Goal: Task Accomplishment & Management: Complete application form

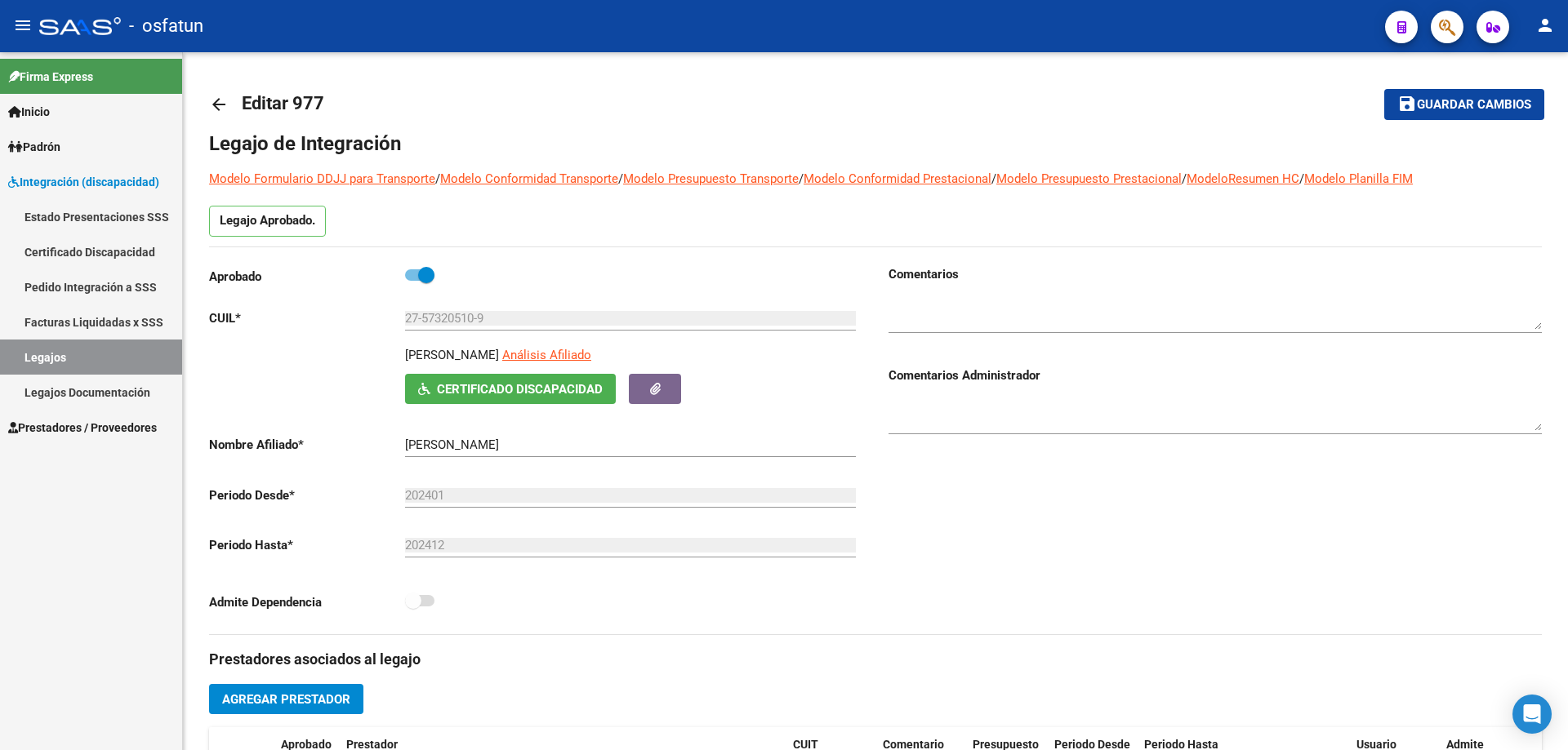
click at [102, 428] on span "Prestadores / Proveedores" at bounding box center [81, 427] width 148 height 18
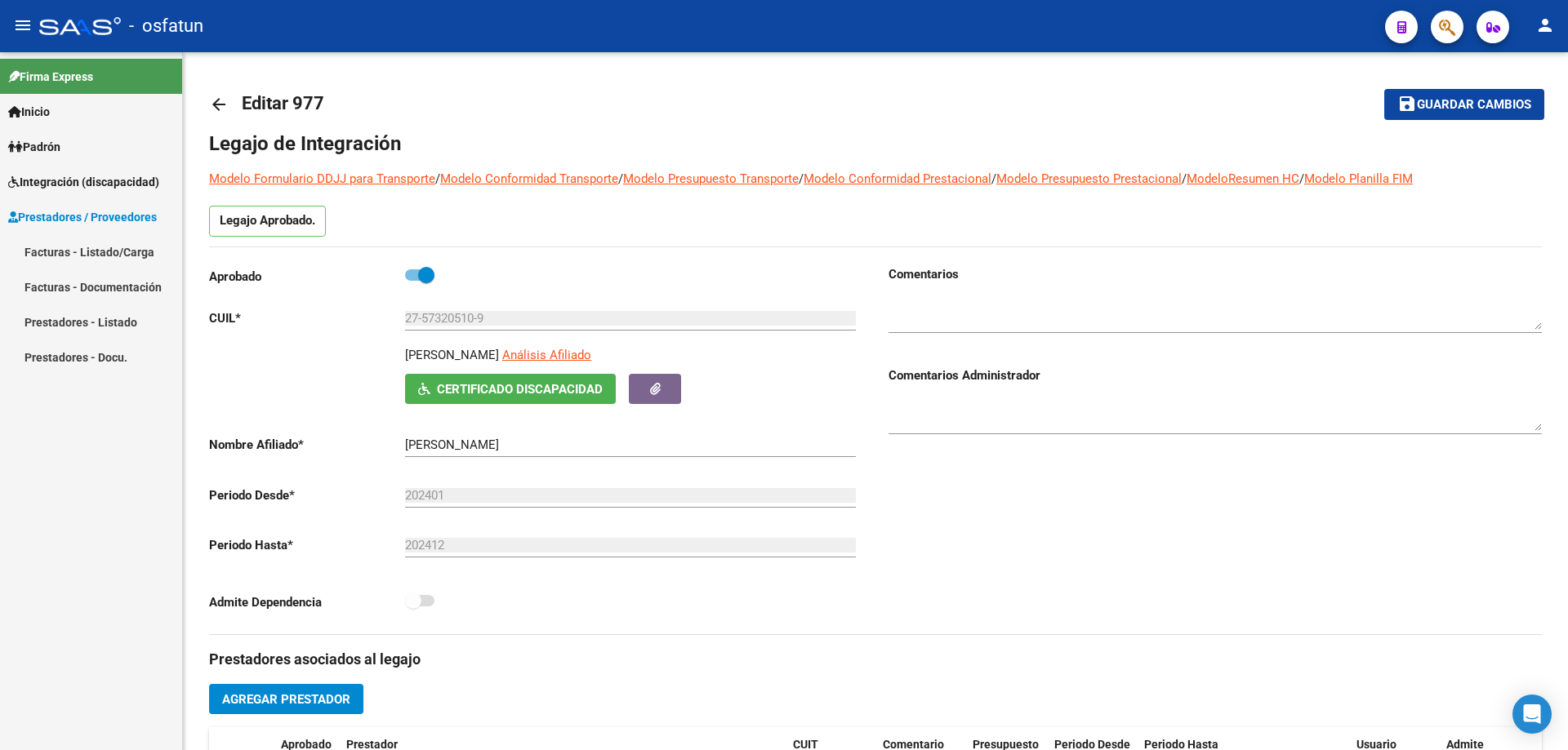
click at [77, 253] on link "Facturas - Listado/Carga" at bounding box center [91, 252] width 182 height 35
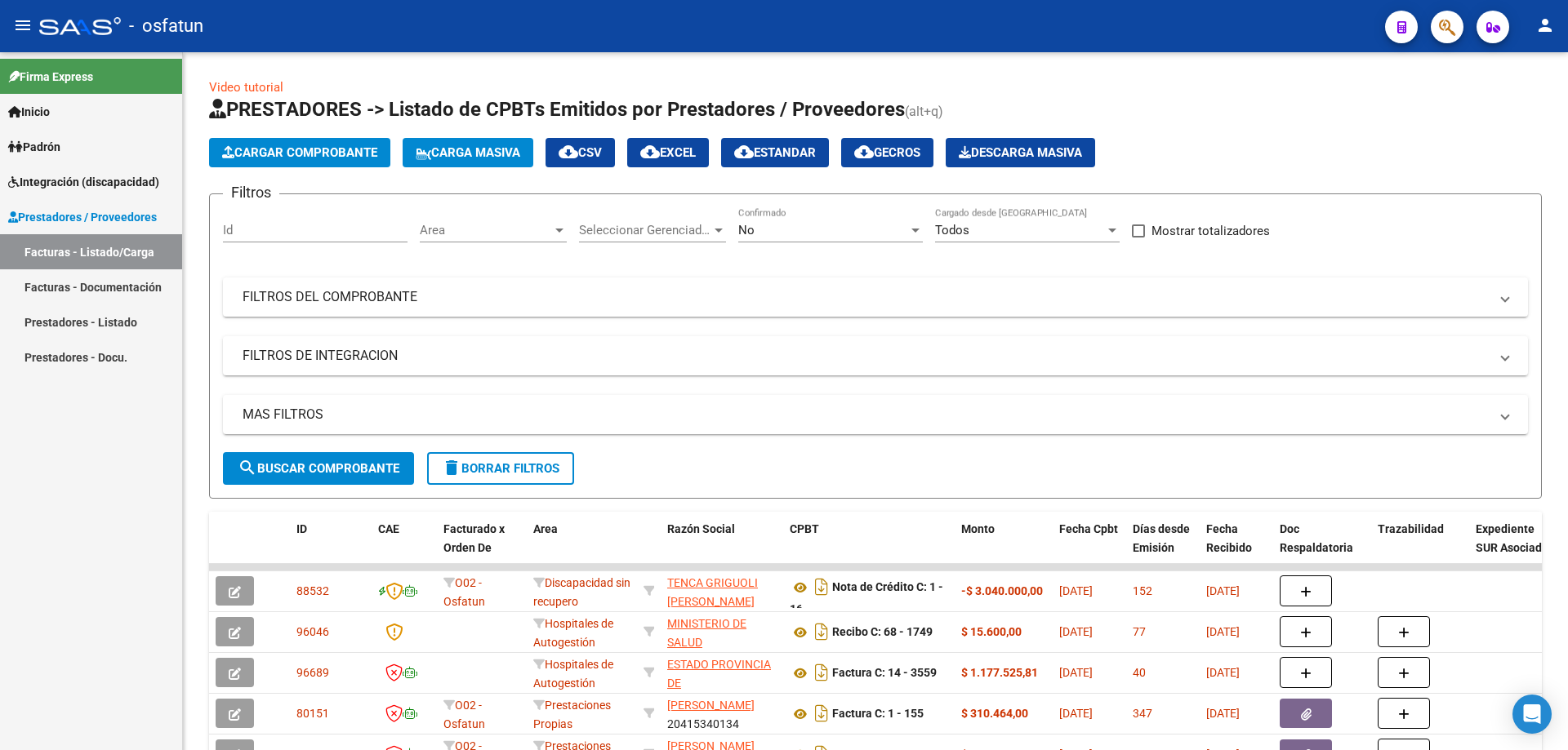
click at [302, 151] on span "Cargar Comprobante" at bounding box center [299, 152] width 155 height 15
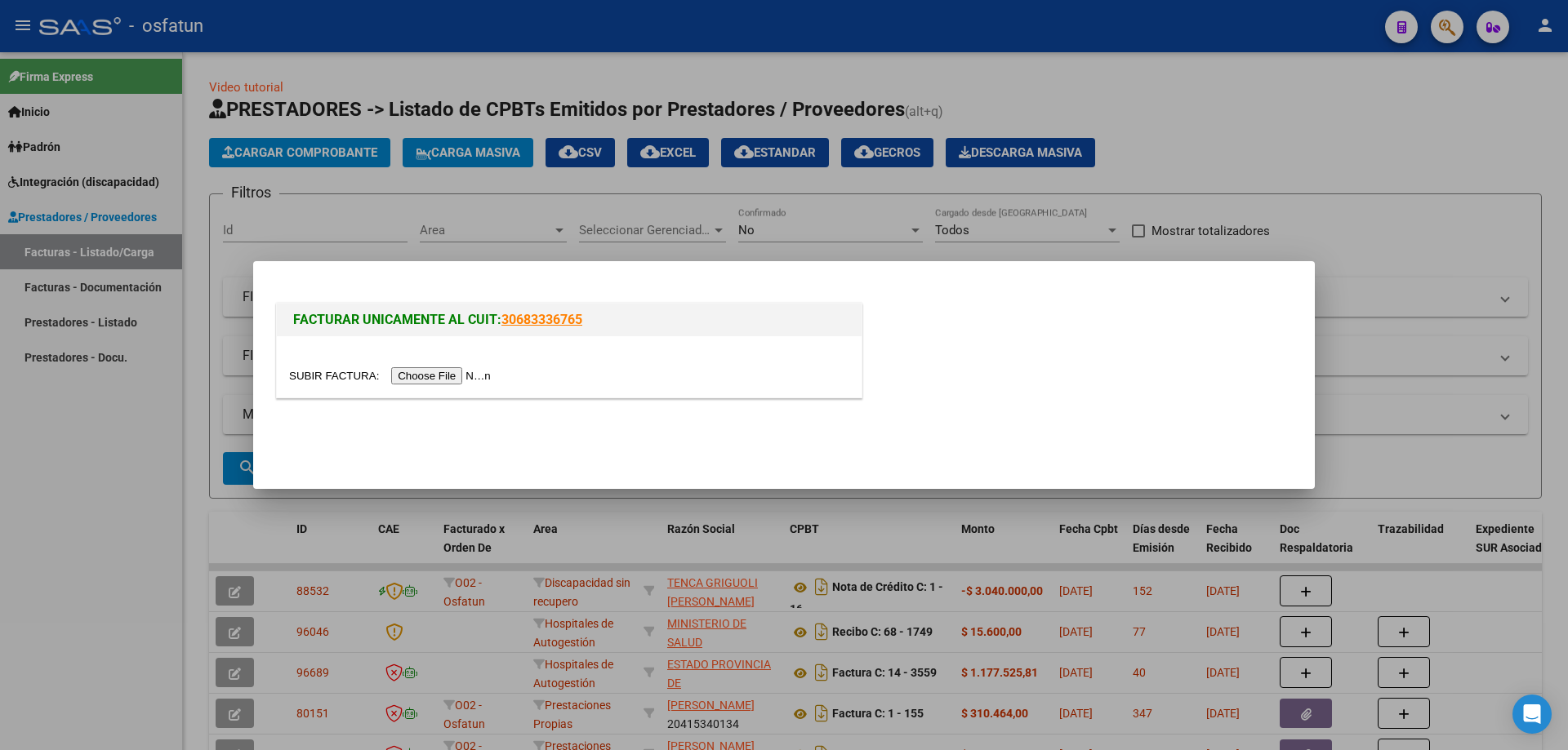
click at [446, 369] on input "file" at bounding box center [392, 376] width 206 height 17
click at [1244, 220] on div at bounding box center [784, 375] width 1568 height 750
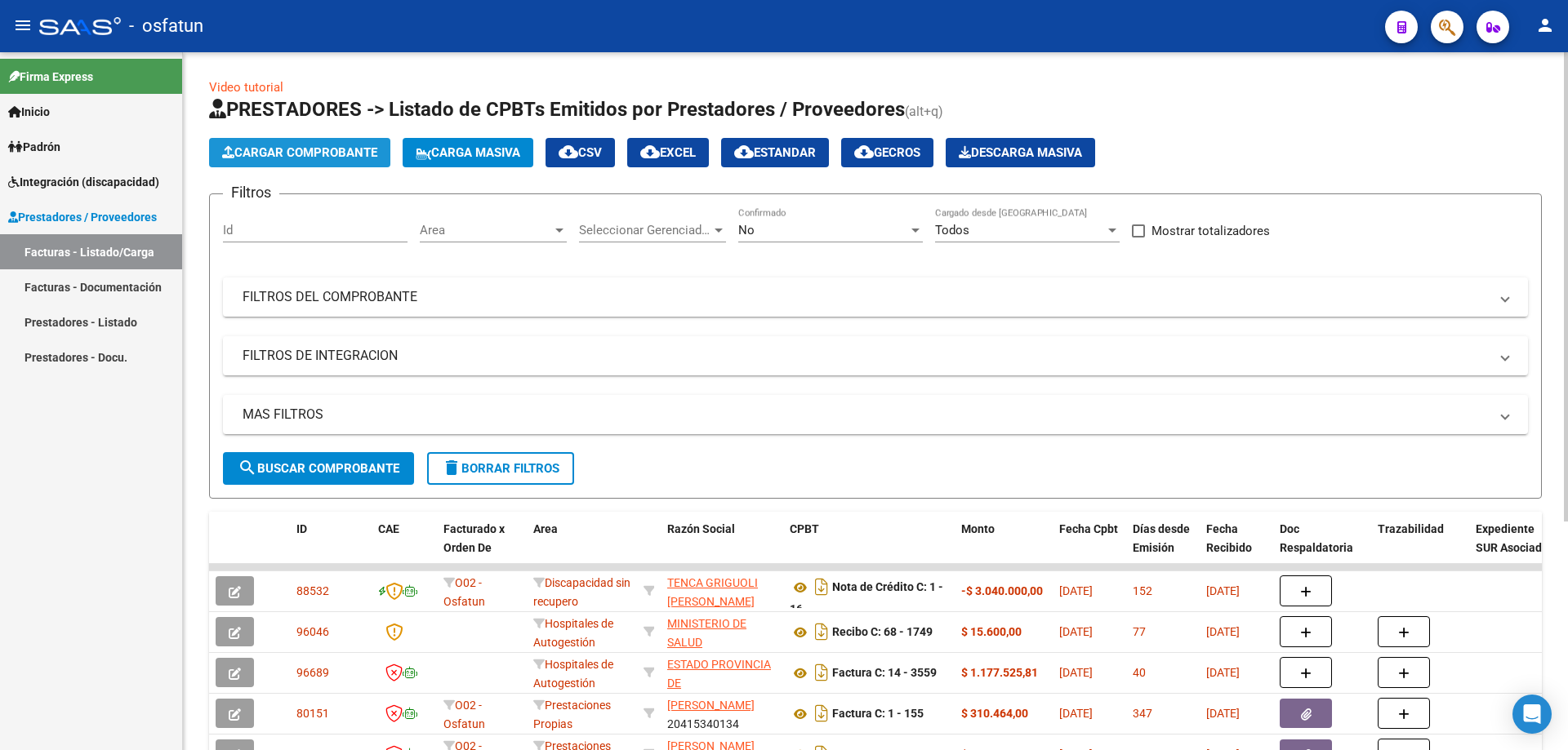
click at [288, 153] on span "Cargar Comprobante" at bounding box center [299, 152] width 155 height 15
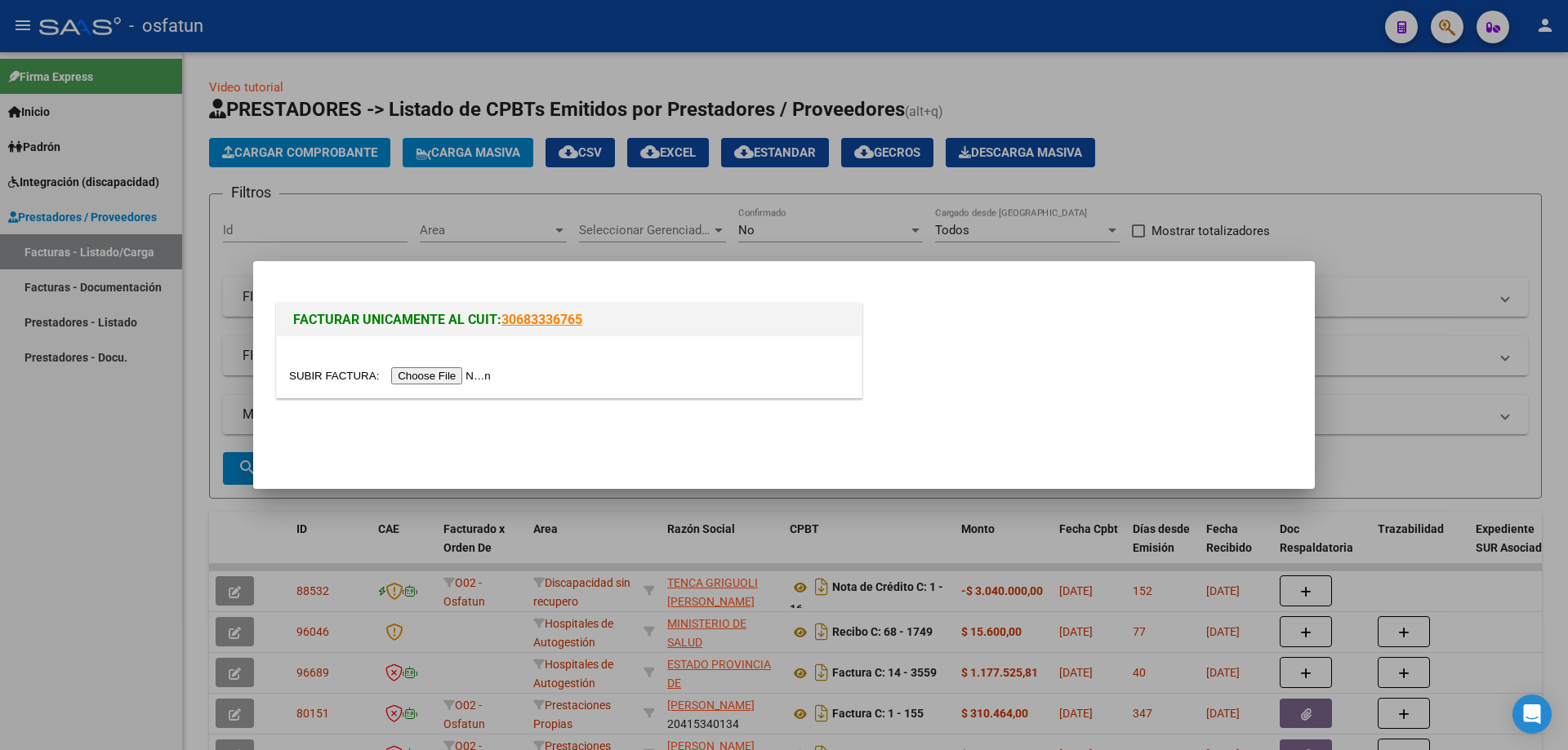
click at [467, 374] on input "file" at bounding box center [392, 376] width 206 height 17
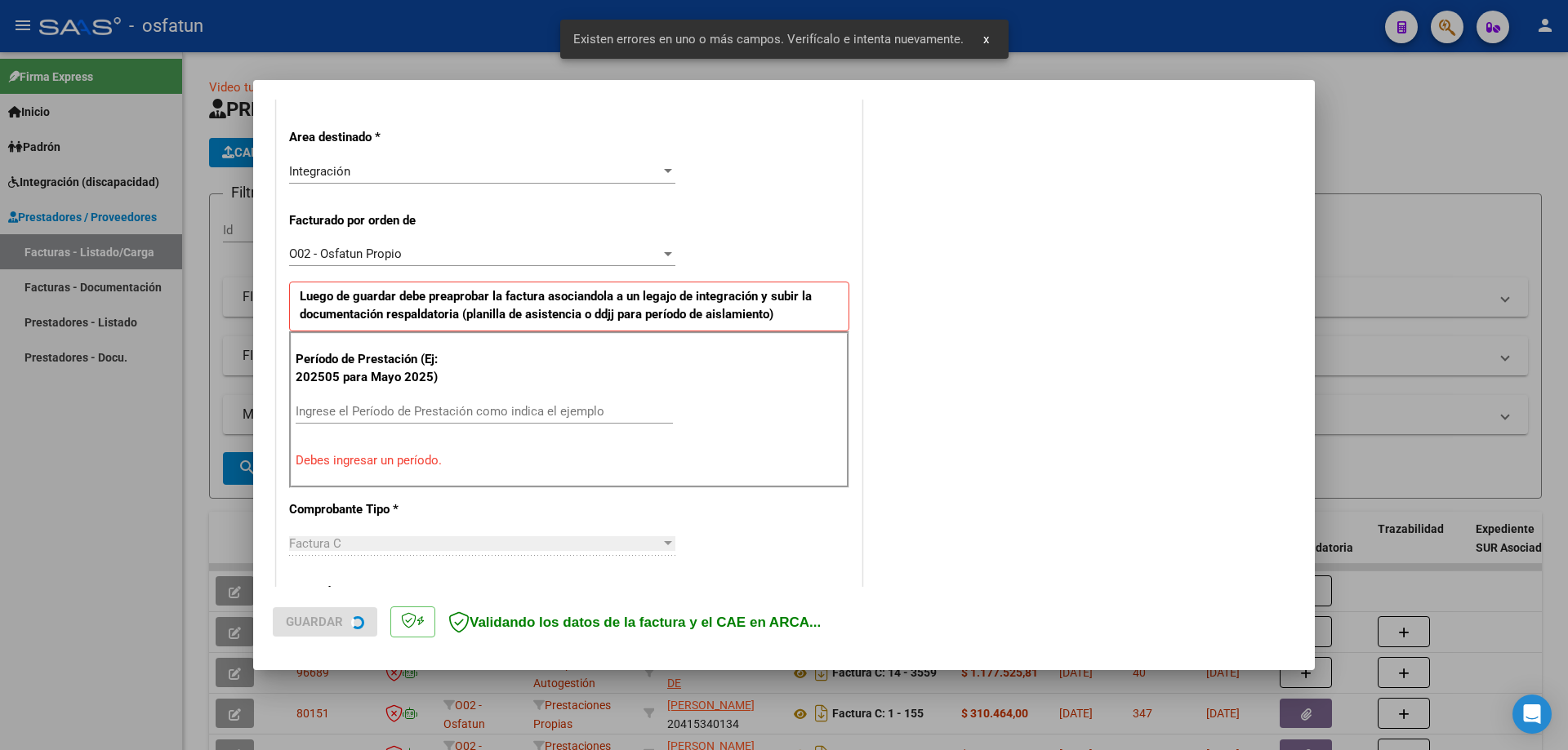
scroll to position [377, 0]
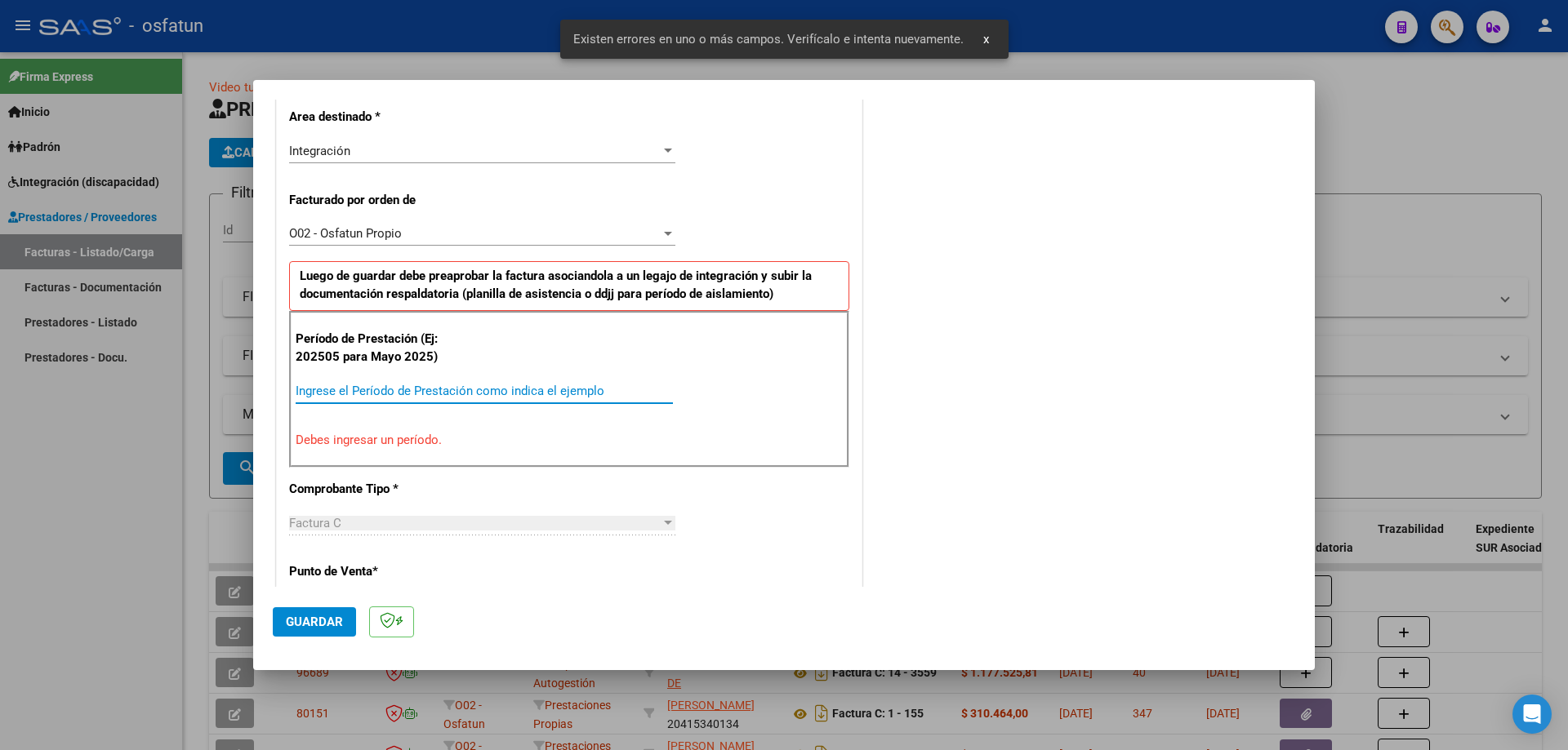
click at [428, 395] on input "Ingrese el Período de Prestación como indica el ejemplo" at bounding box center [484, 391] width 377 height 15
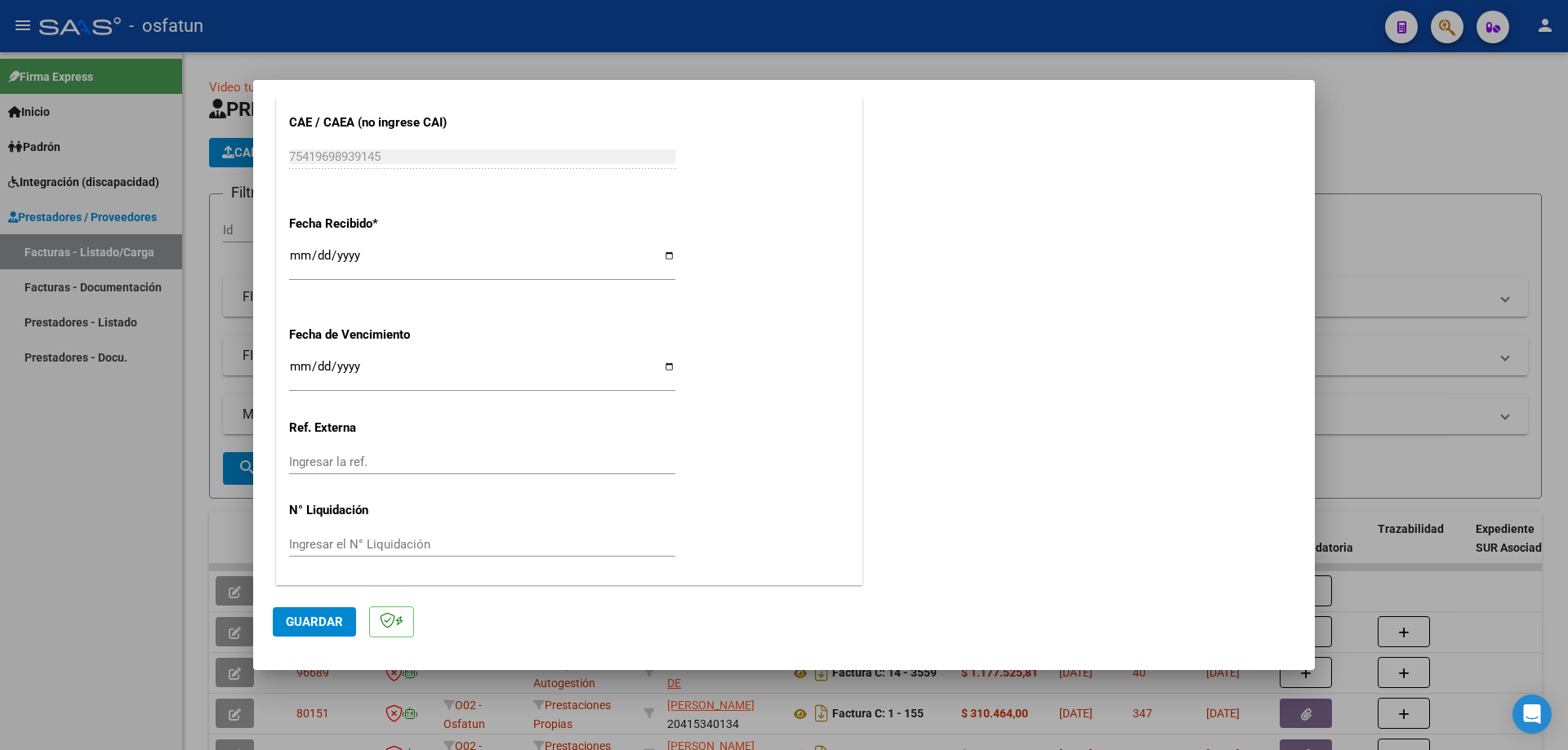
scroll to position [1125, 0]
type input "202509"
click at [311, 620] on span "Guardar" at bounding box center [314, 622] width 57 height 15
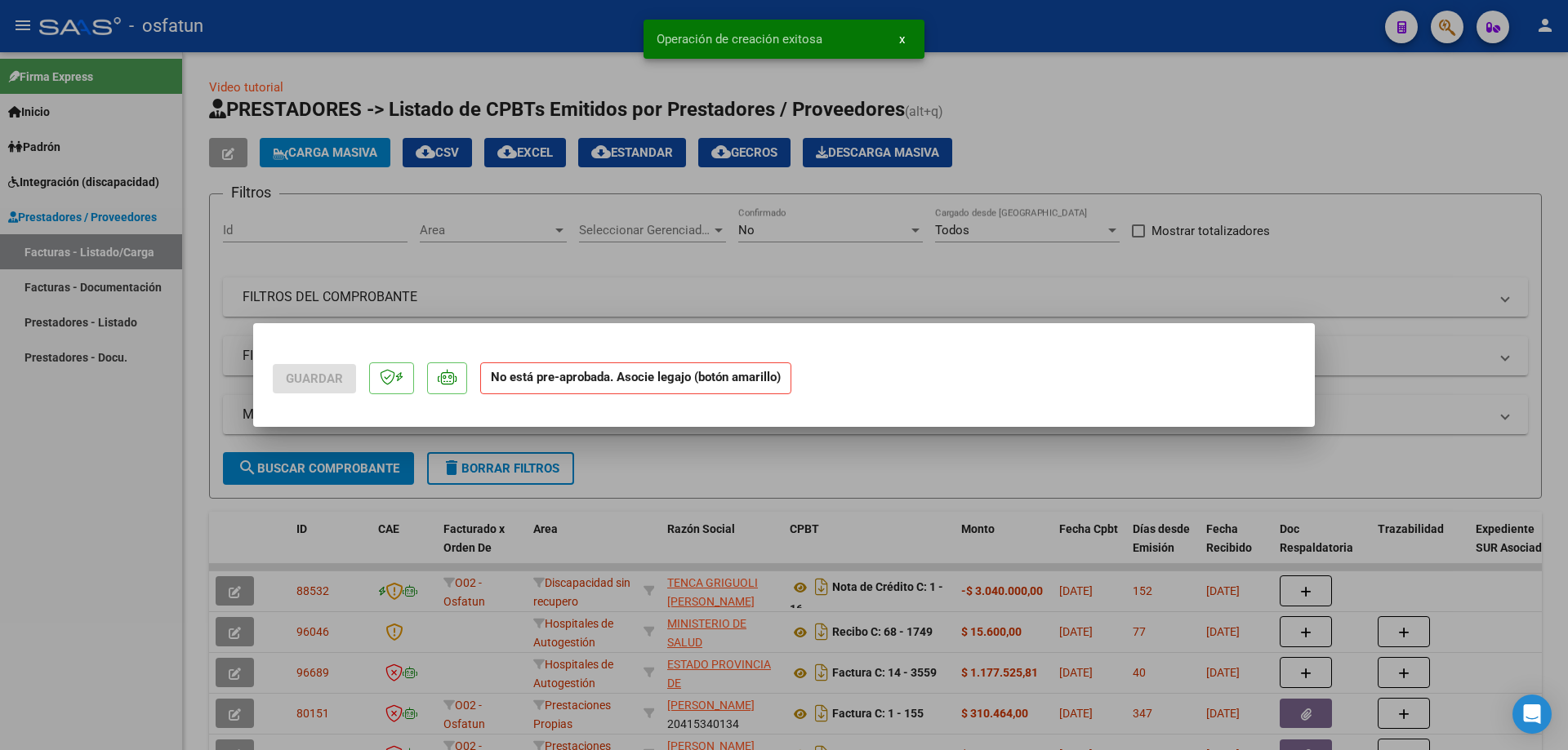
scroll to position [0, 0]
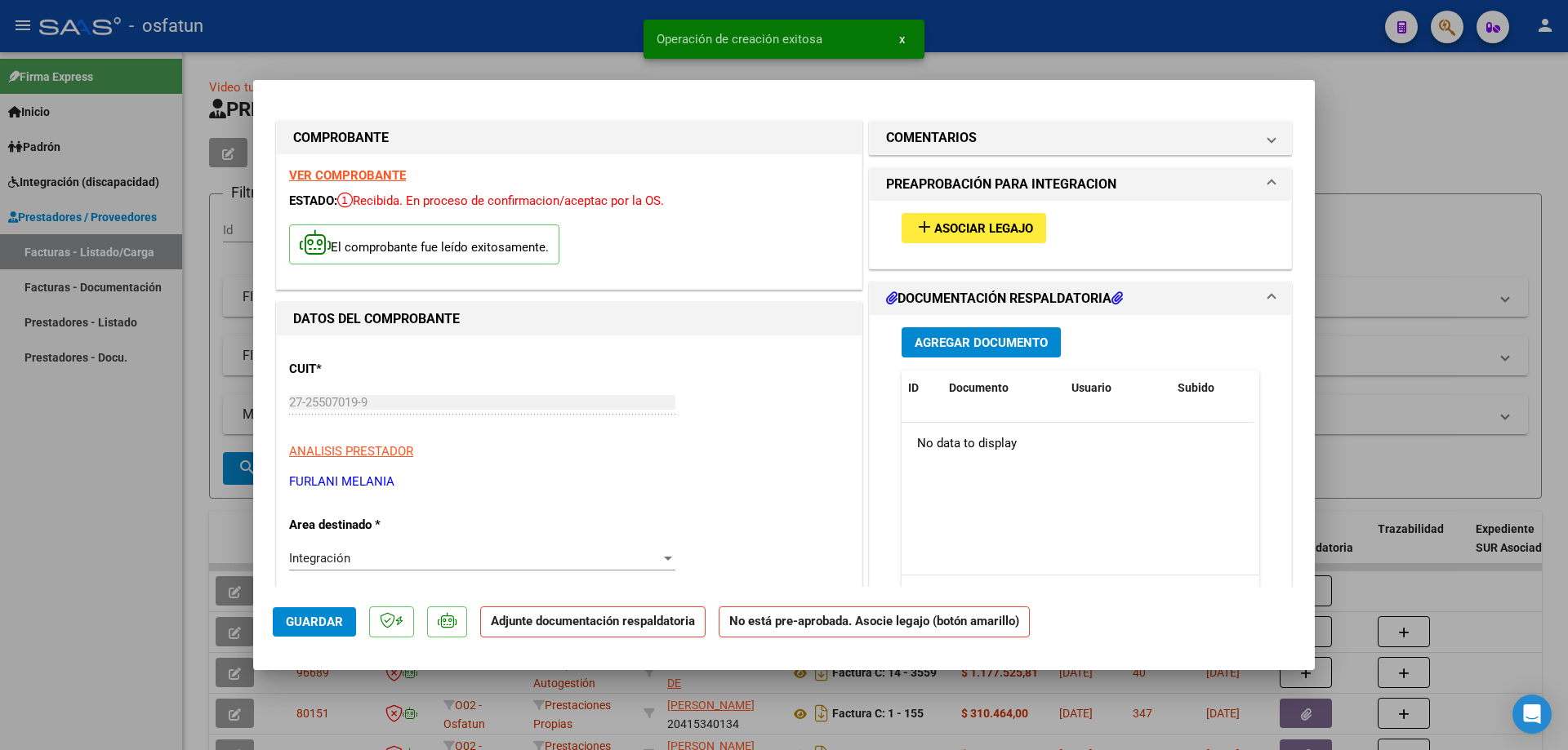
click at [971, 232] on span "Asociar Legajo" at bounding box center [984, 228] width 99 height 15
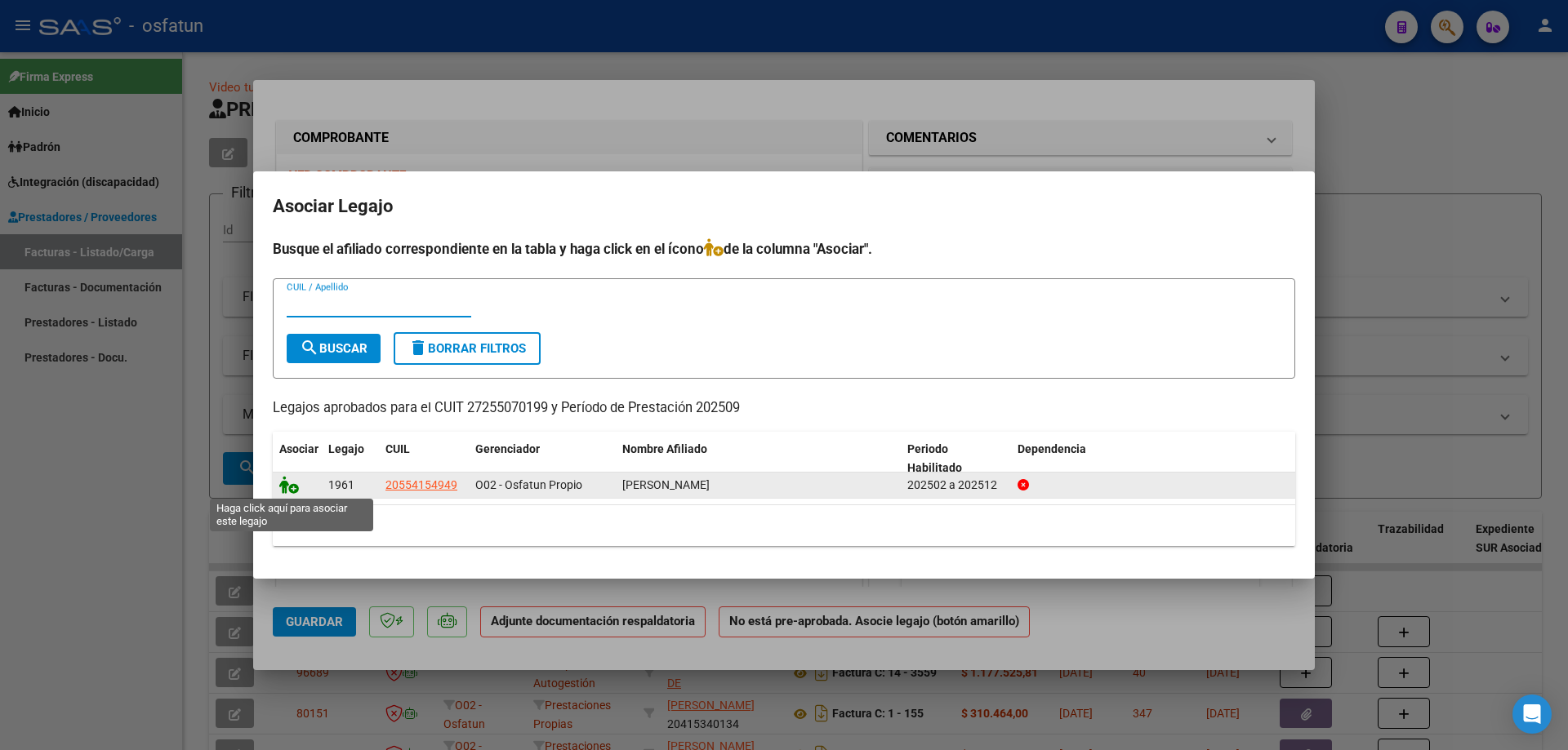
click at [298, 485] on icon at bounding box center [289, 484] width 19 height 18
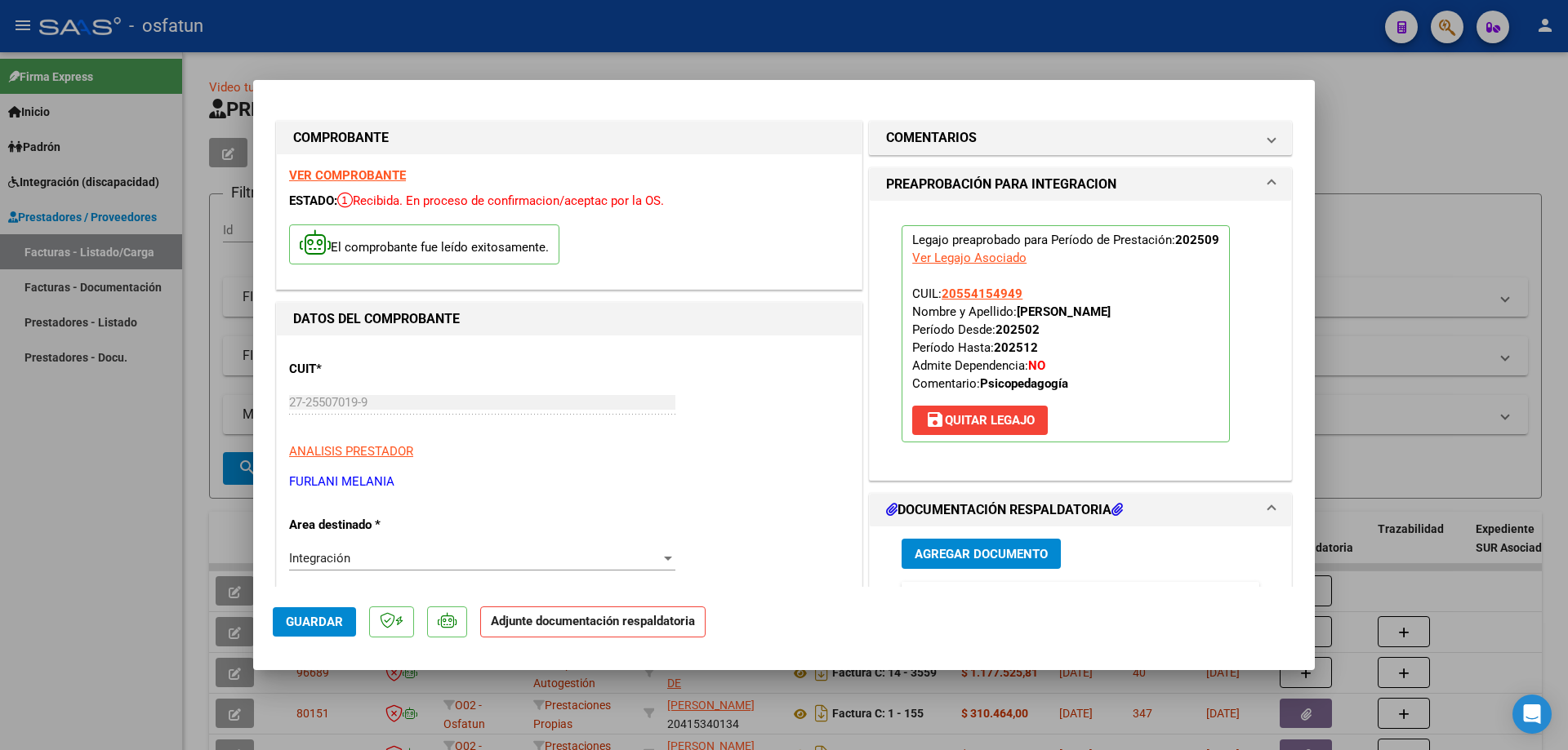
click at [987, 553] on span "Agregar Documento" at bounding box center [981, 554] width 133 height 15
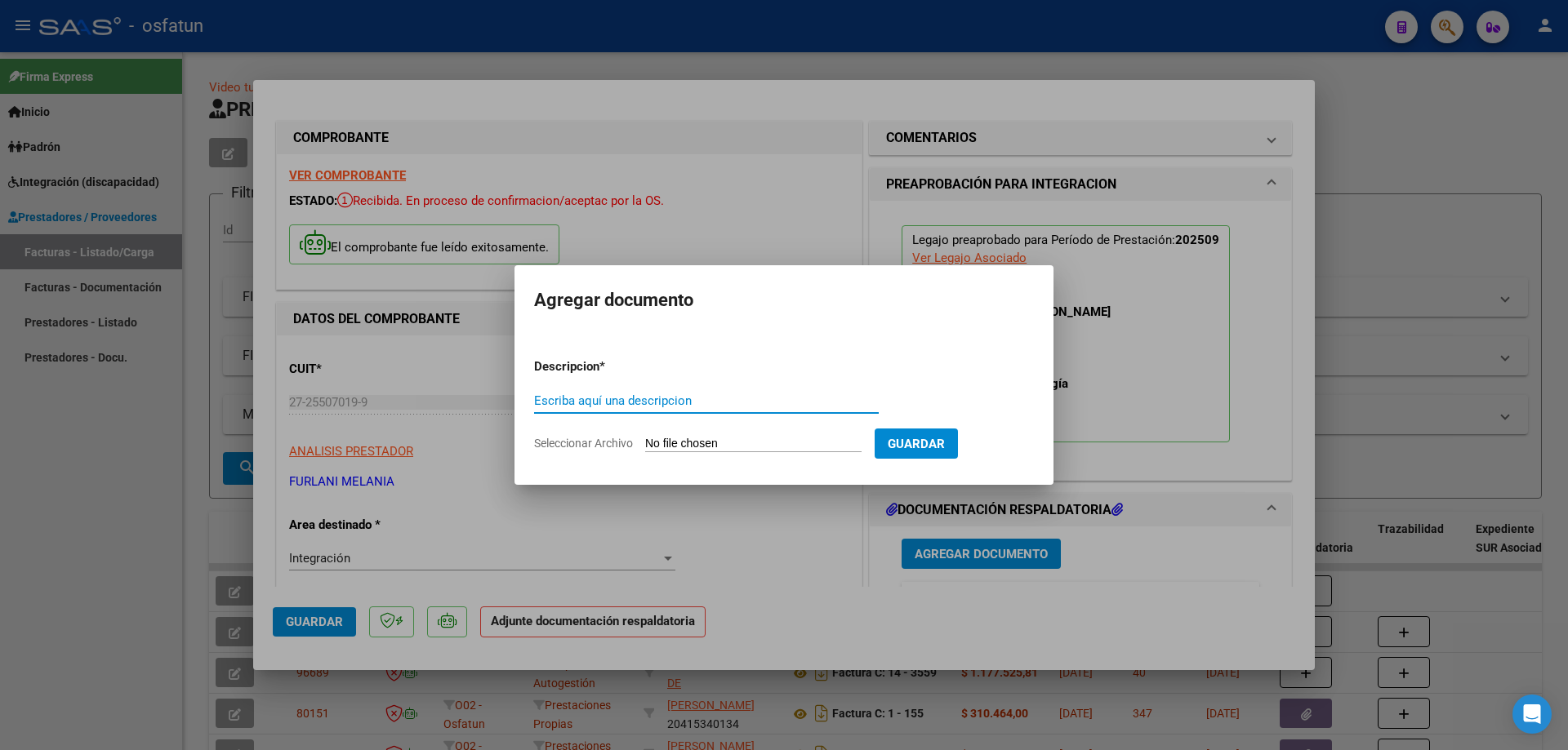
click at [719, 442] on input "Seleccionar Archivo" at bounding box center [753, 445] width 216 height 16
type input "C:\fakepath\Respaldo Lopez Psicope.pdf"
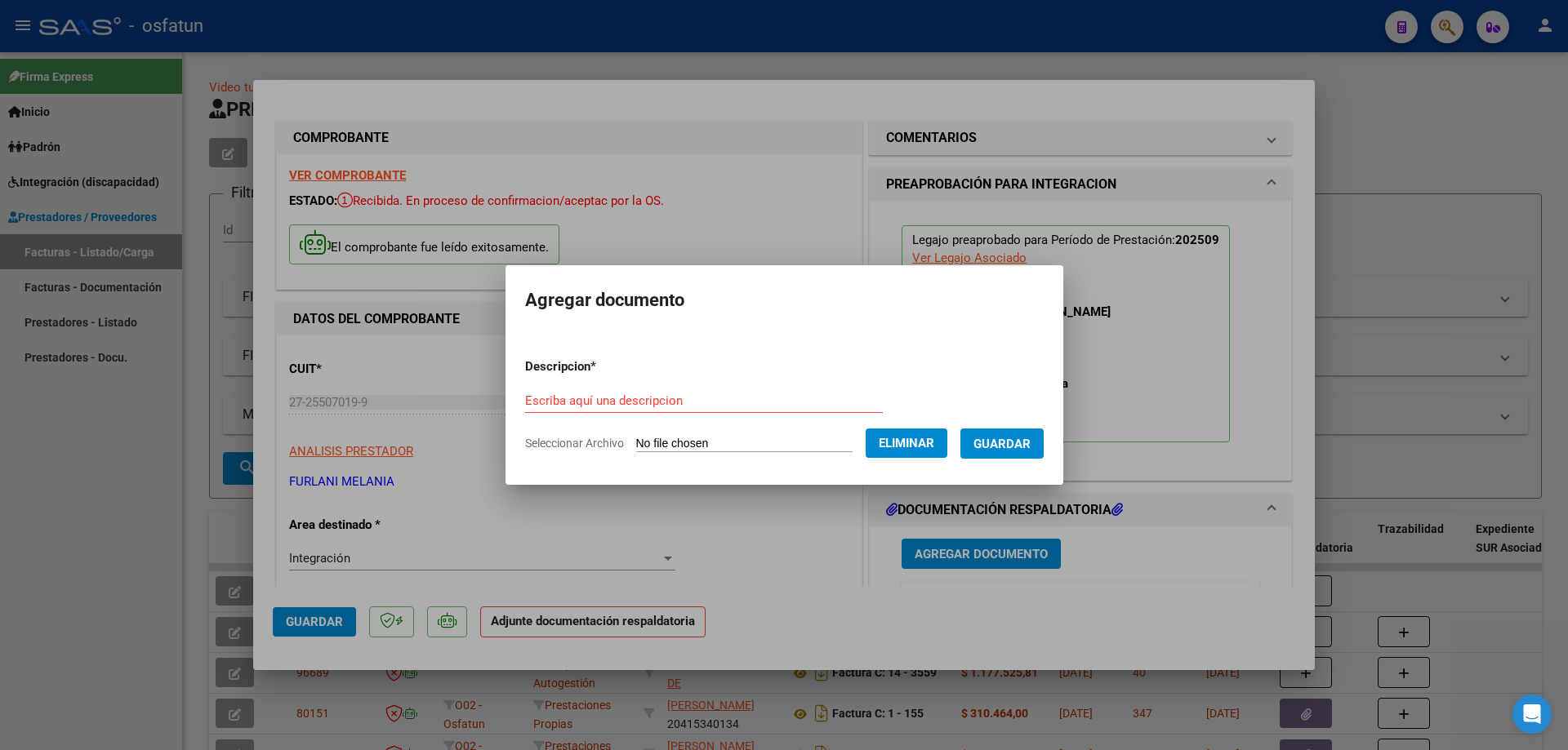
click at [664, 402] on input "Escriba aquí una descripcion" at bounding box center [704, 400] width 358 height 15
type input "[PERSON_NAME]"
click at [1031, 449] on span "Guardar" at bounding box center [1002, 444] width 57 height 15
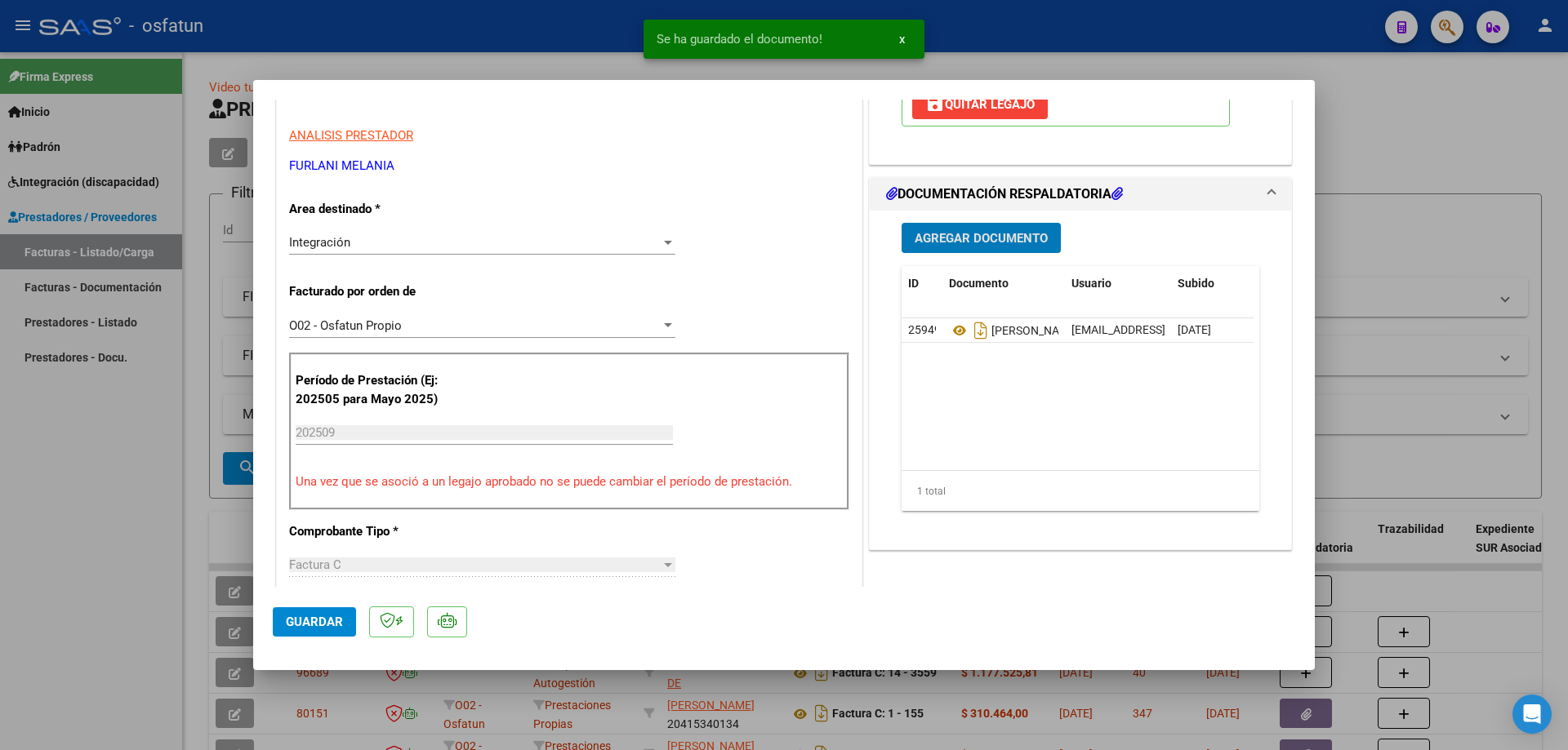
scroll to position [327, 0]
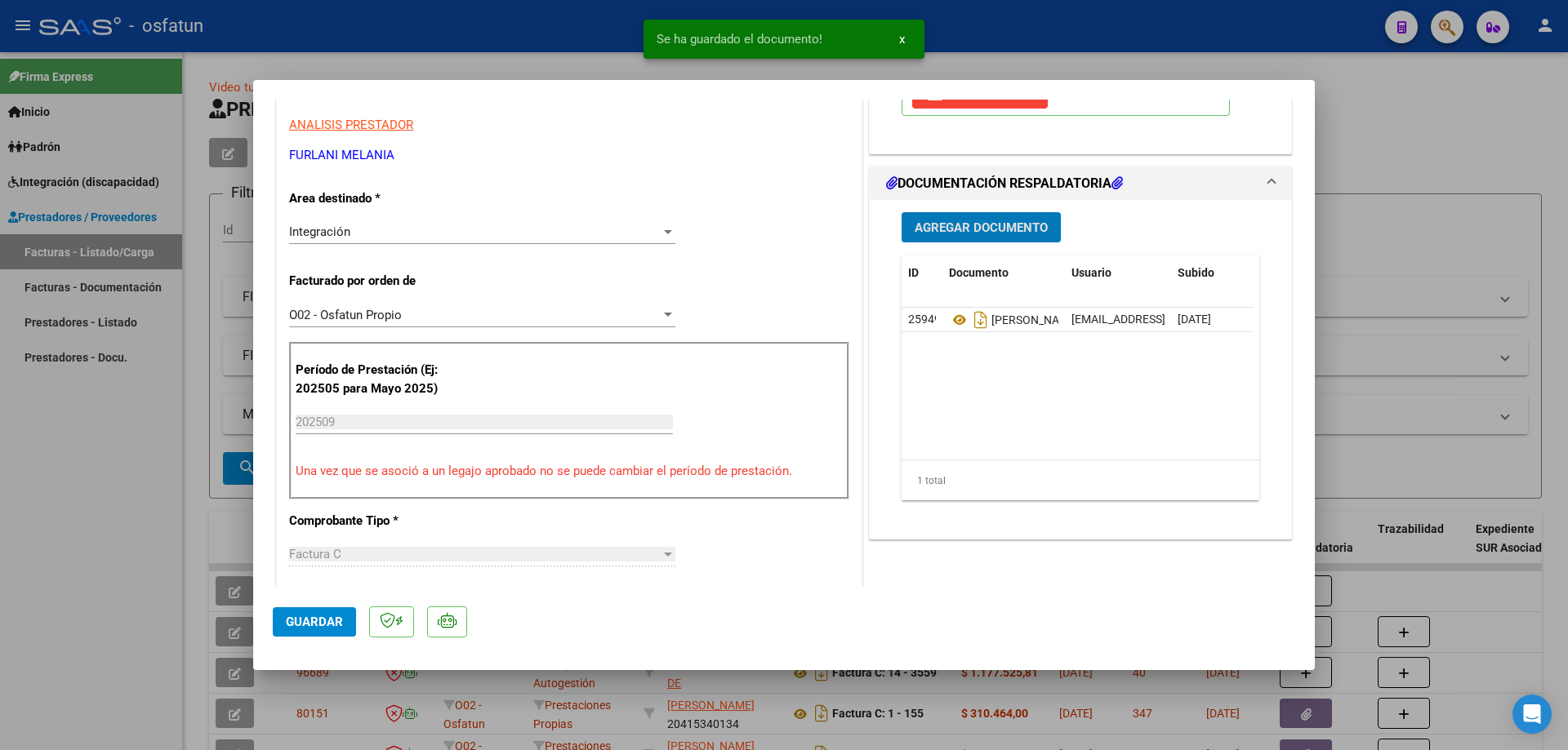
click at [345, 622] on button "Guardar" at bounding box center [314, 622] width 83 height 29
click at [87, 430] on div at bounding box center [784, 375] width 1568 height 750
type input "$ 0,00"
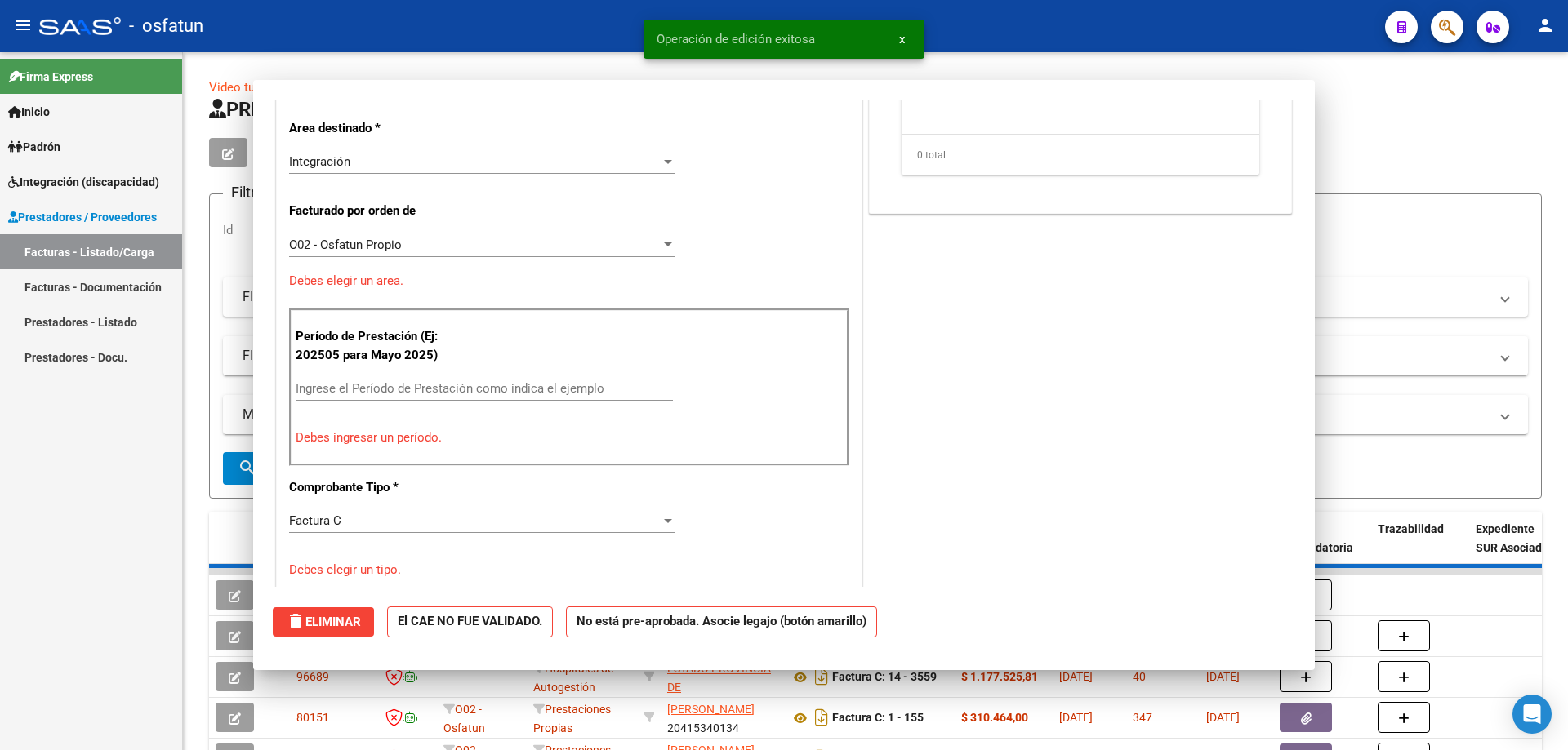
scroll to position [277, 0]
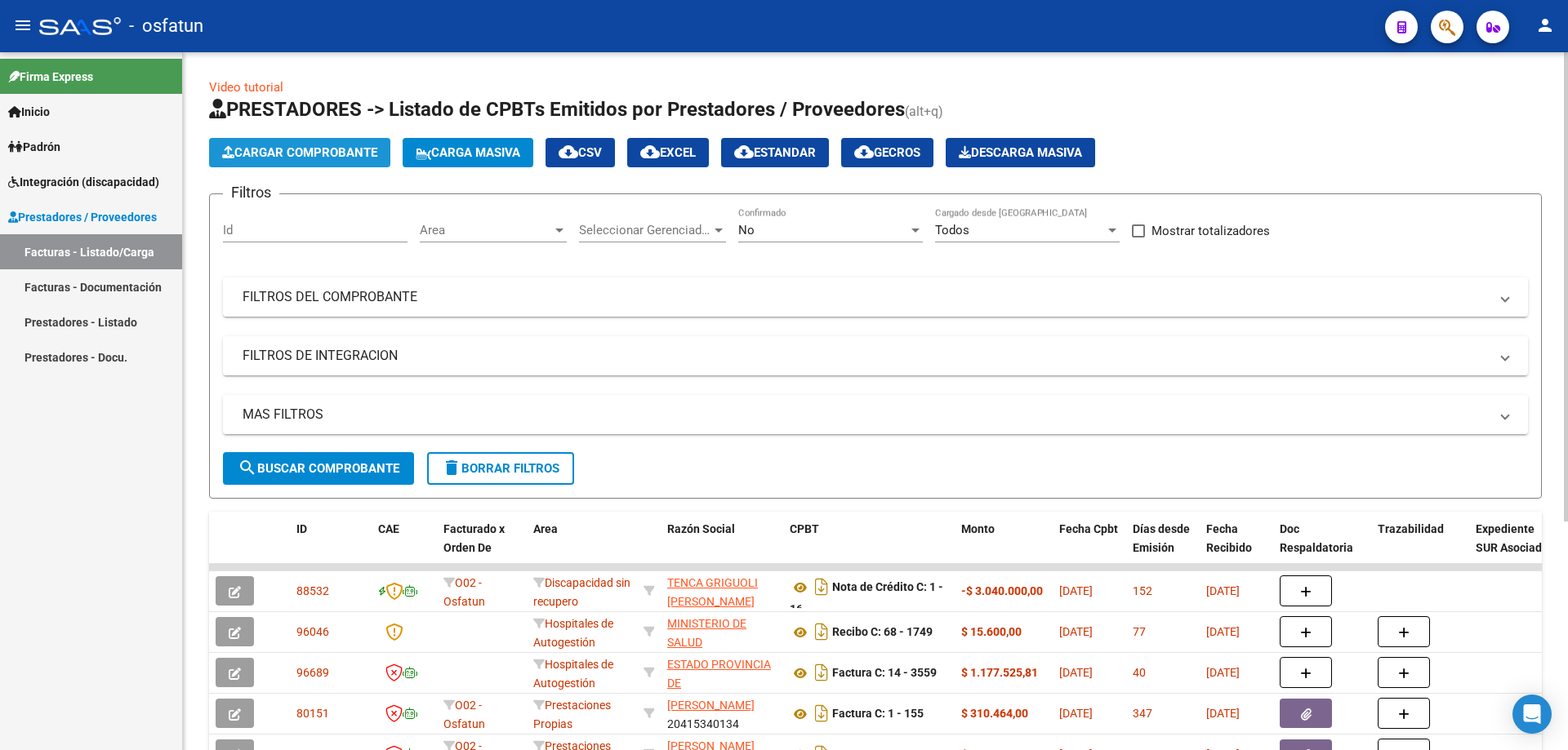
click at [292, 154] on span "Cargar Comprobante" at bounding box center [299, 152] width 155 height 15
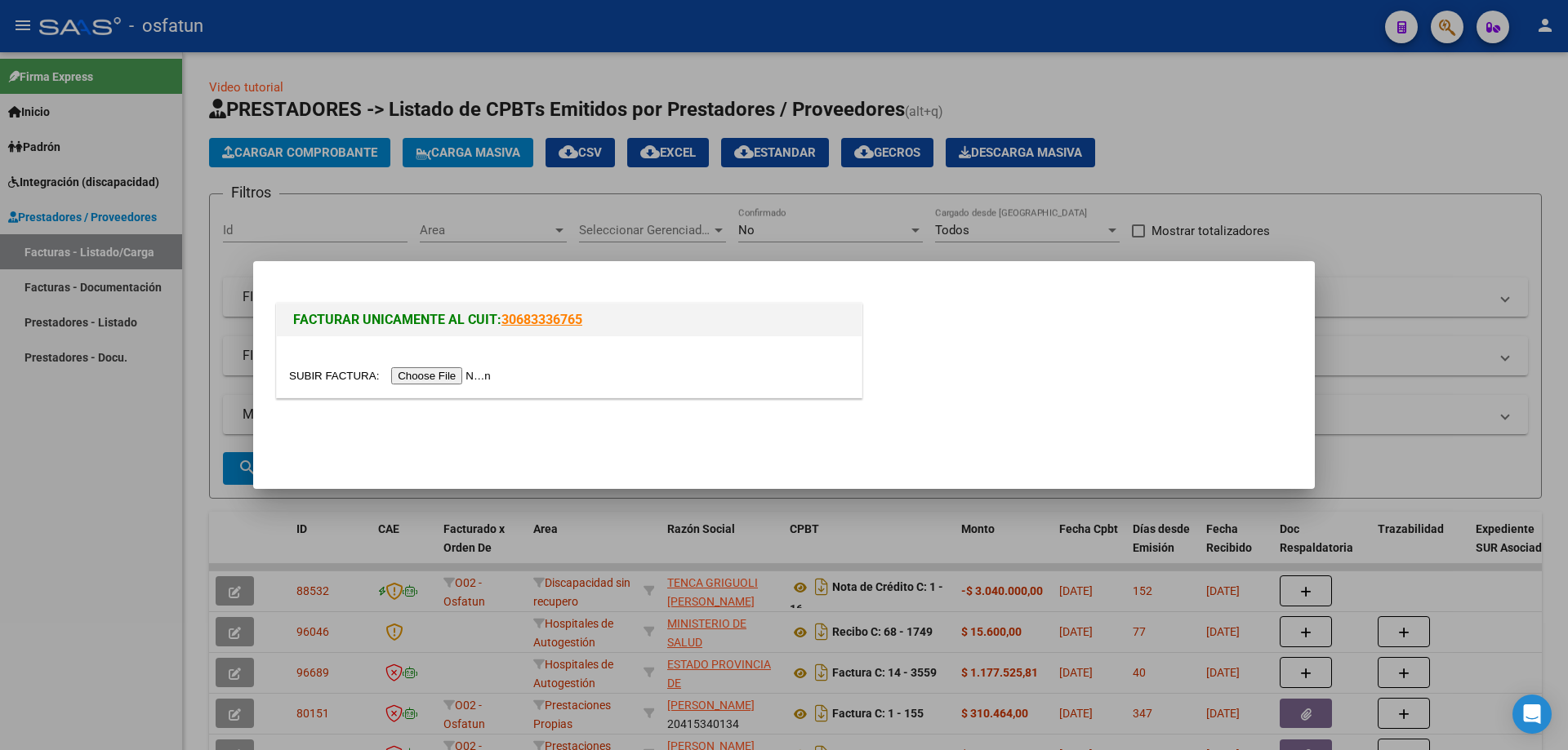
click at [450, 377] on input "file" at bounding box center [392, 376] width 206 height 17
click at [152, 516] on div at bounding box center [784, 375] width 1568 height 750
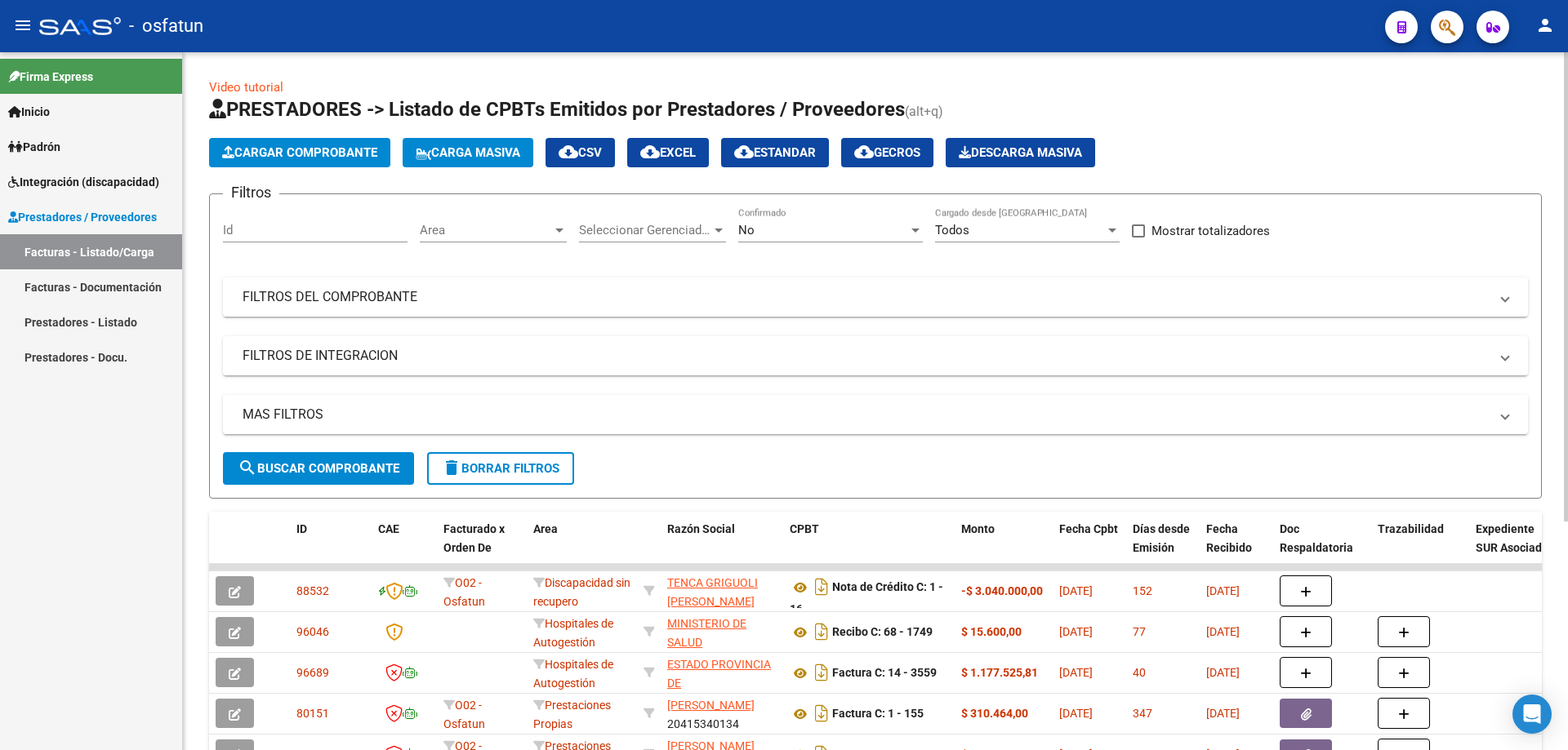
click at [296, 142] on button "Cargar Comprobante" at bounding box center [299, 152] width 181 height 29
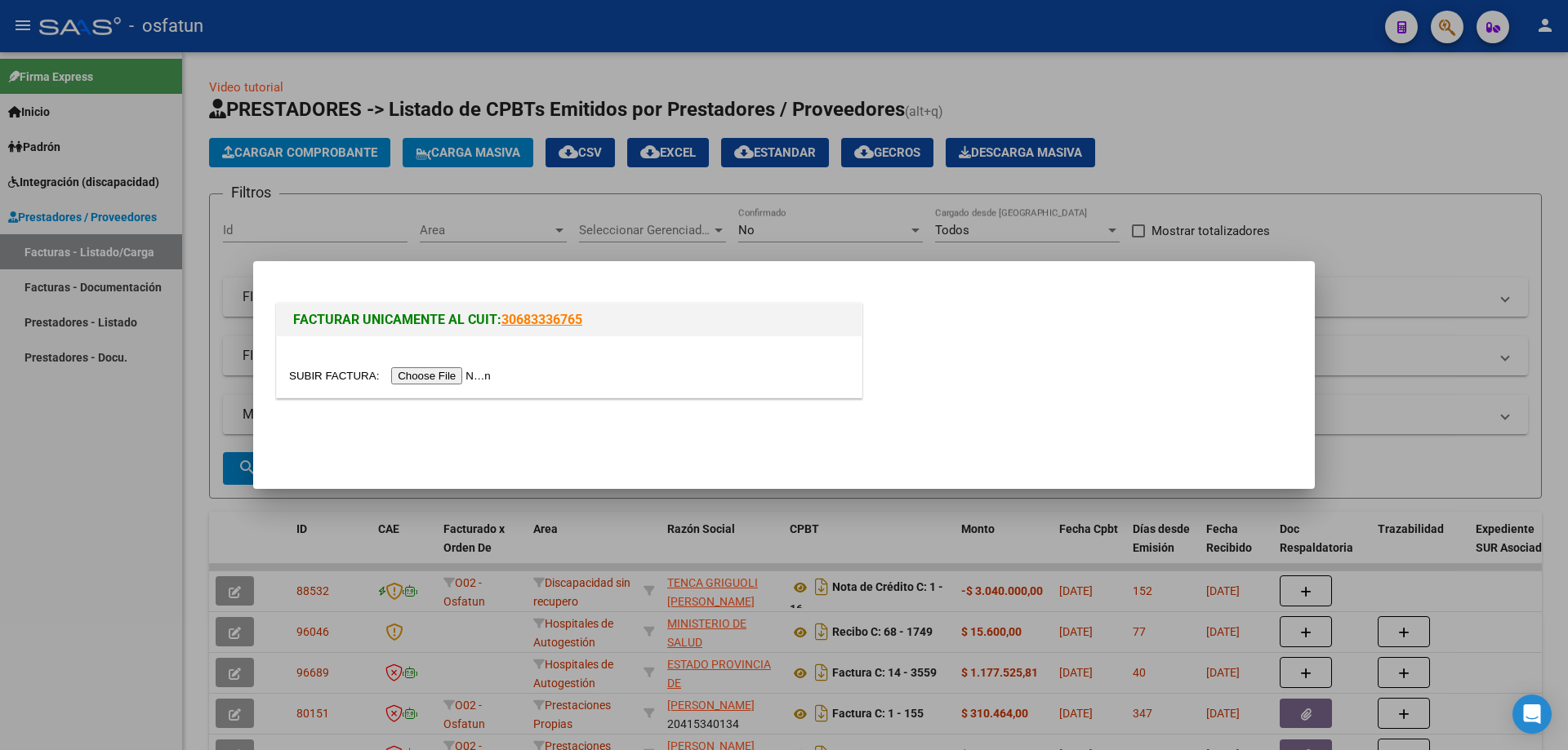
click at [428, 376] on input "file" at bounding box center [392, 376] width 206 height 17
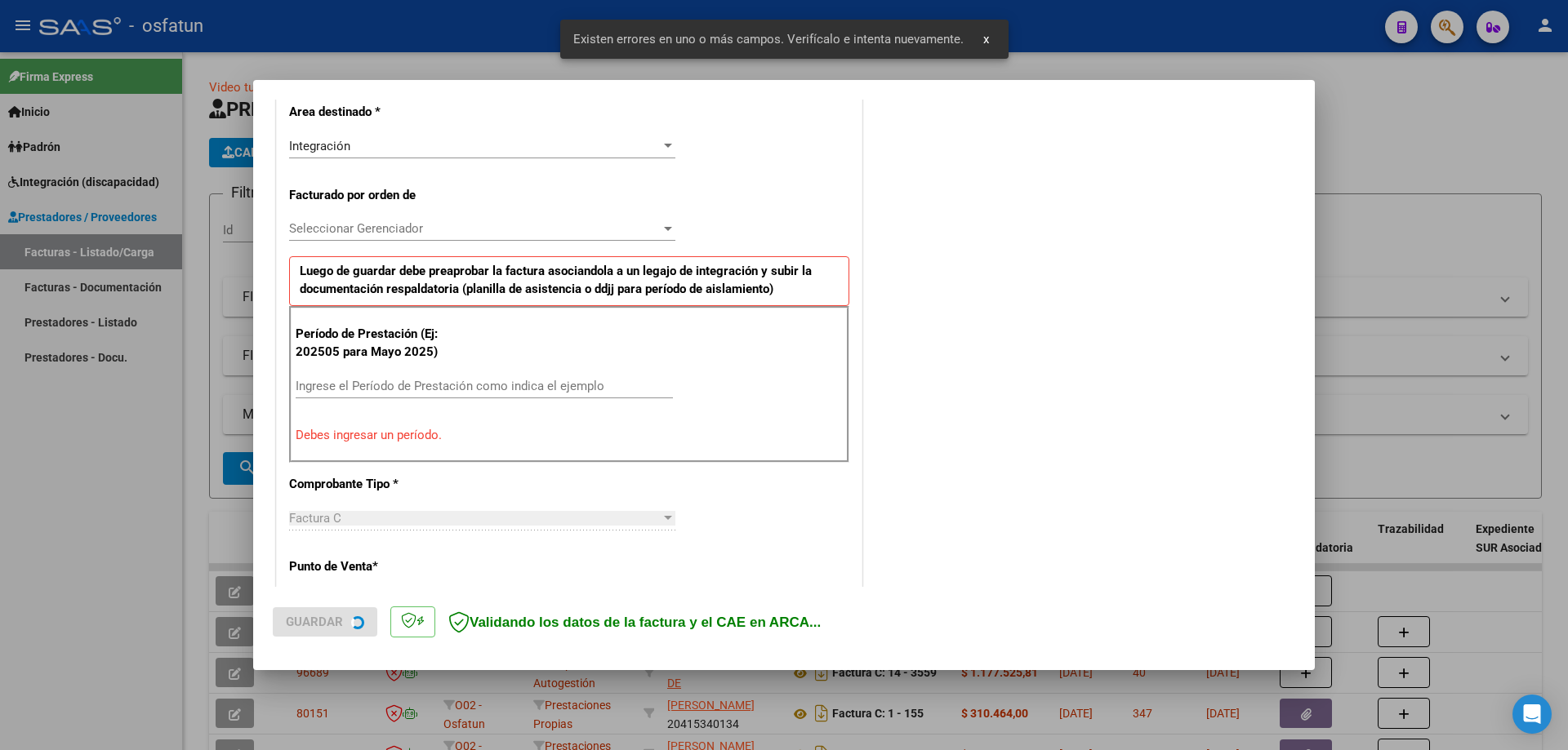
scroll to position [408, 0]
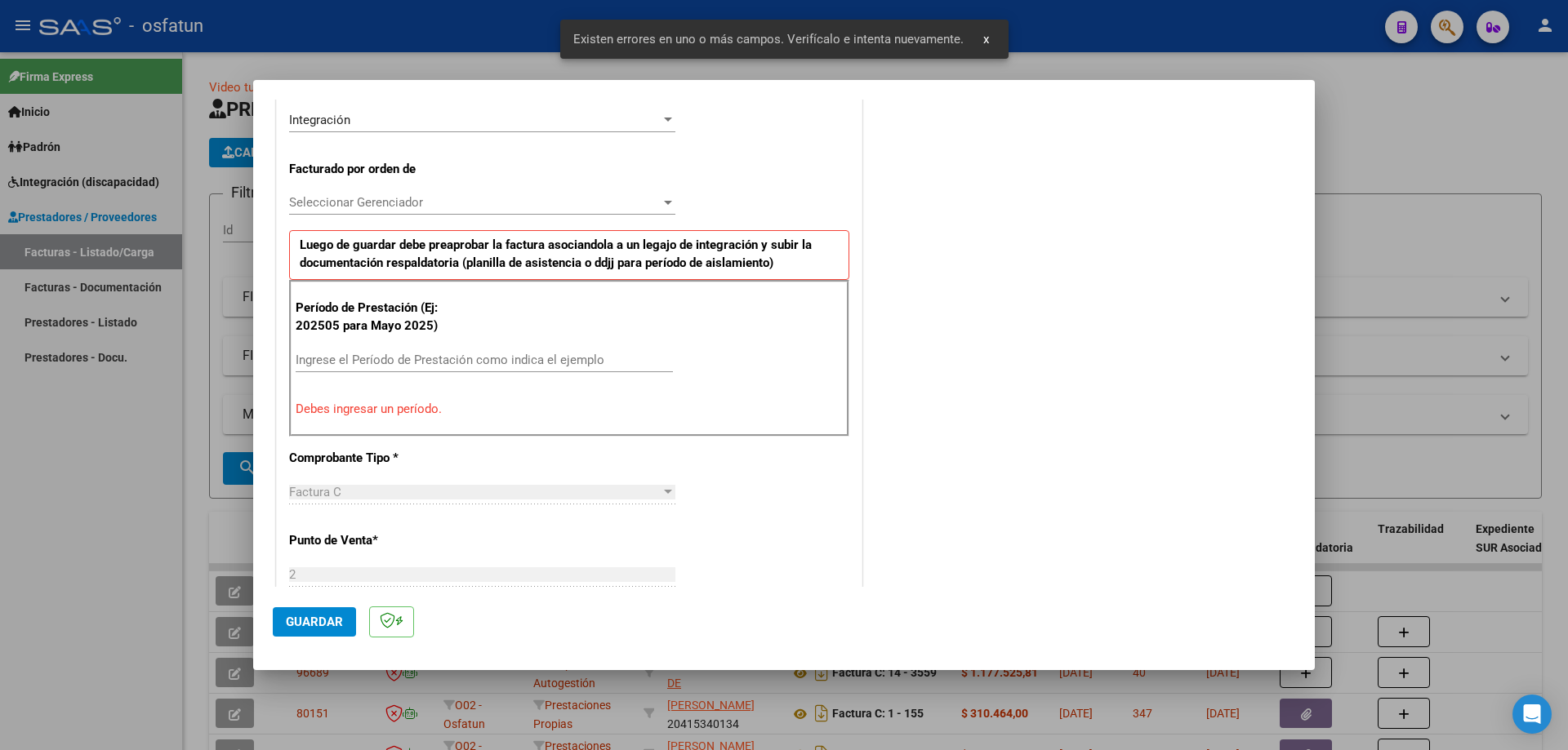
drag, startPoint x: 408, startPoint y: 356, endPoint x: 444, endPoint y: 364, distance: 36.9
click at [408, 355] on input "Ingrese el Período de Prestación como indica el ejemplo" at bounding box center [484, 359] width 377 height 15
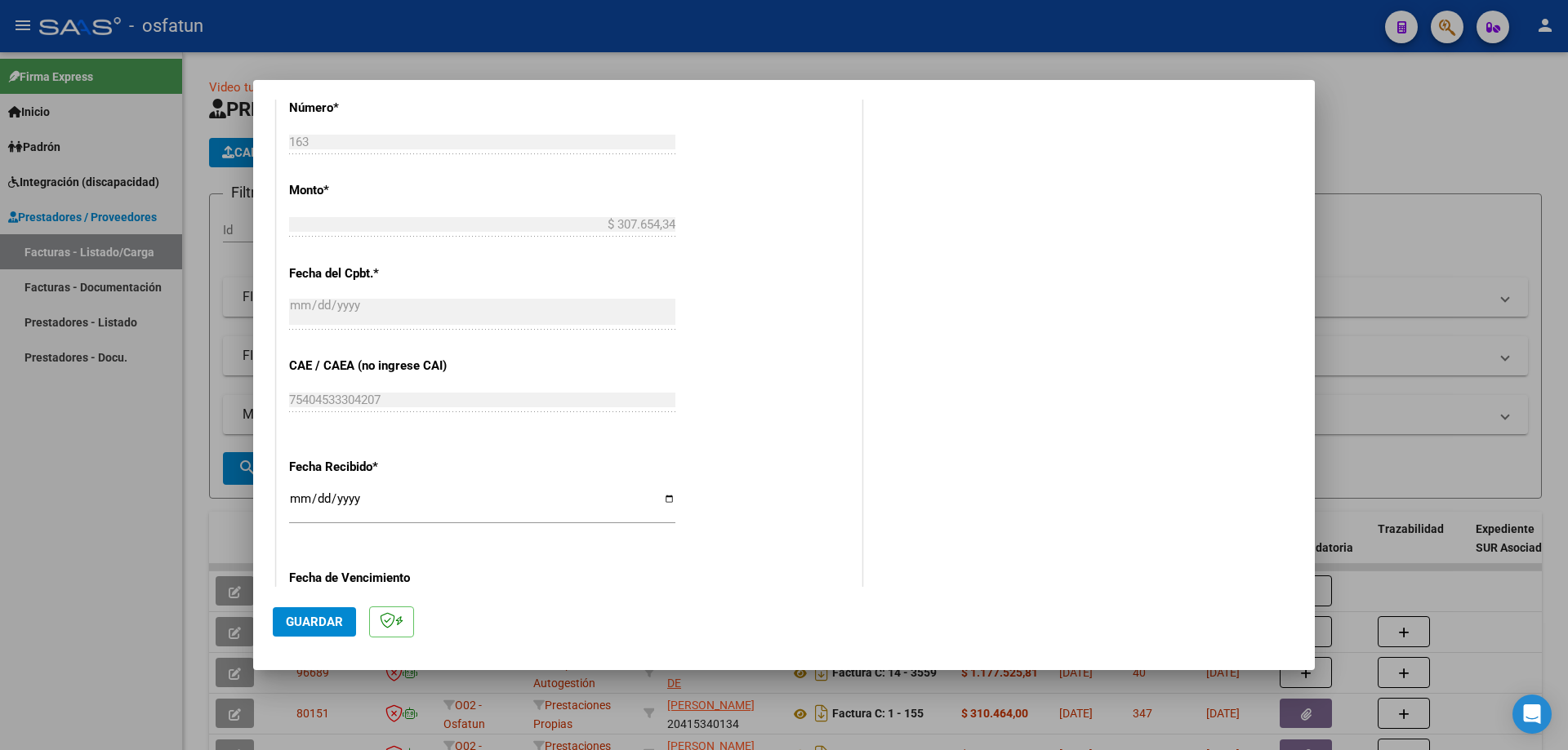
scroll to position [1125, 0]
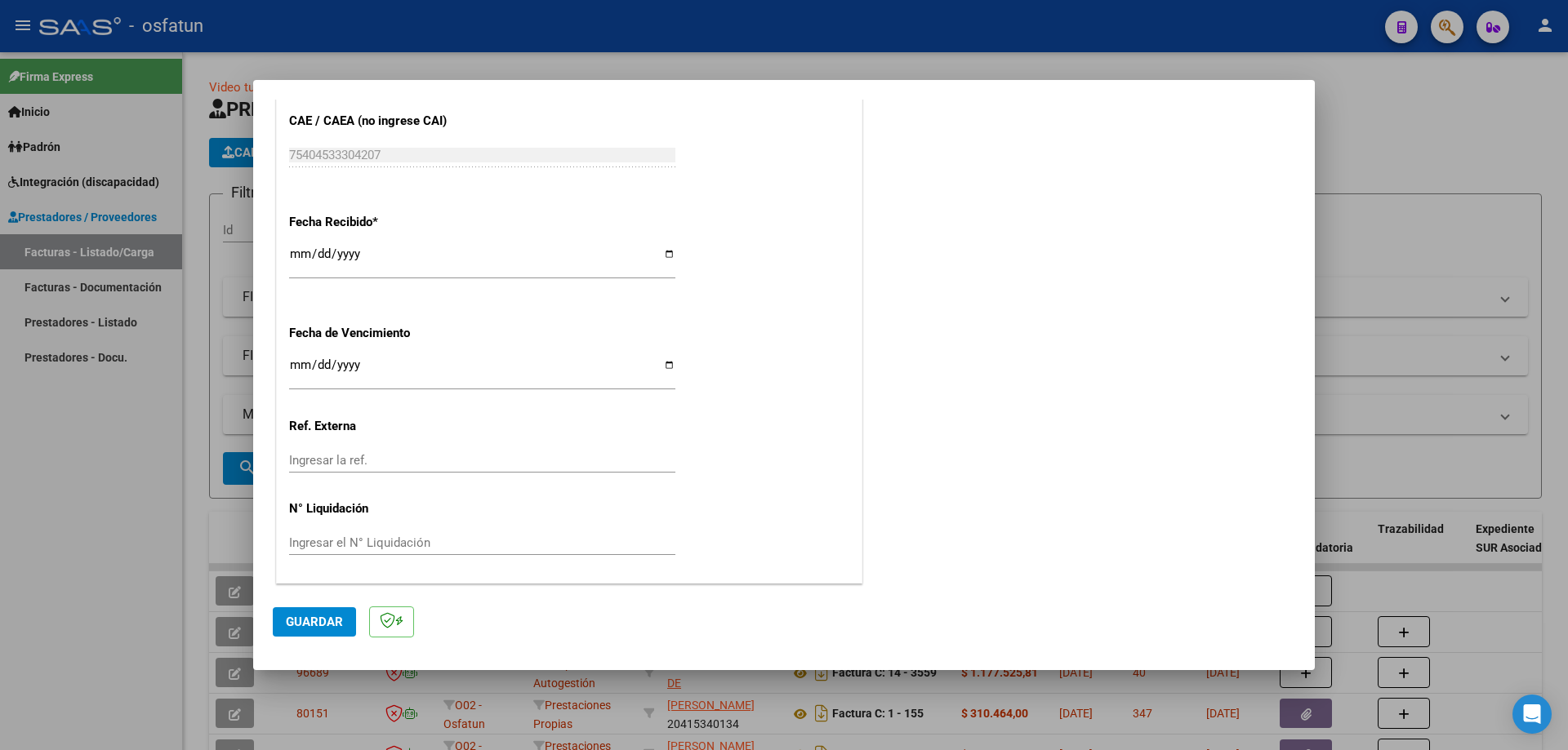
type input "202509"
click at [309, 618] on span "Guardar" at bounding box center [314, 622] width 57 height 15
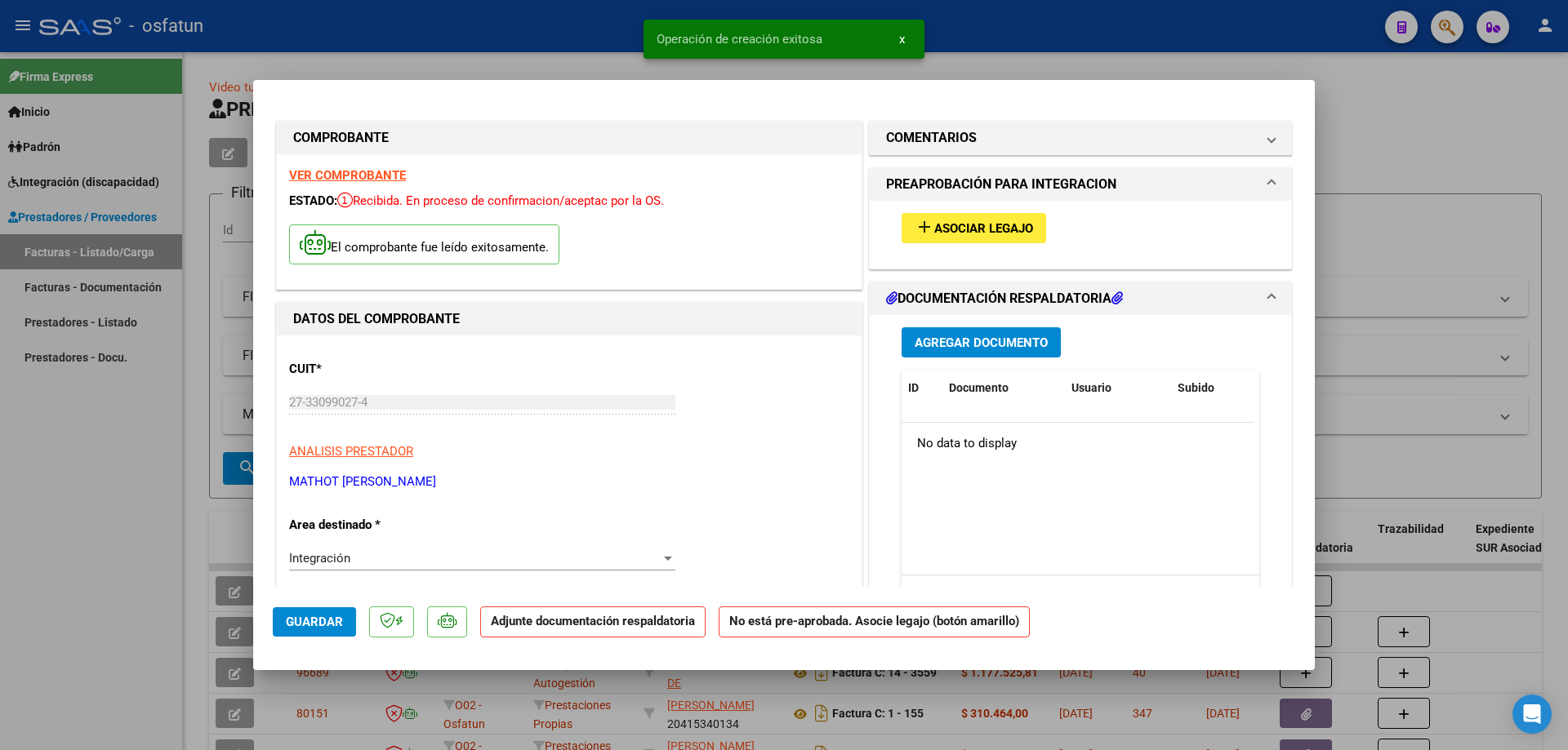
click at [986, 230] on span "Asociar Legajo" at bounding box center [984, 228] width 99 height 15
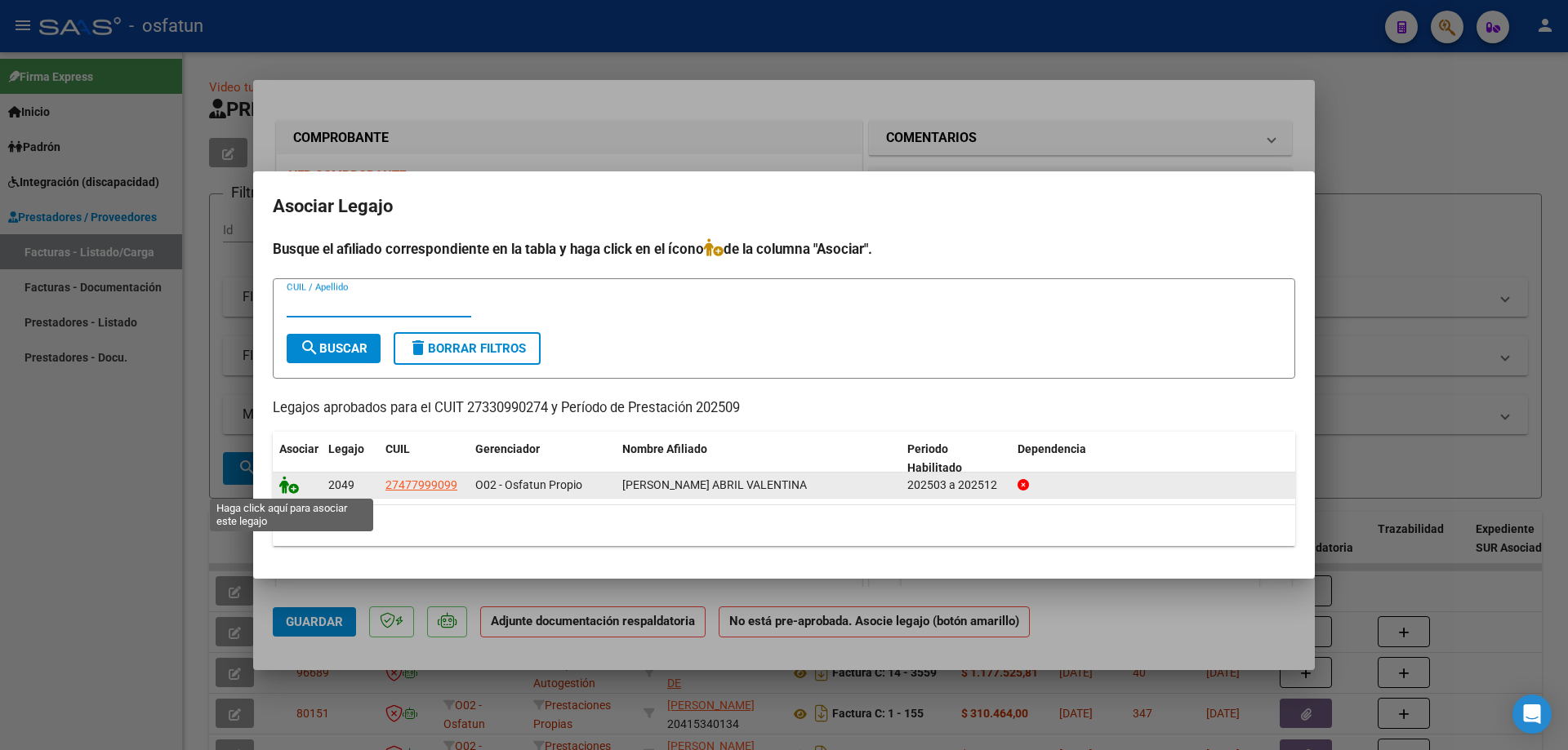
click at [287, 487] on icon at bounding box center [289, 484] width 19 height 18
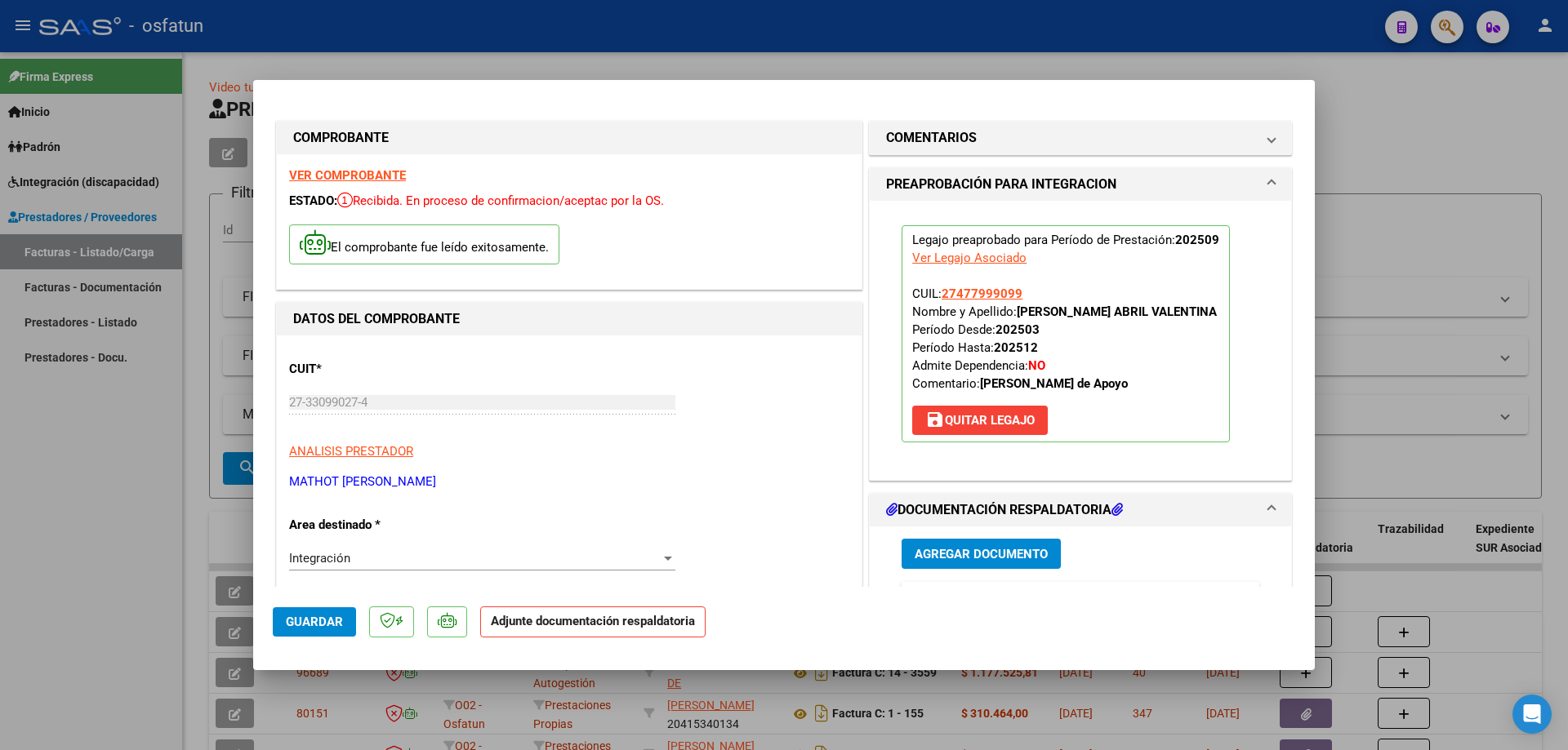
click at [1005, 548] on span "Agregar Documento" at bounding box center [981, 554] width 133 height 15
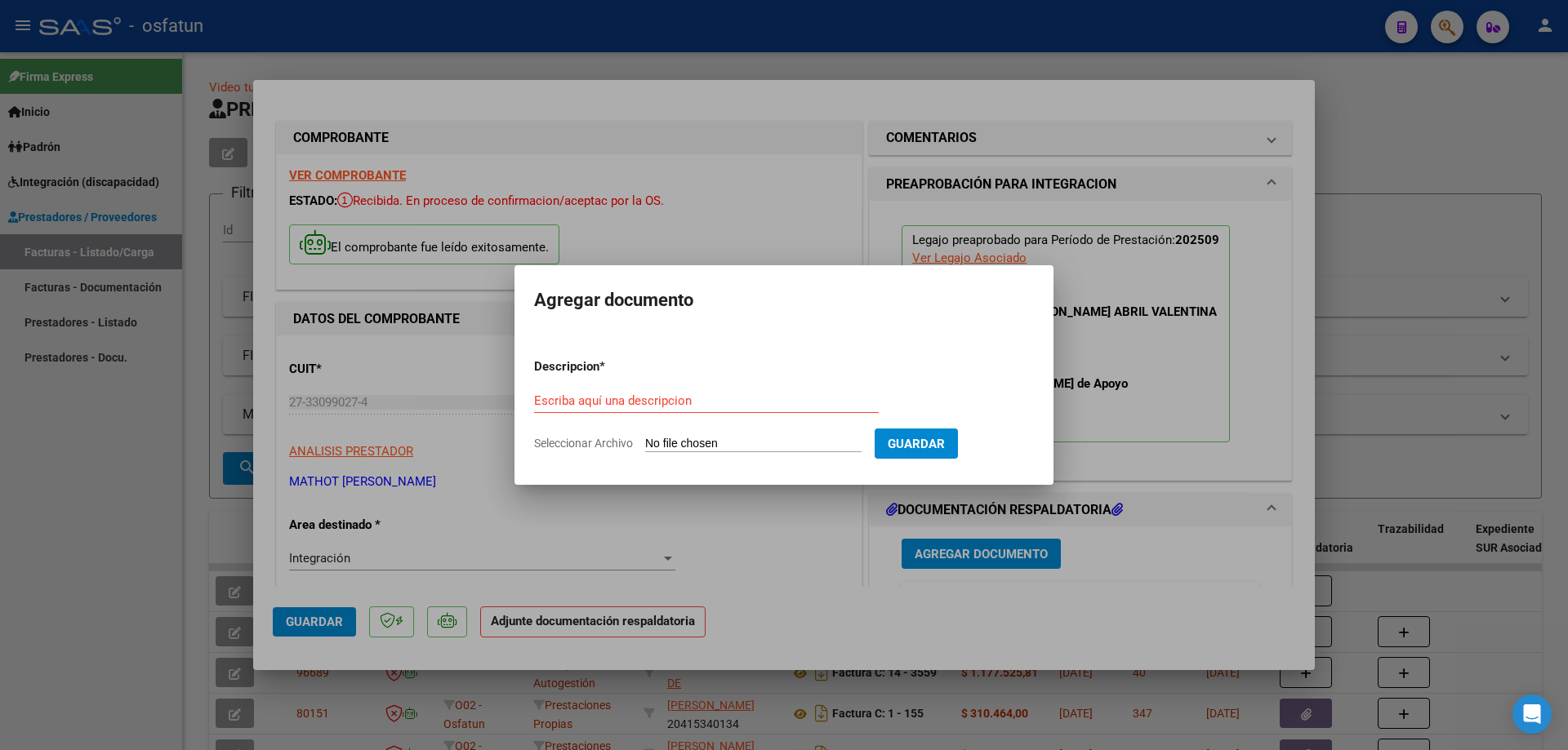
click at [700, 440] on input "Seleccionar Archivo" at bounding box center [753, 445] width 216 height 16
type input "C:\fakepath\Respaldo Olguin MA.pdf"
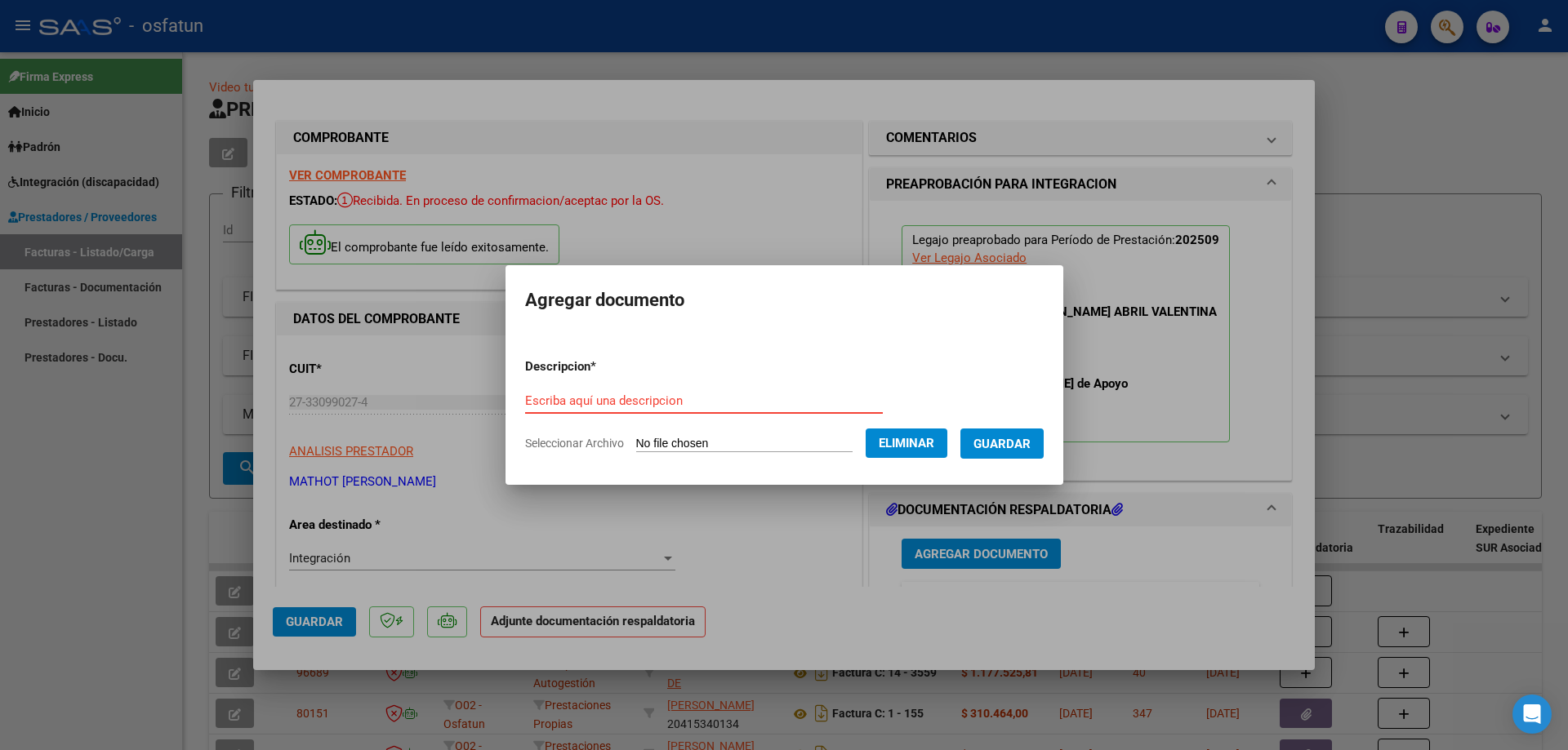
click at [611, 402] on input "Escriba aquí una descripcion" at bounding box center [704, 400] width 358 height 15
type input "P"
drag, startPoint x: 682, startPoint y: 402, endPoint x: 730, endPoint y: 401, distance: 48.0
click at [682, 402] on input "[PERSON_NAME] de Apoyo" at bounding box center [704, 400] width 358 height 15
type input "[PERSON_NAME] de Apoyo"
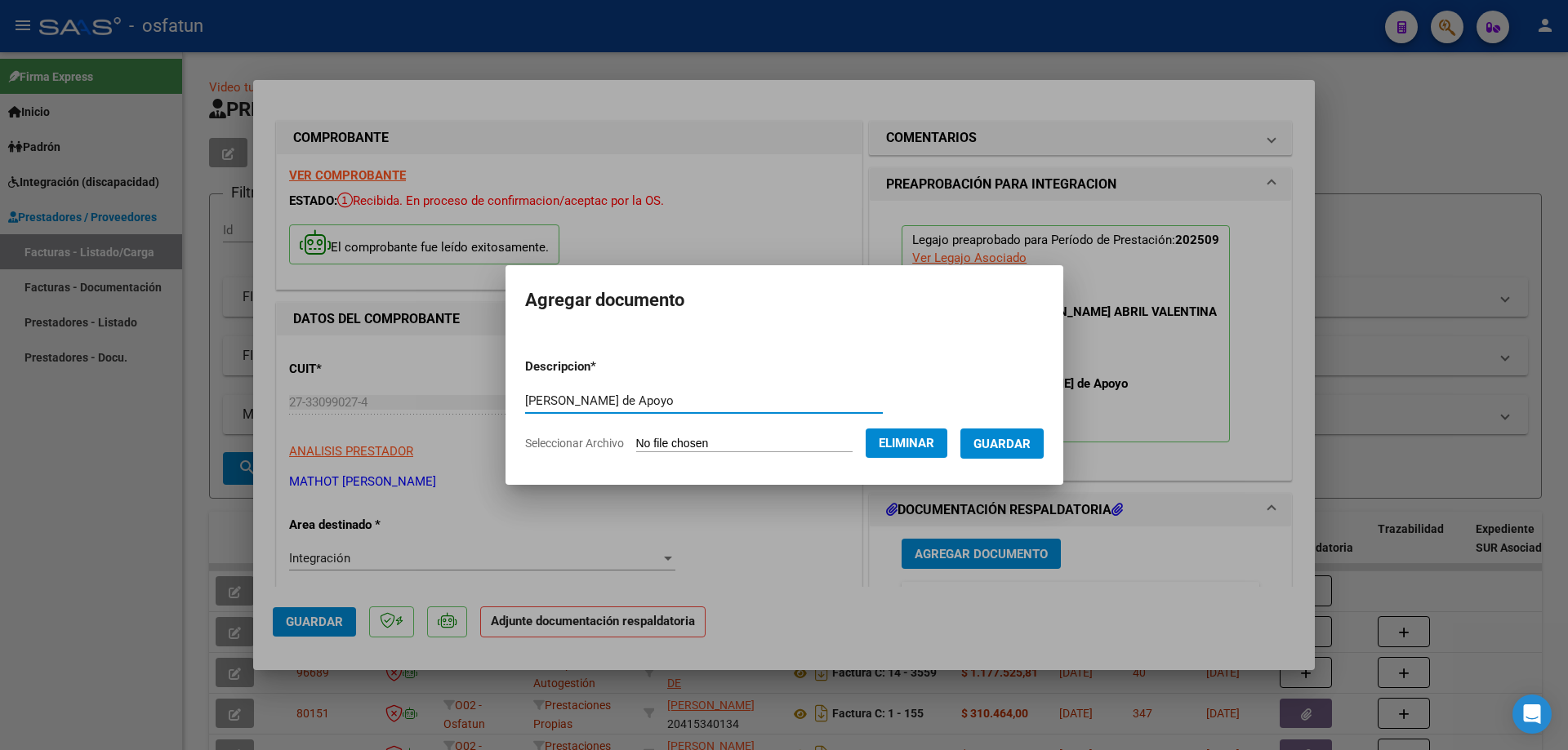
click at [1030, 447] on span "Guardar" at bounding box center [1002, 444] width 57 height 15
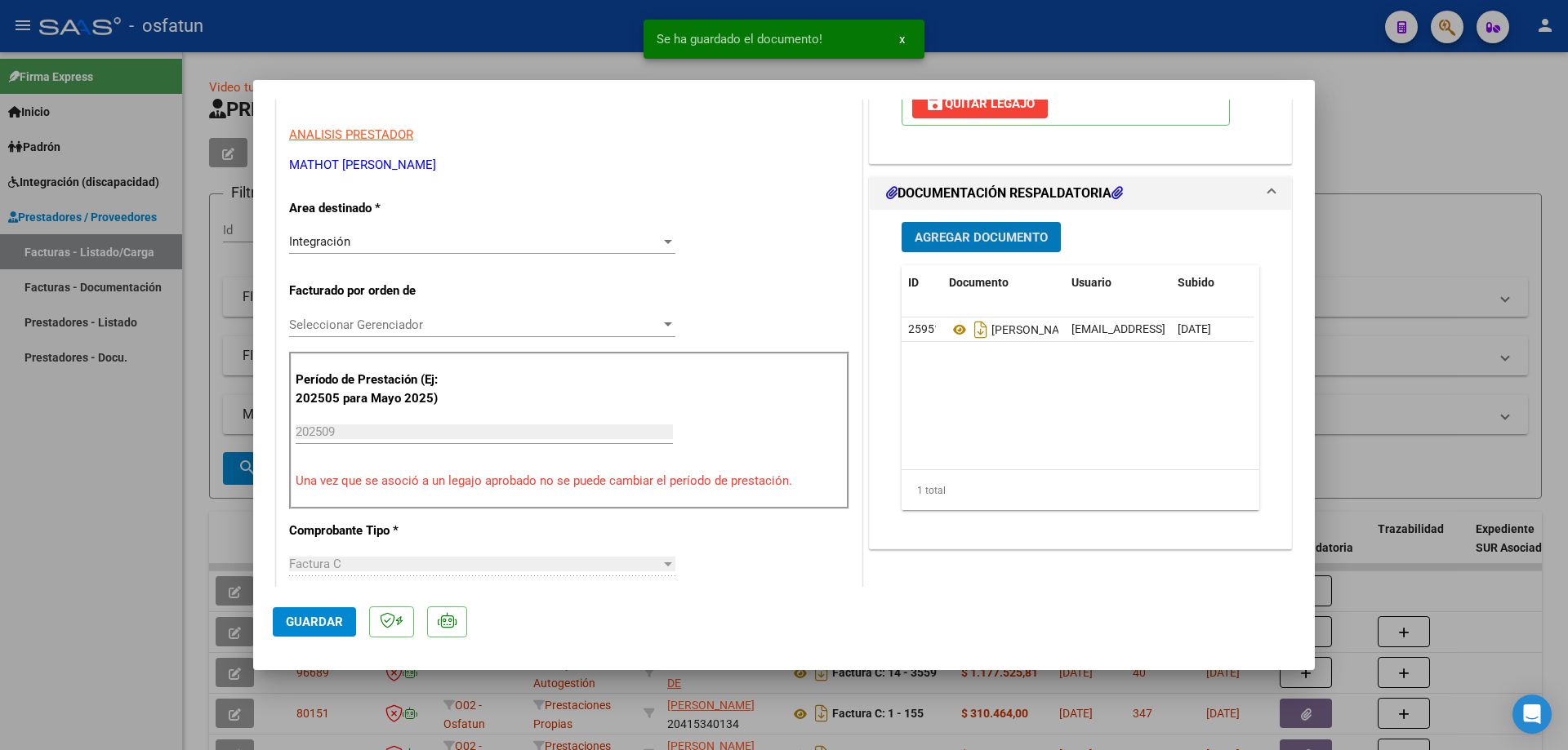
scroll to position [327, 0]
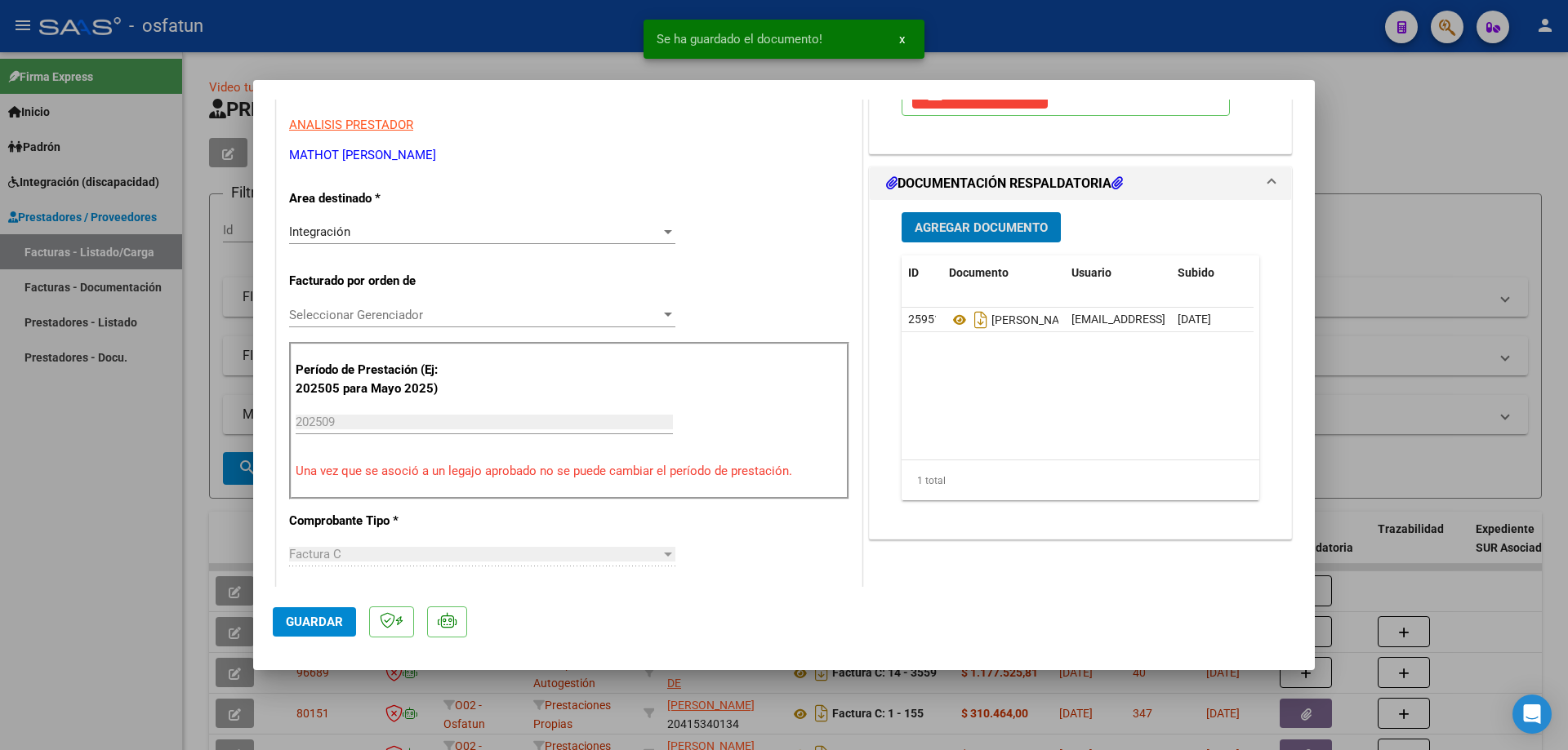
click at [321, 629] on span "Guardar" at bounding box center [314, 622] width 57 height 15
click at [85, 542] on div at bounding box center [784, 375] width 1568 height 750
type input "$ 0,00"
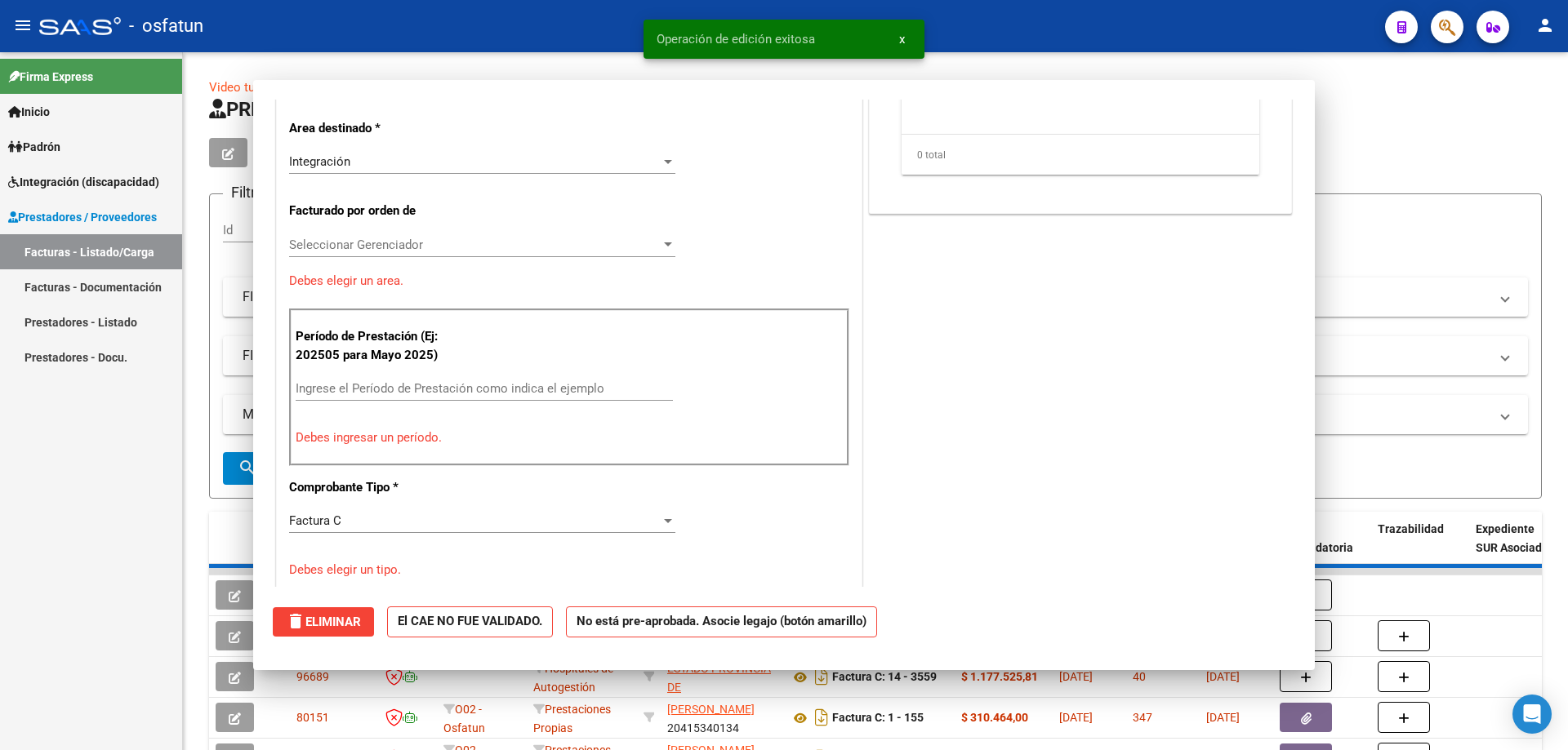
scroll to position [277, 0]
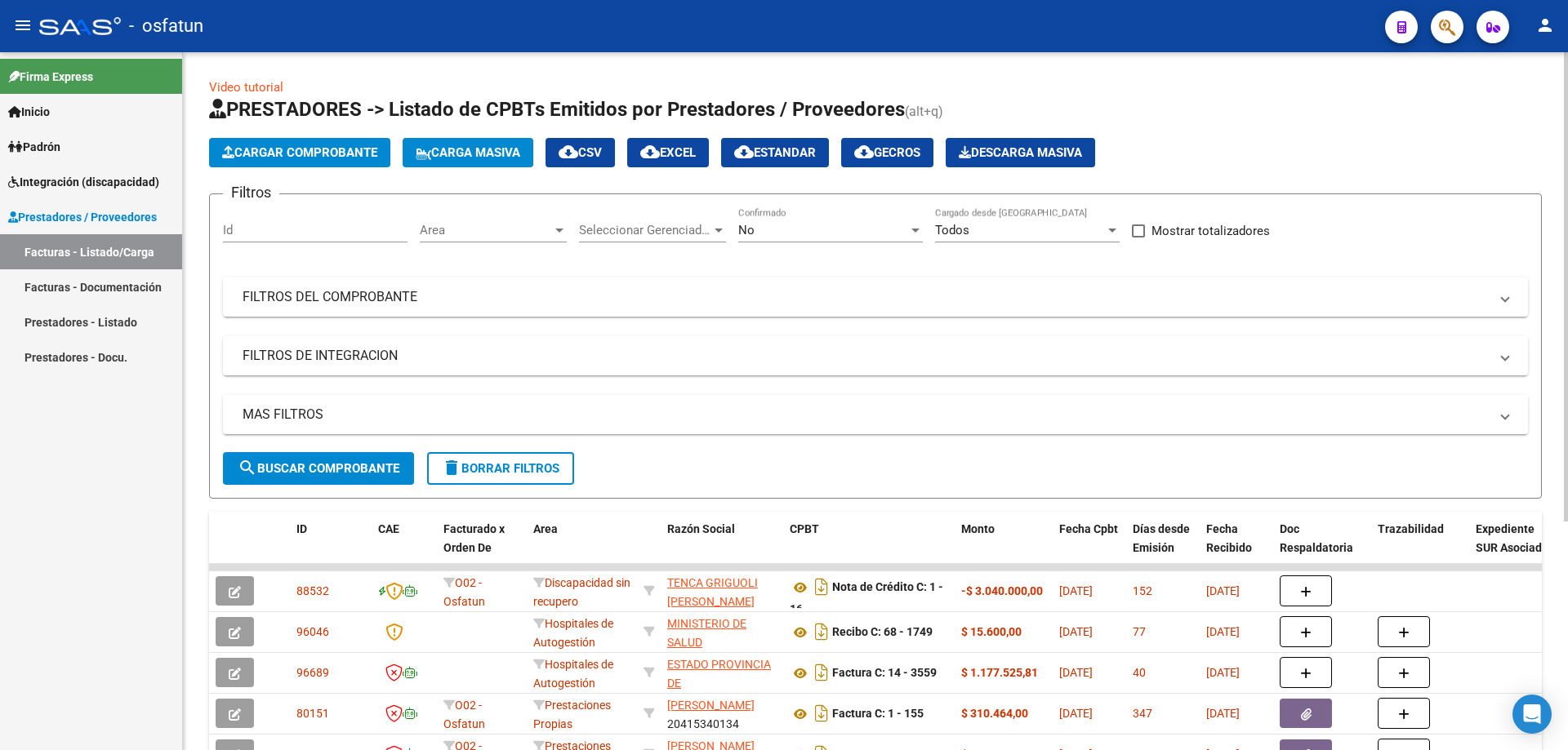
click at [304, 149] on span "Cargar Comprobante" at bounding box center [299, 152] width 155 height 15
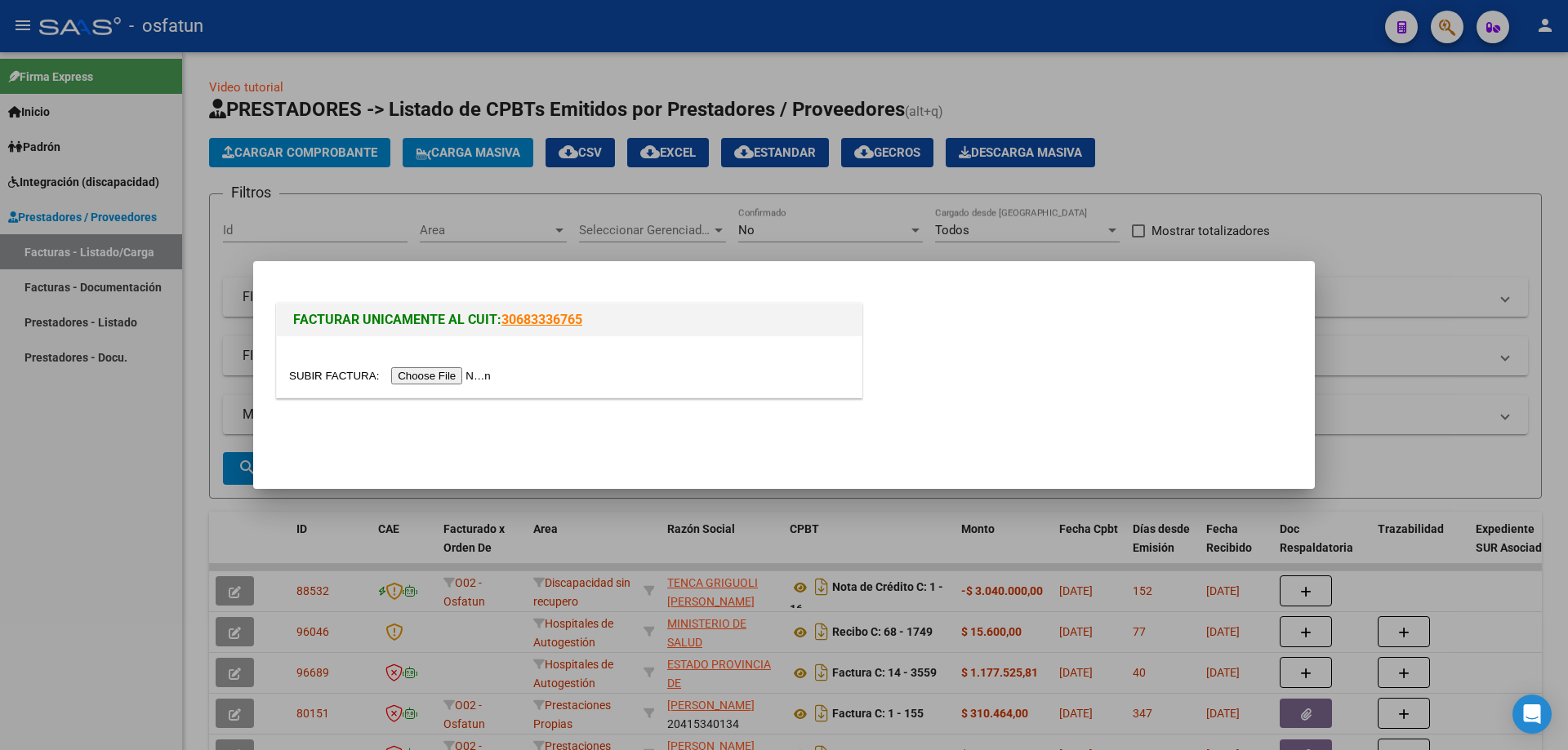
click at [470, 379] on input "file" at bounding box center [392, 376] width 206 height 17
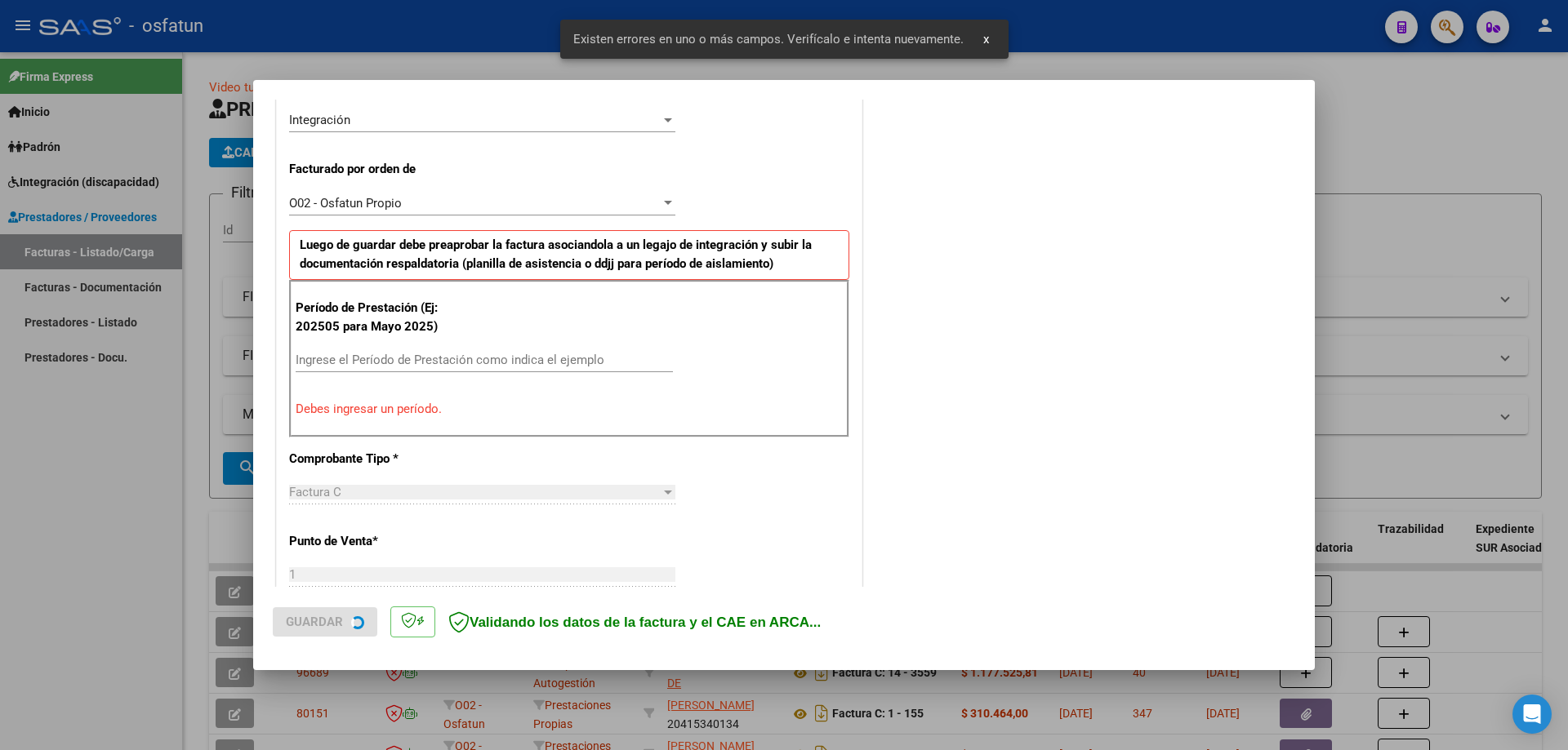
scroll to position [407, 0]
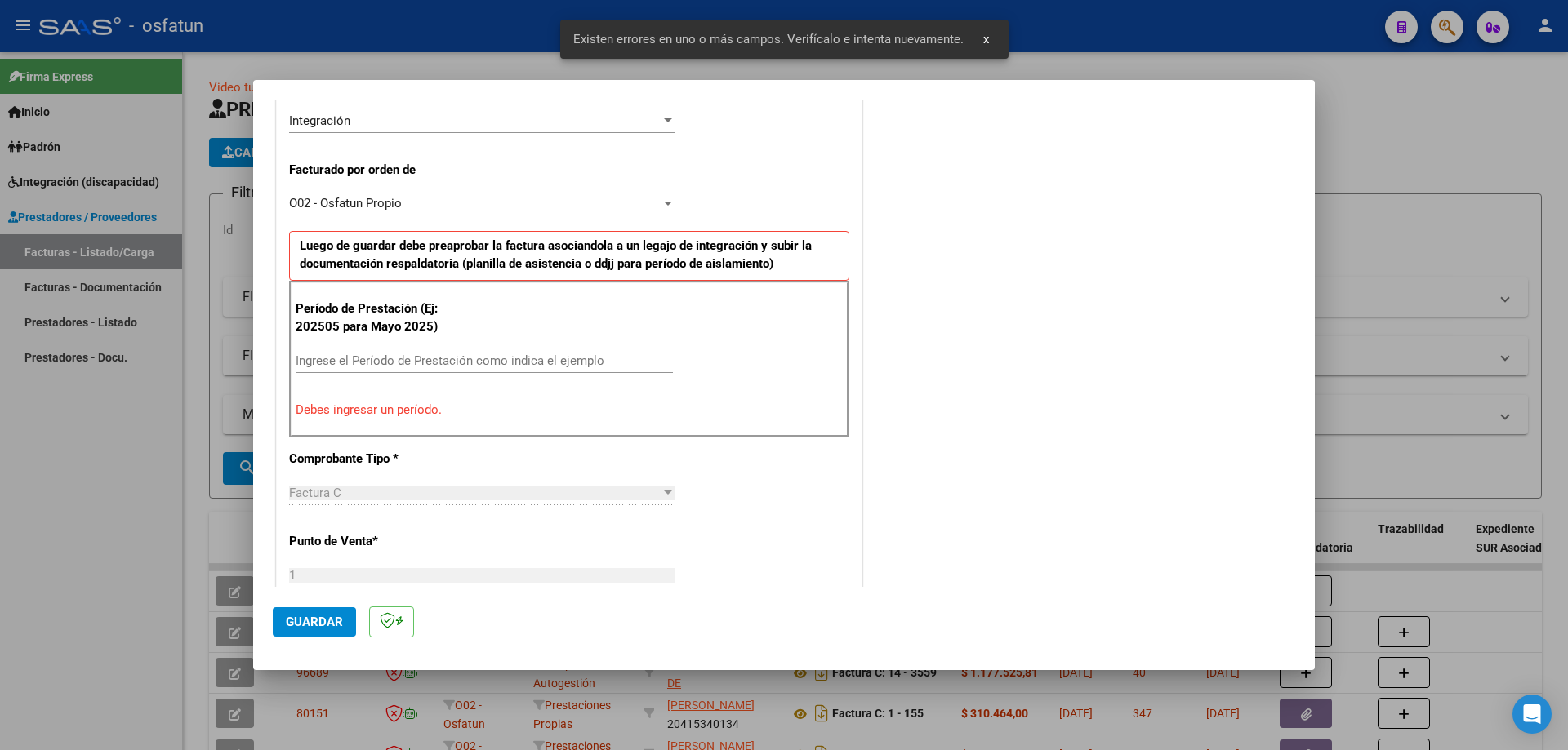
click at [497, 364] on input "Ingrese el Período de Prestación como indica el ejemplo" at bounding box center [484, 360] width 377 height 15
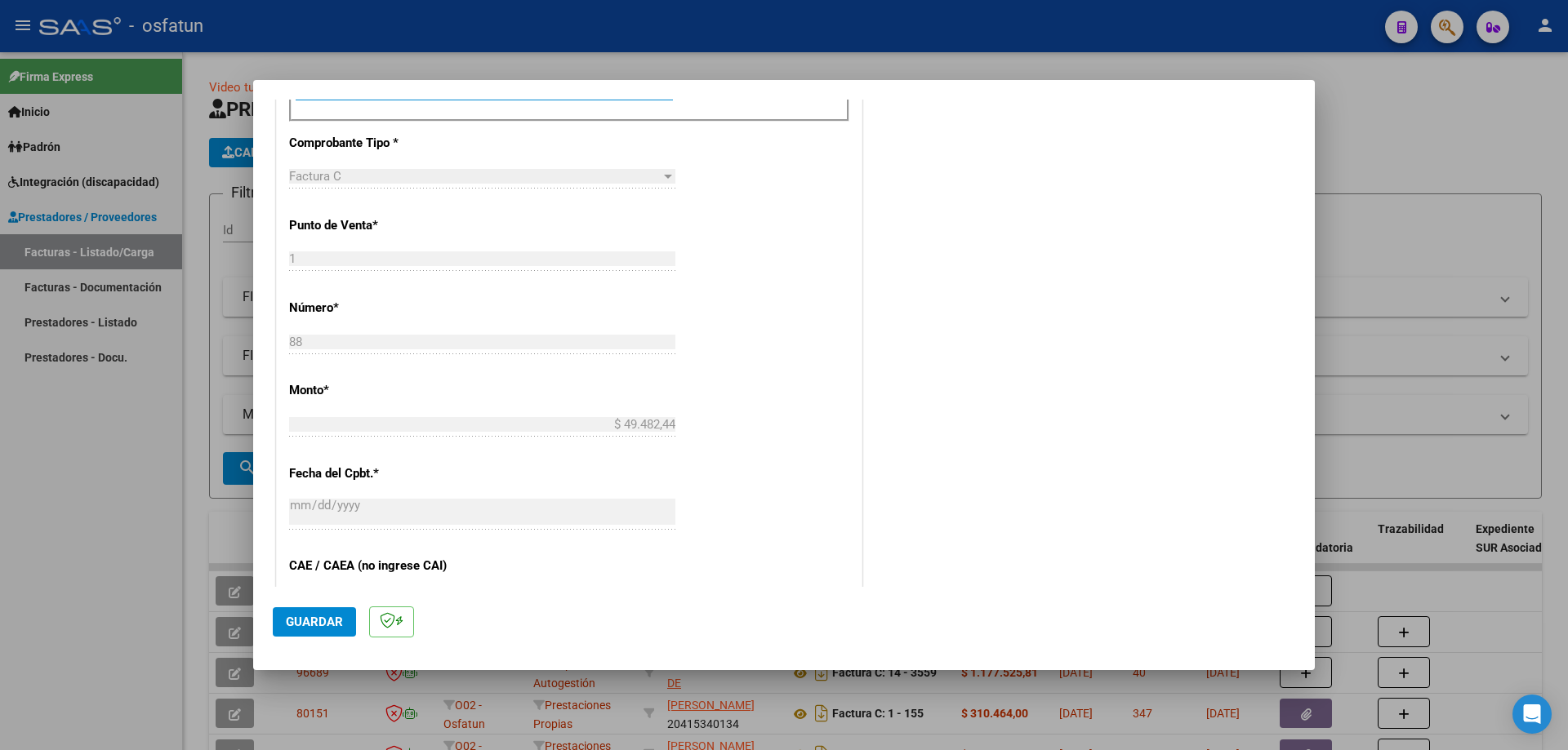
scroll to position [734, 0]
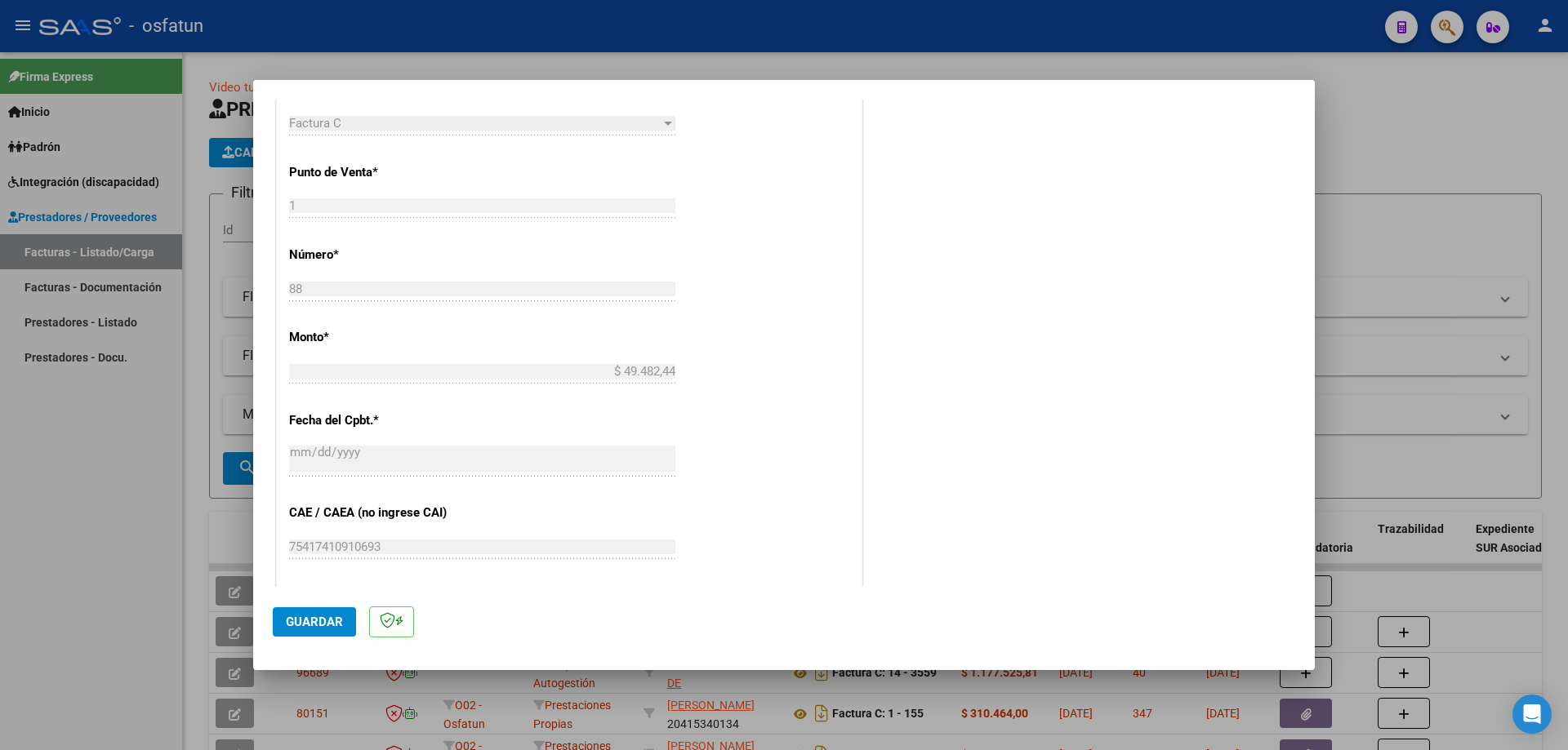
type input "202509"
click at [307, 619] on span "Guardar" at bounding box center [314, 622] width 57 height 15
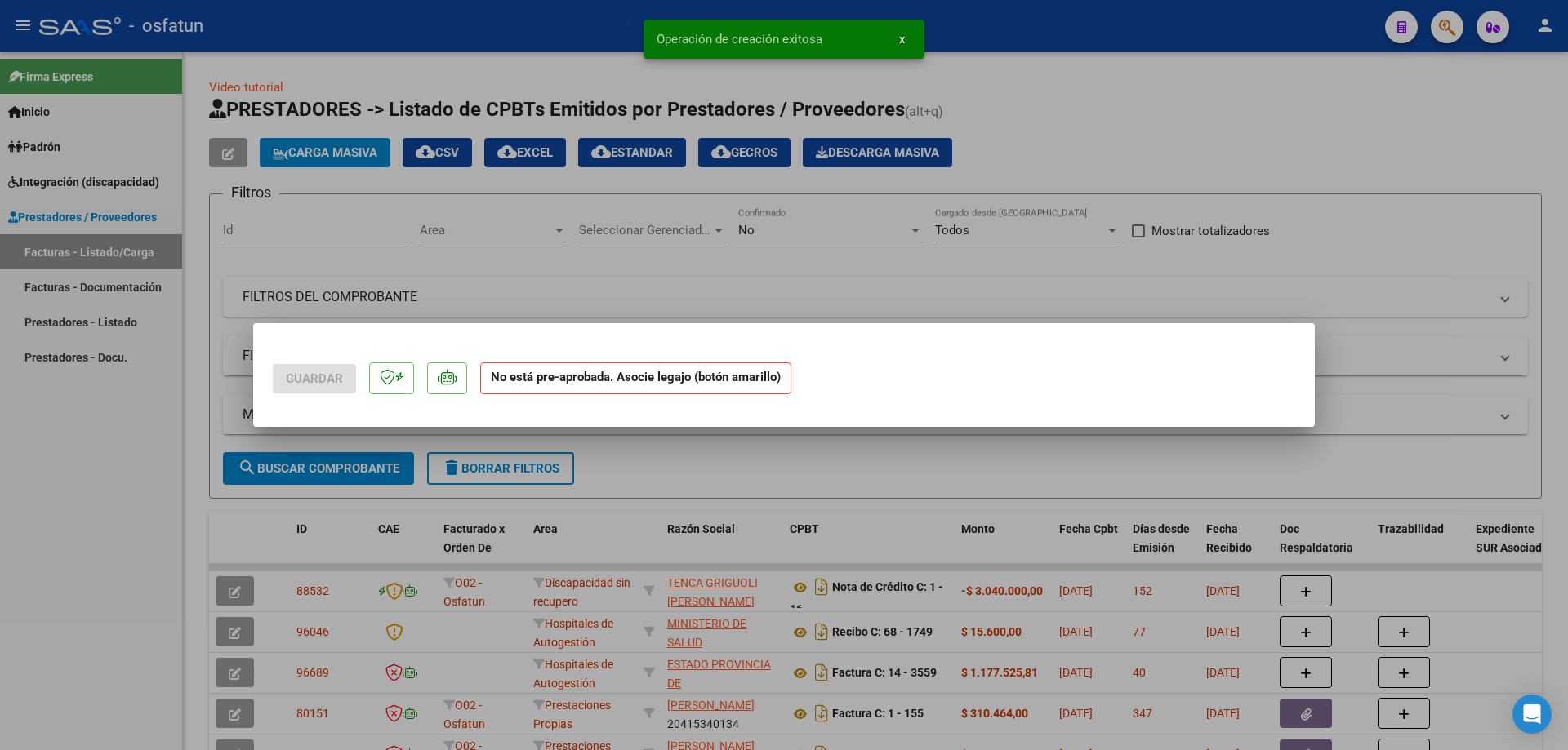
scroll to position [0, 0]
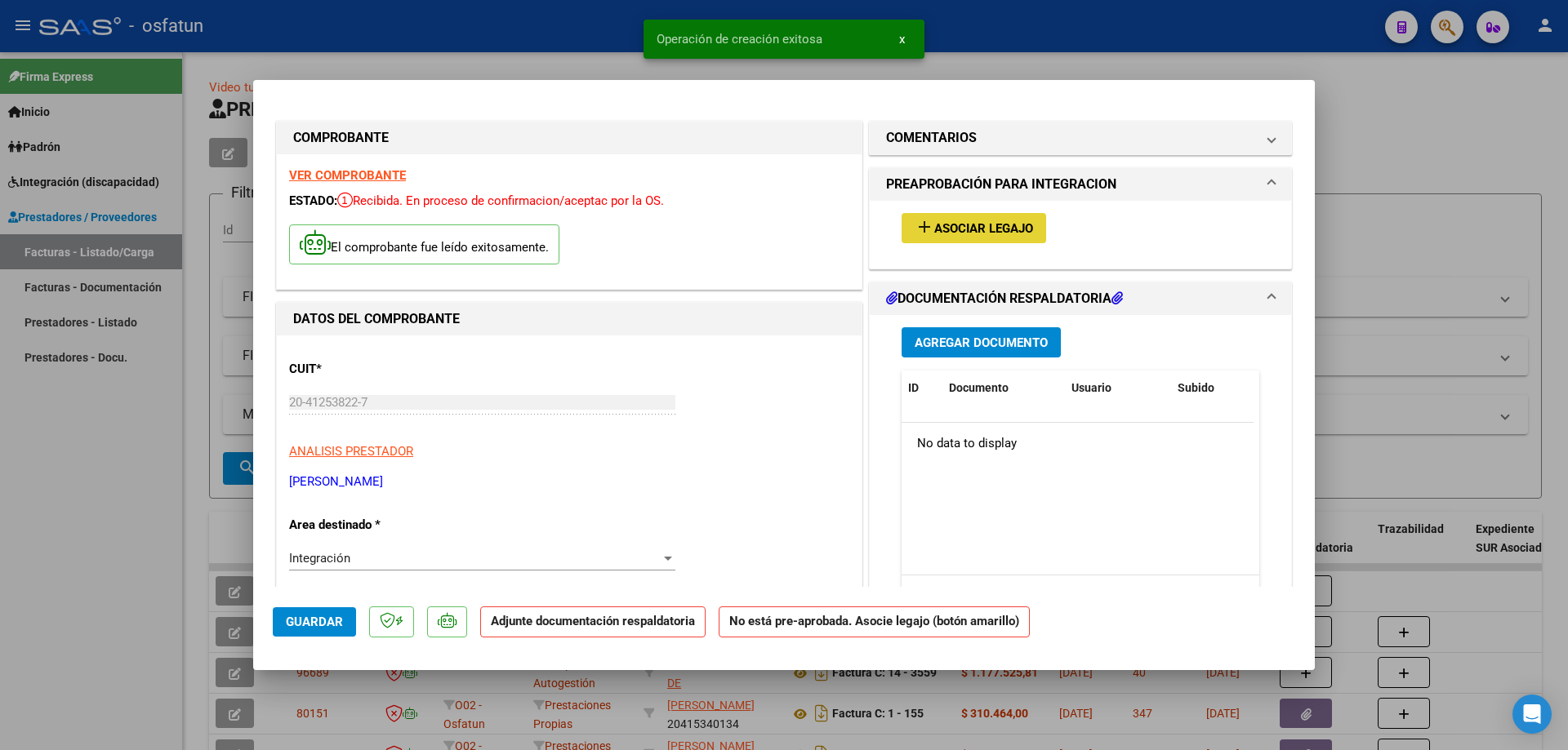
click at [979, 235] on span "Asociar Legajo" at bounding box center [984, 228] width 99 height 15
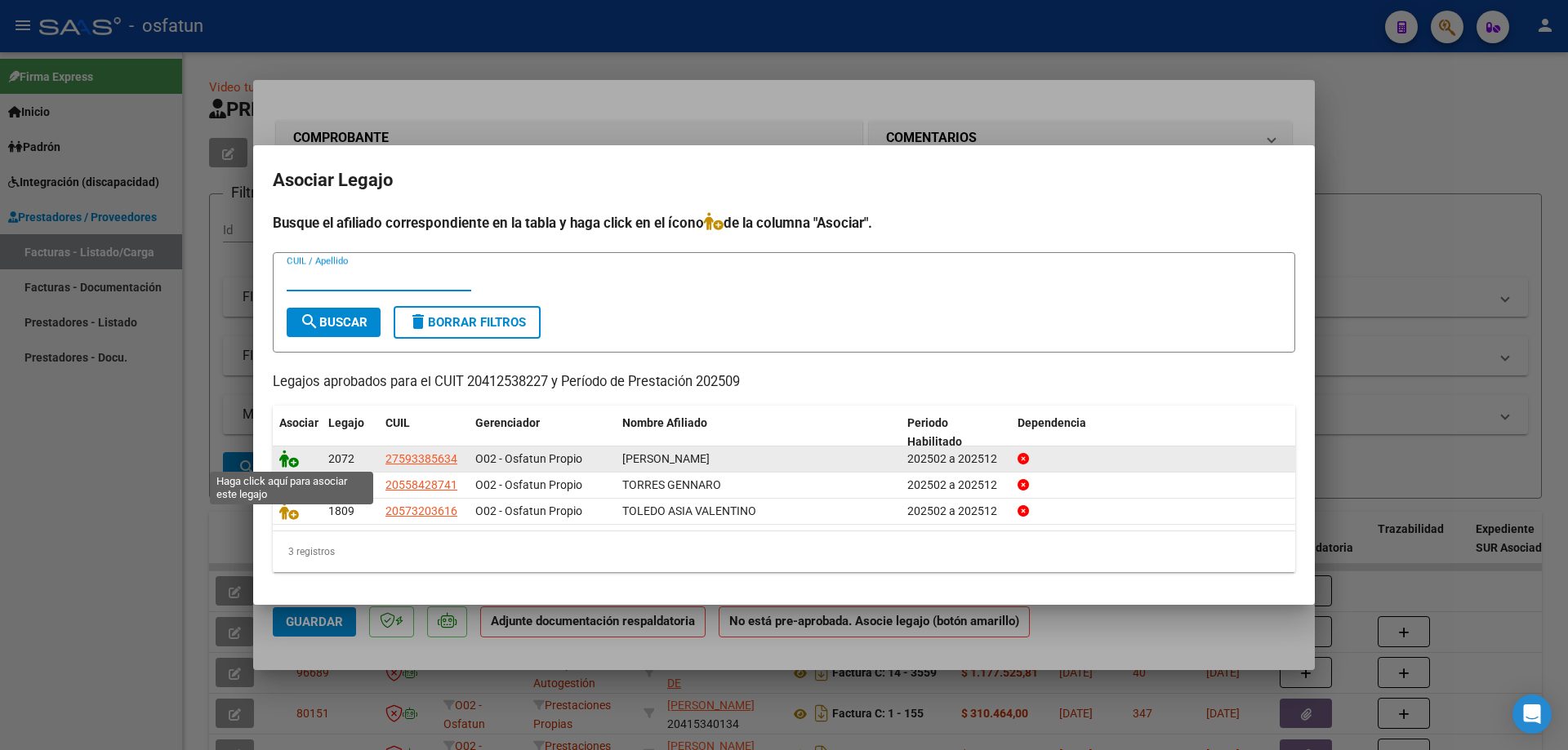
click at [291, 459] on icon at bounding box center [289, 458] width 19 height 18
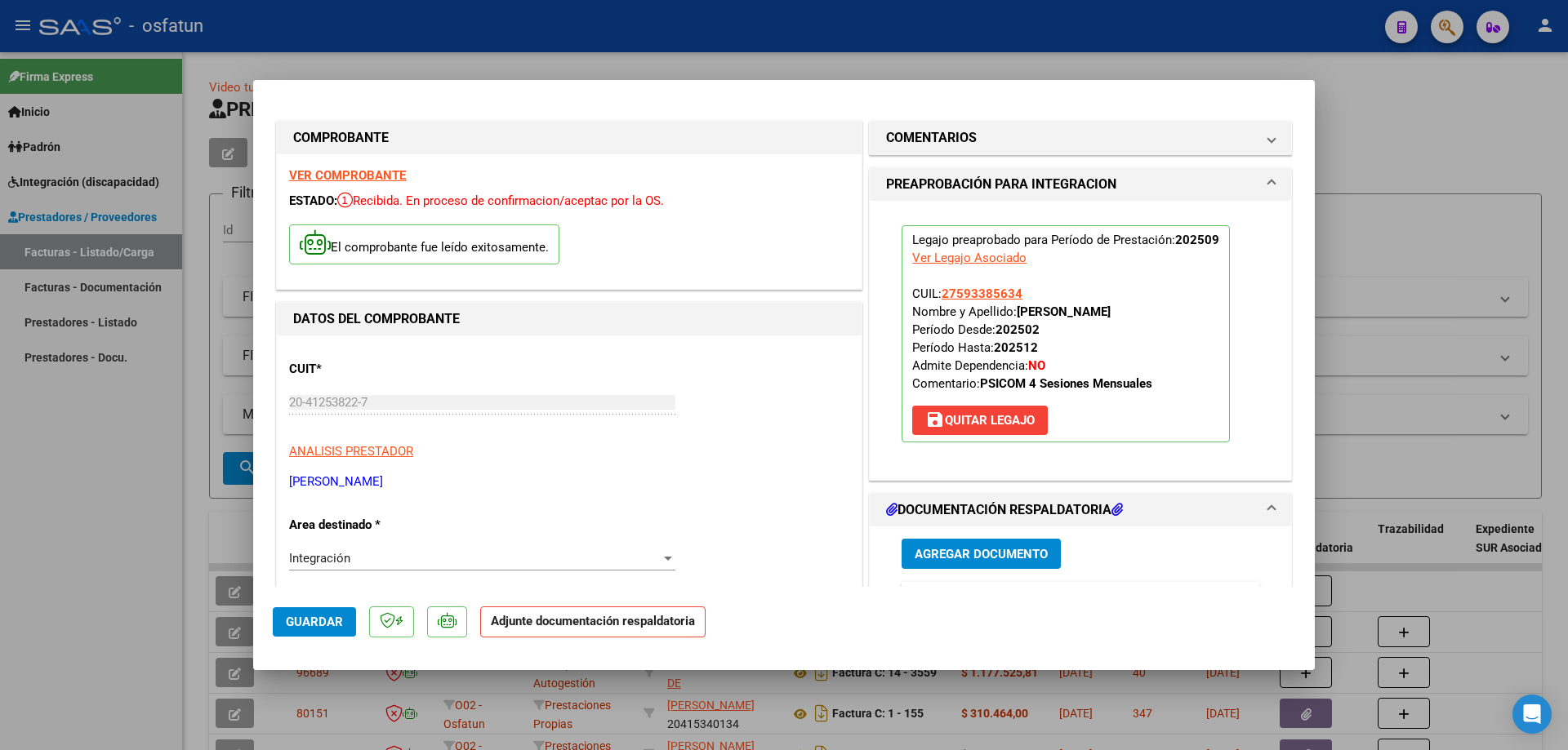
click at [1037, 550] on span "Agregar Documento" at bounding box center [981, 554] width 133 height 15
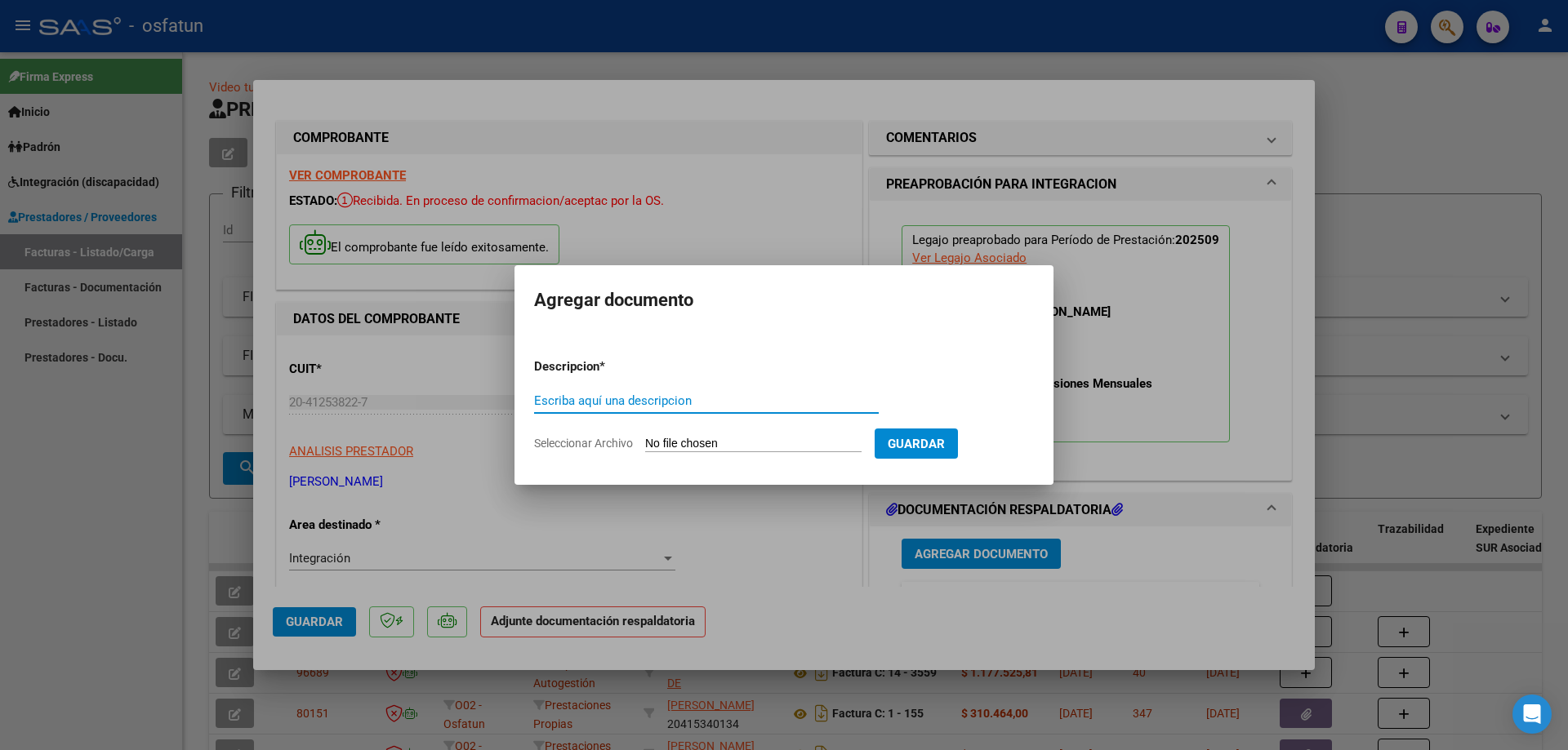
click at [745, 443] on input "Seleccionar Archivo" at bounding box center [753, 445] width 216 height 16
type input "C:\fakepath\Respaldo Albornoz Psicomo.pdf"
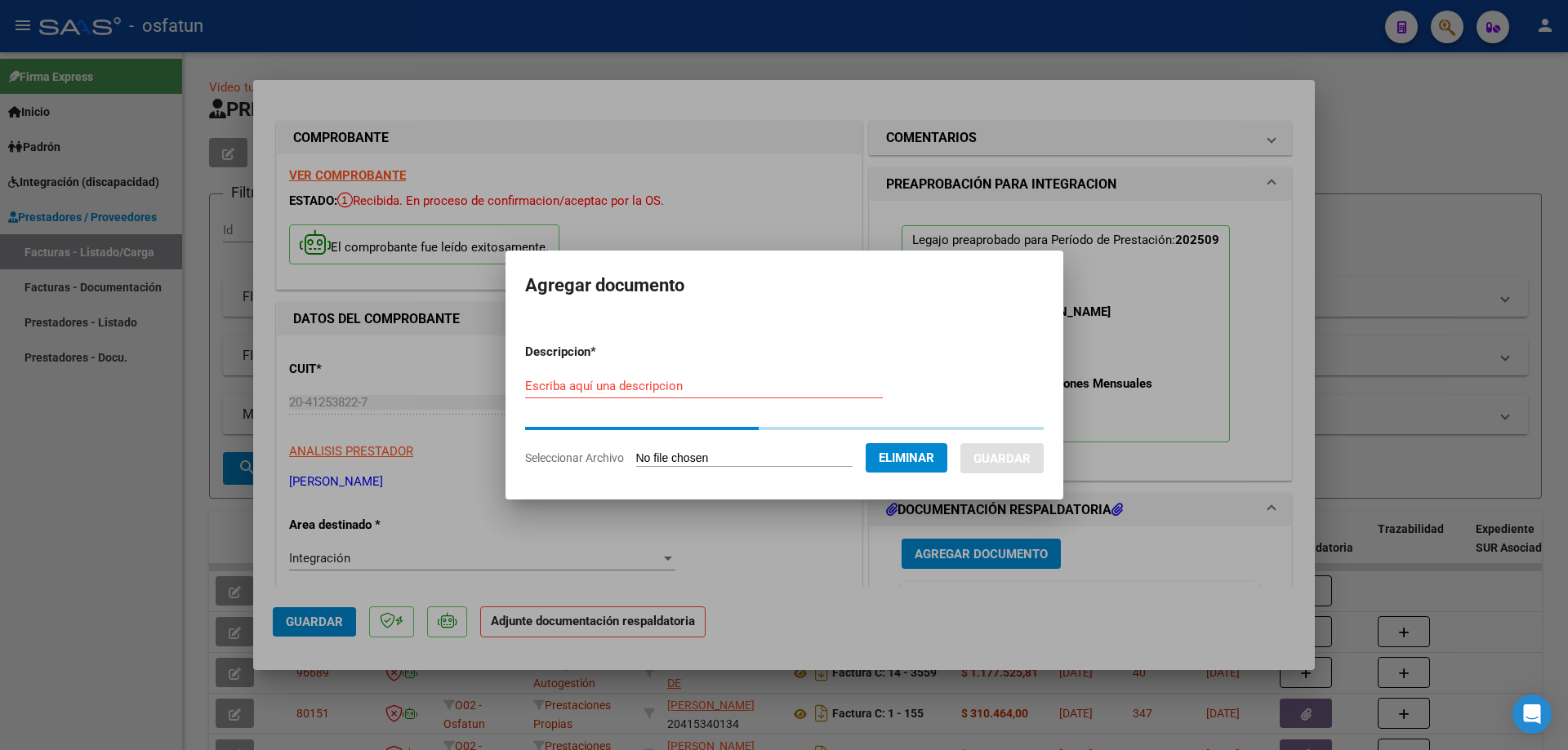
click at [684, 390] on div "Escriba aquí una descripcion" at bounding box center [704, 386] width 358 height 24
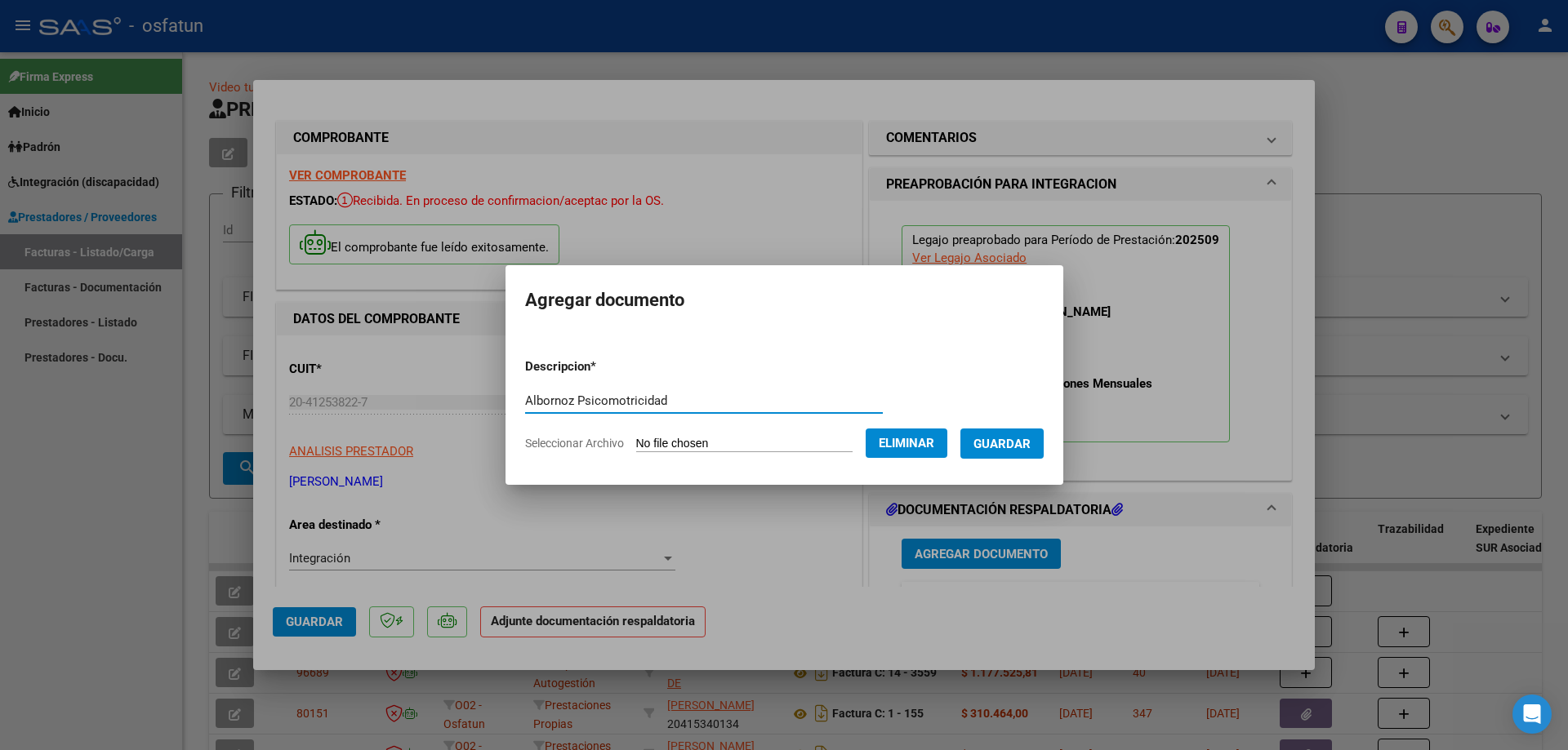
type input "Albornoz Psicomotricidad"
click at [1031, 445] on span "Guardar" at bounding box center [1002, 444] width 57 height 15
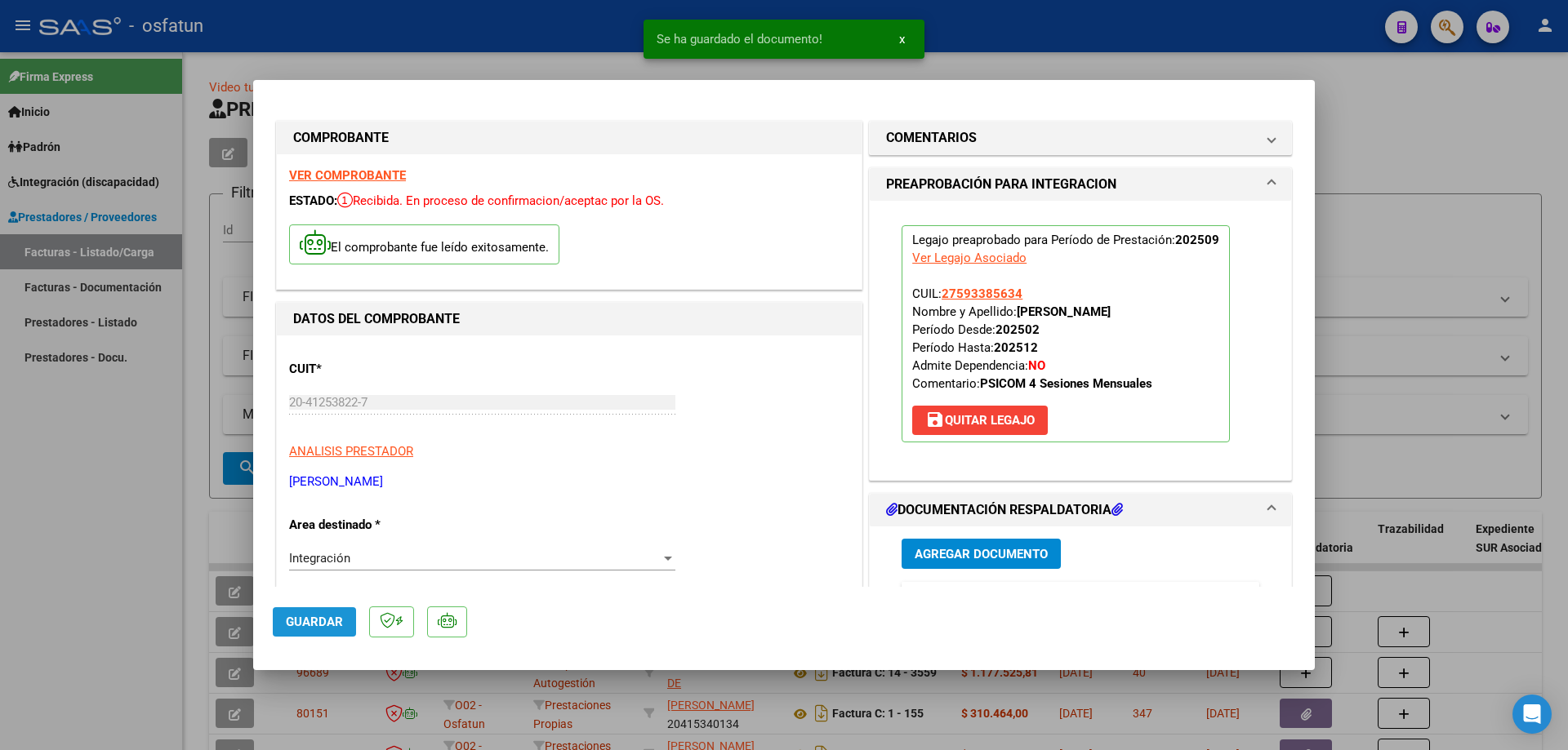
drag, startPoint x: 334, startPoint y: 626, endPoint x: 217, endPoint y: 553, distance: 137.9
click at [334, 625] on span "Guardar" at bounding box center [314, 622] width 57 height 15
click at [115, 512] on div at bounding box center [784, 375] width 1568 height 750
type input "$ 0,00"
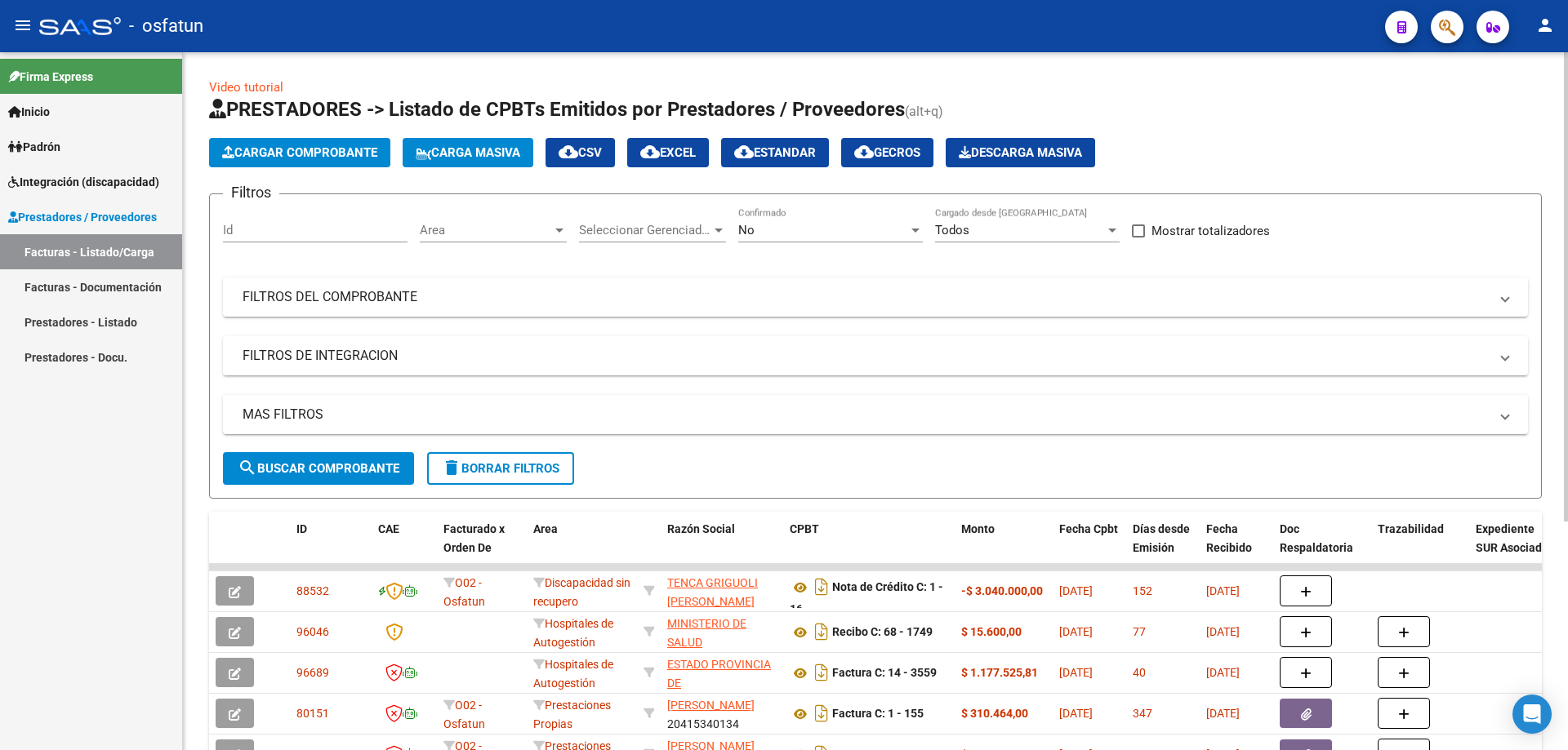
click at [241, 154] on span "Cargar Comprobante" at bounding box center [299, 152] width 155 height 15
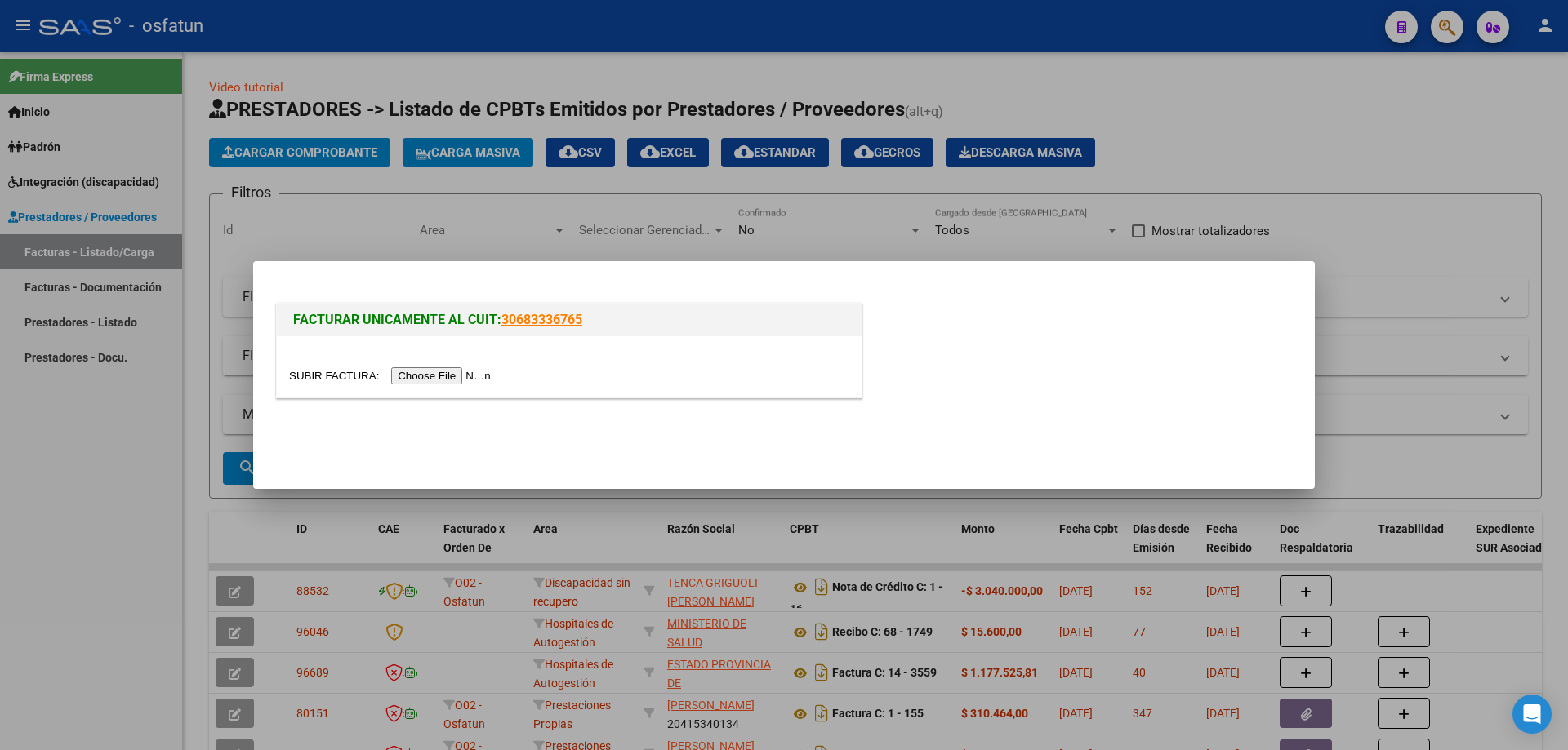
click at [473, 376] on input "file" at bounding box center [392, 376] width 206 height 17
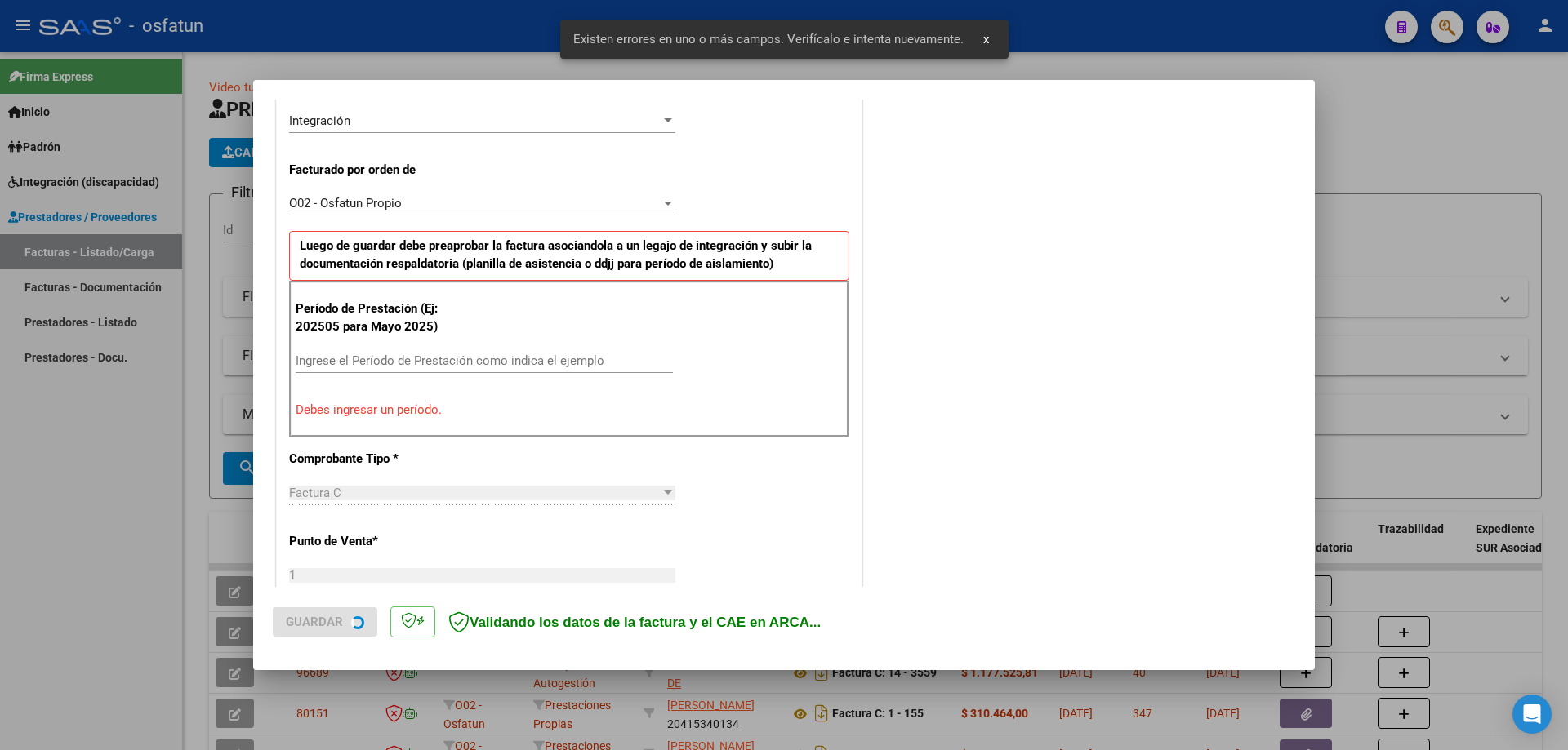
scroll to position [408, 0]
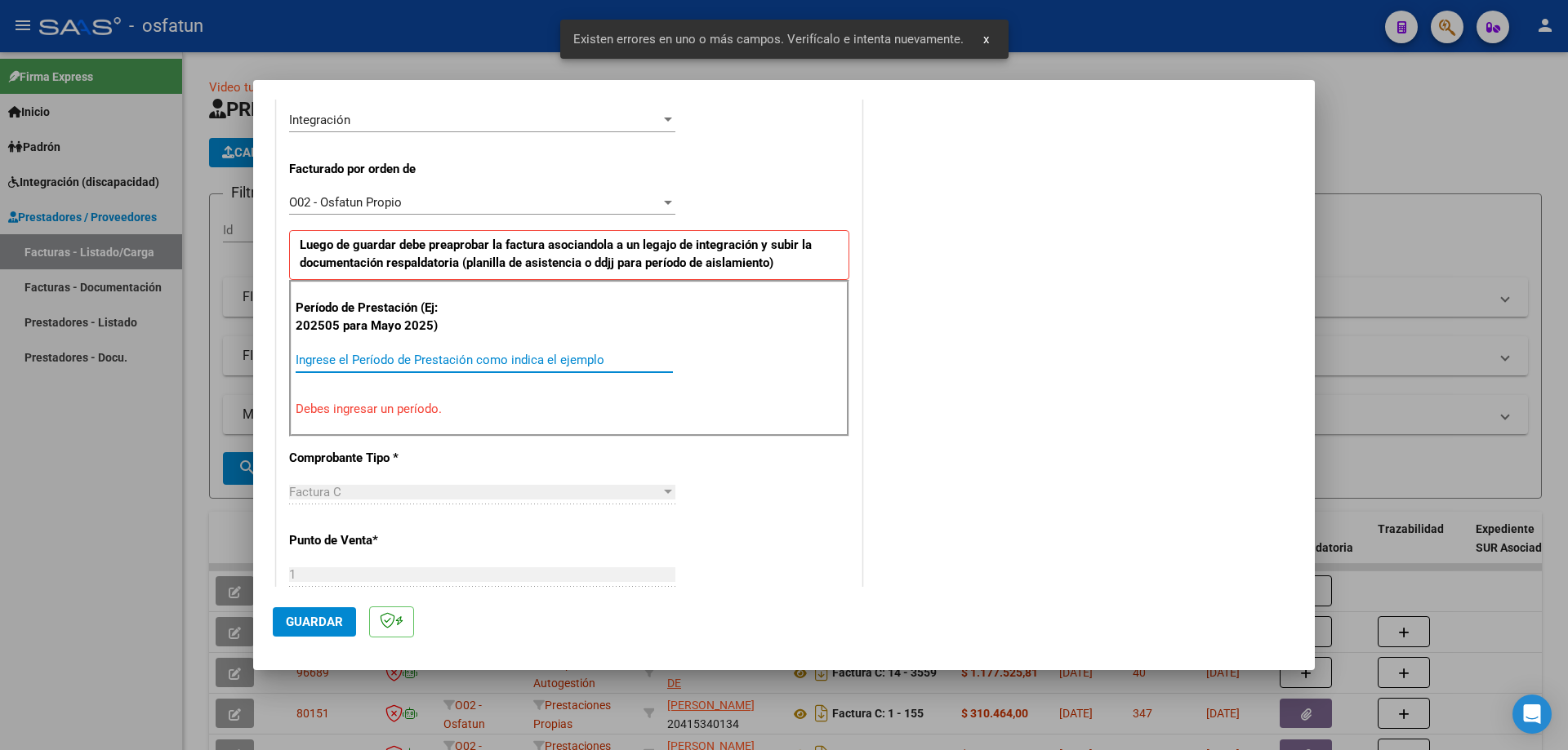
click at [441, 360] on input "Ingrese el Período de Prestación como indica el ejemplo" at bounding box center [484, 359] width 377 height 15
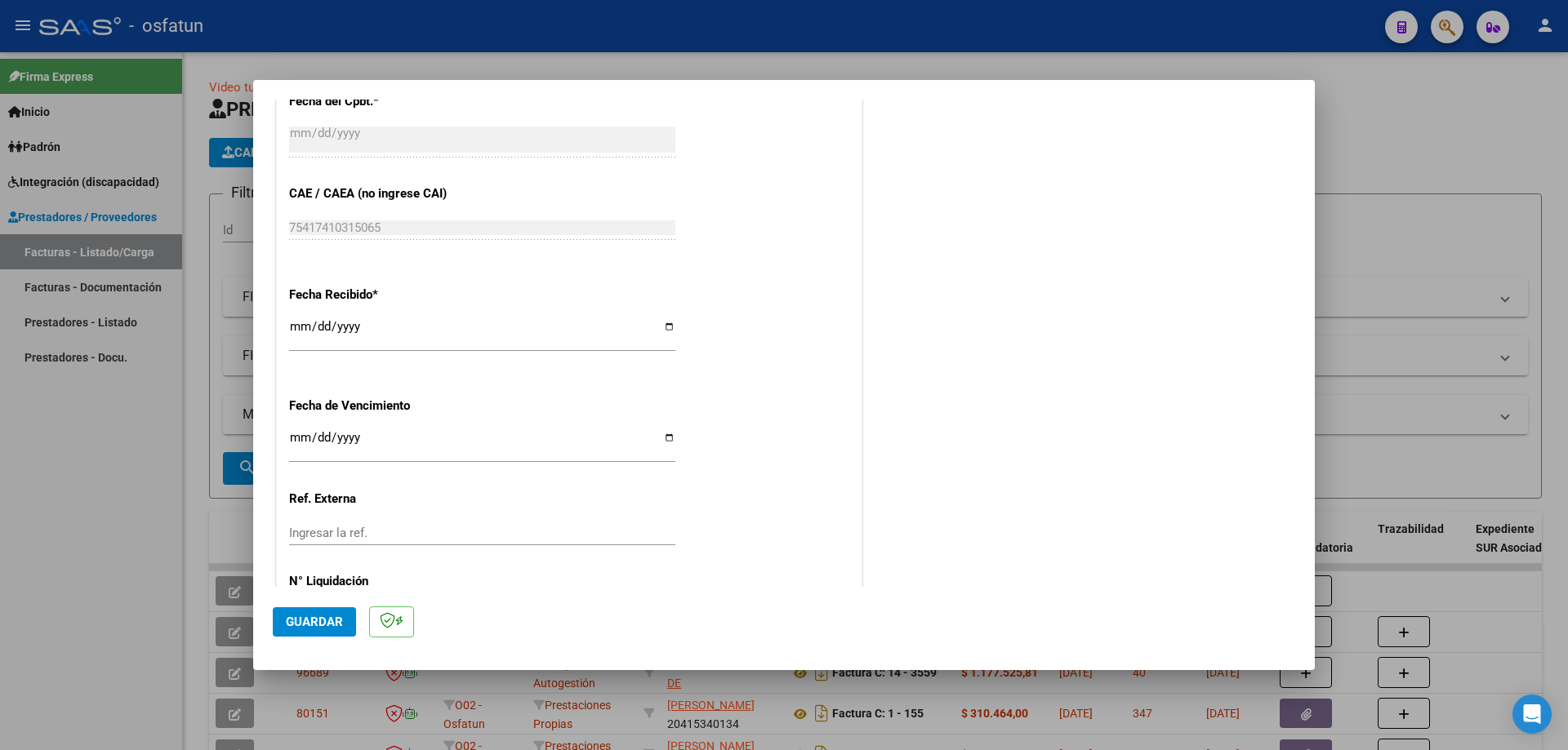
scroll to position [1061, 0]
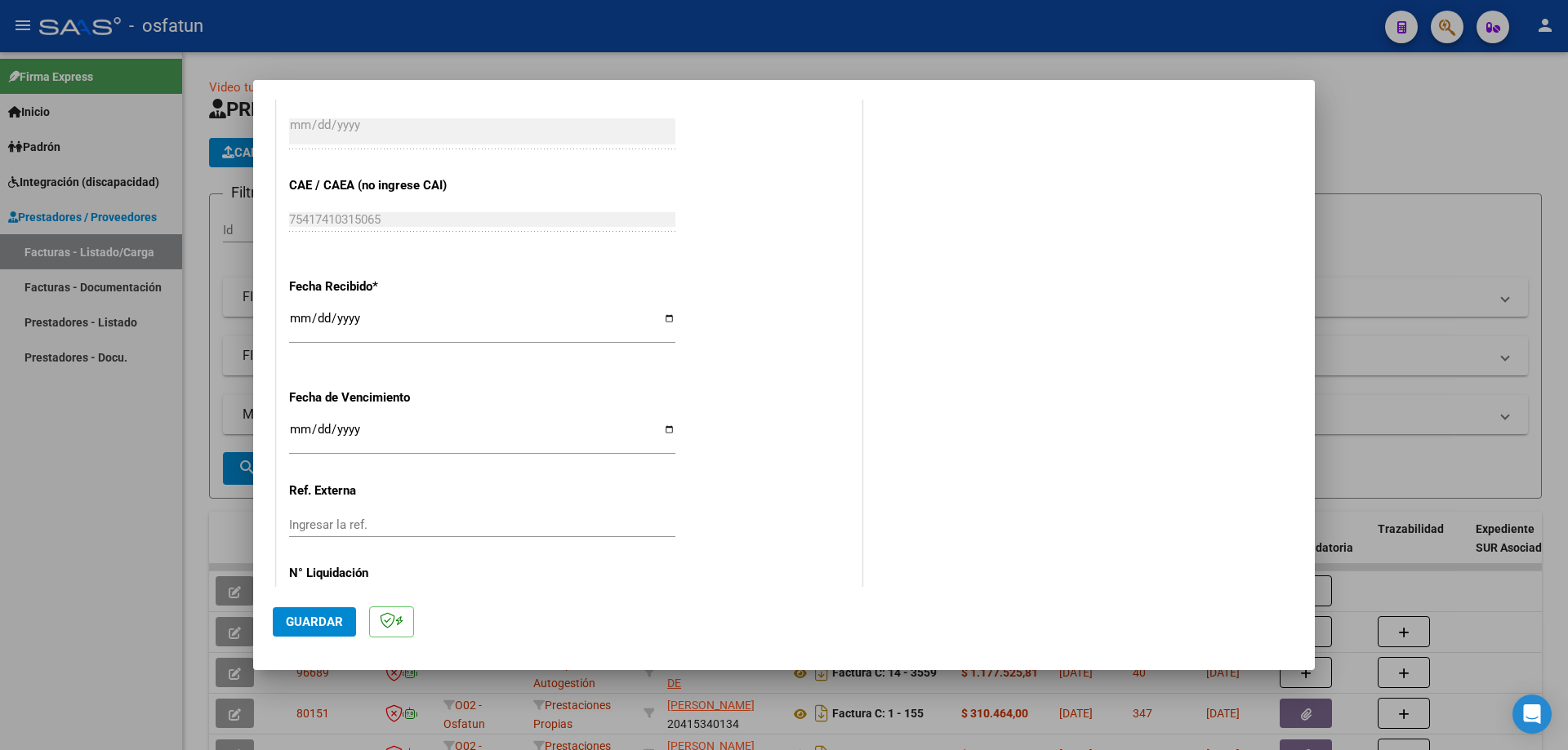
type input "202509"
click at [303, 629] on span "Guardar" at bounding box center [314, 622] width 57 height 15
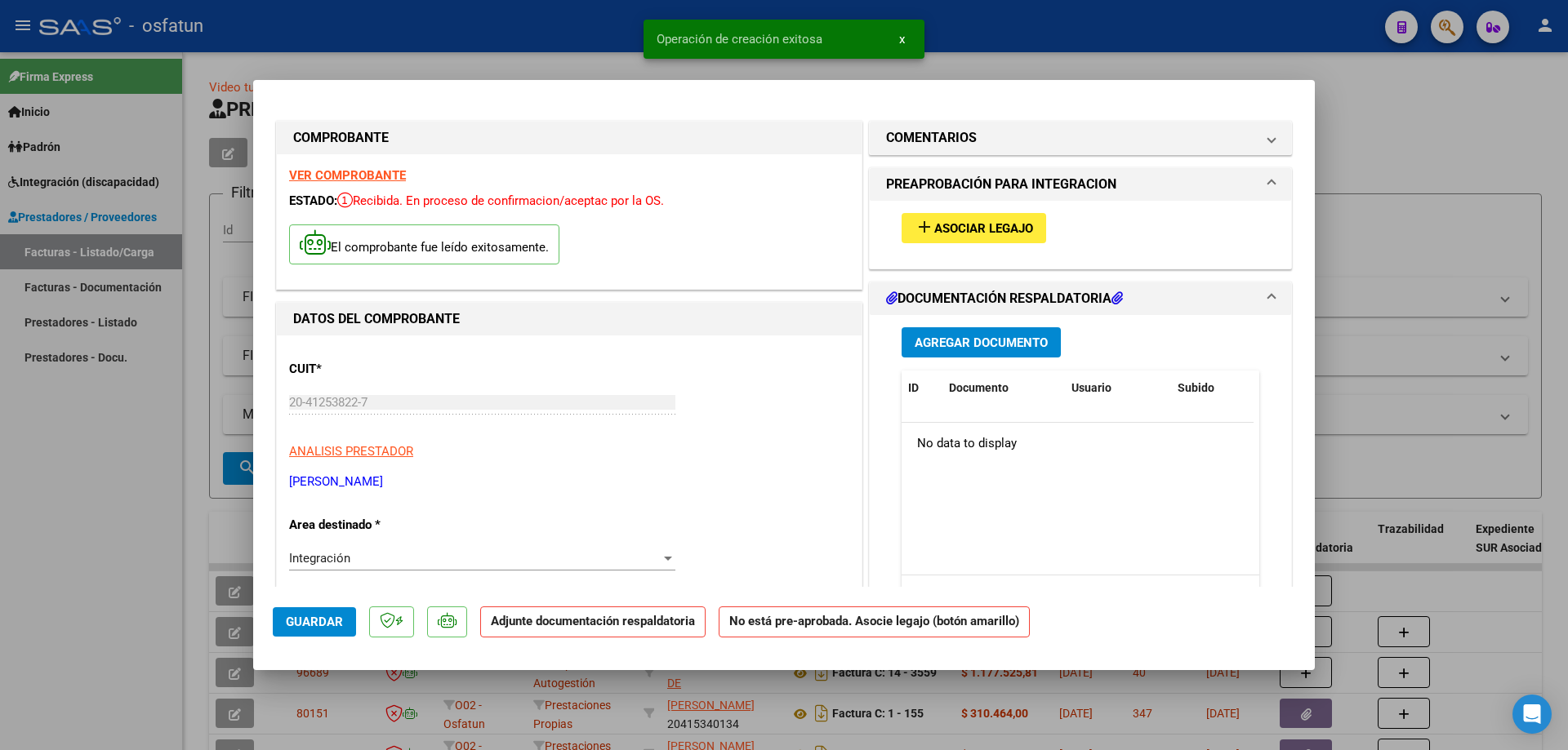
click at [980, 228] on span "Asociar Legajo" at bounding box center [984, 228] width 99 height 15
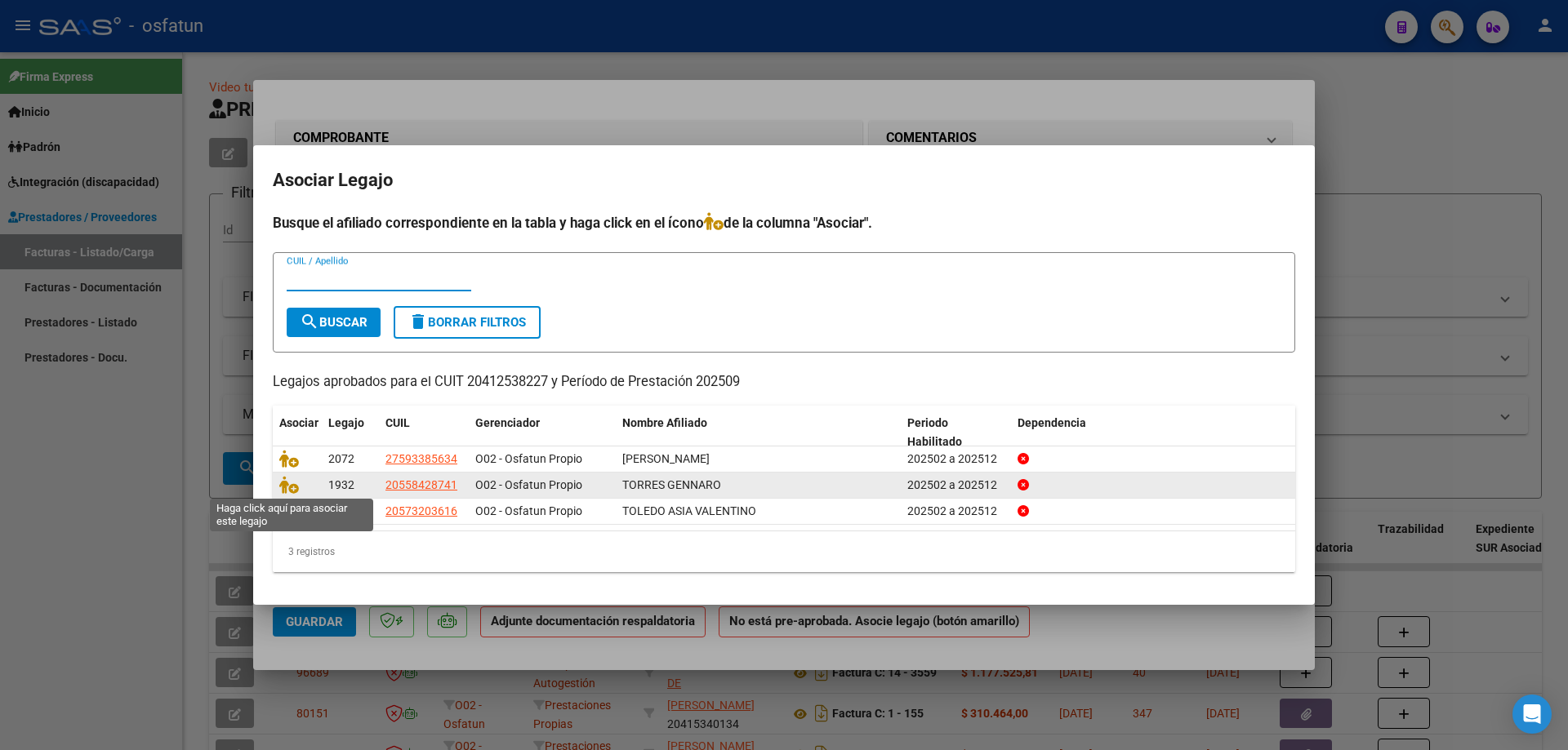
click at [283, 484] on icon at bounding box center [289, 484] width 19 height 18
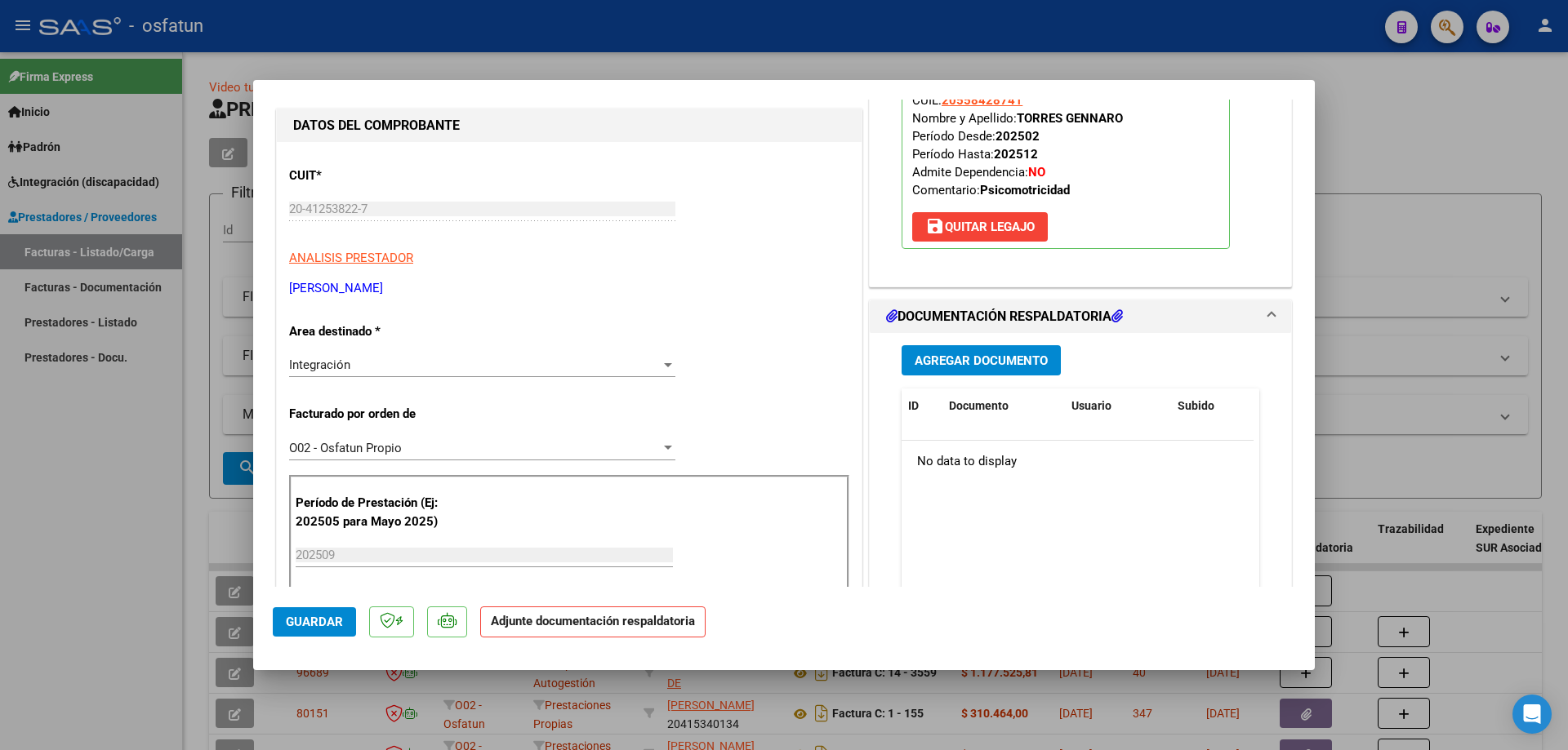
scroll to position [245, 0]
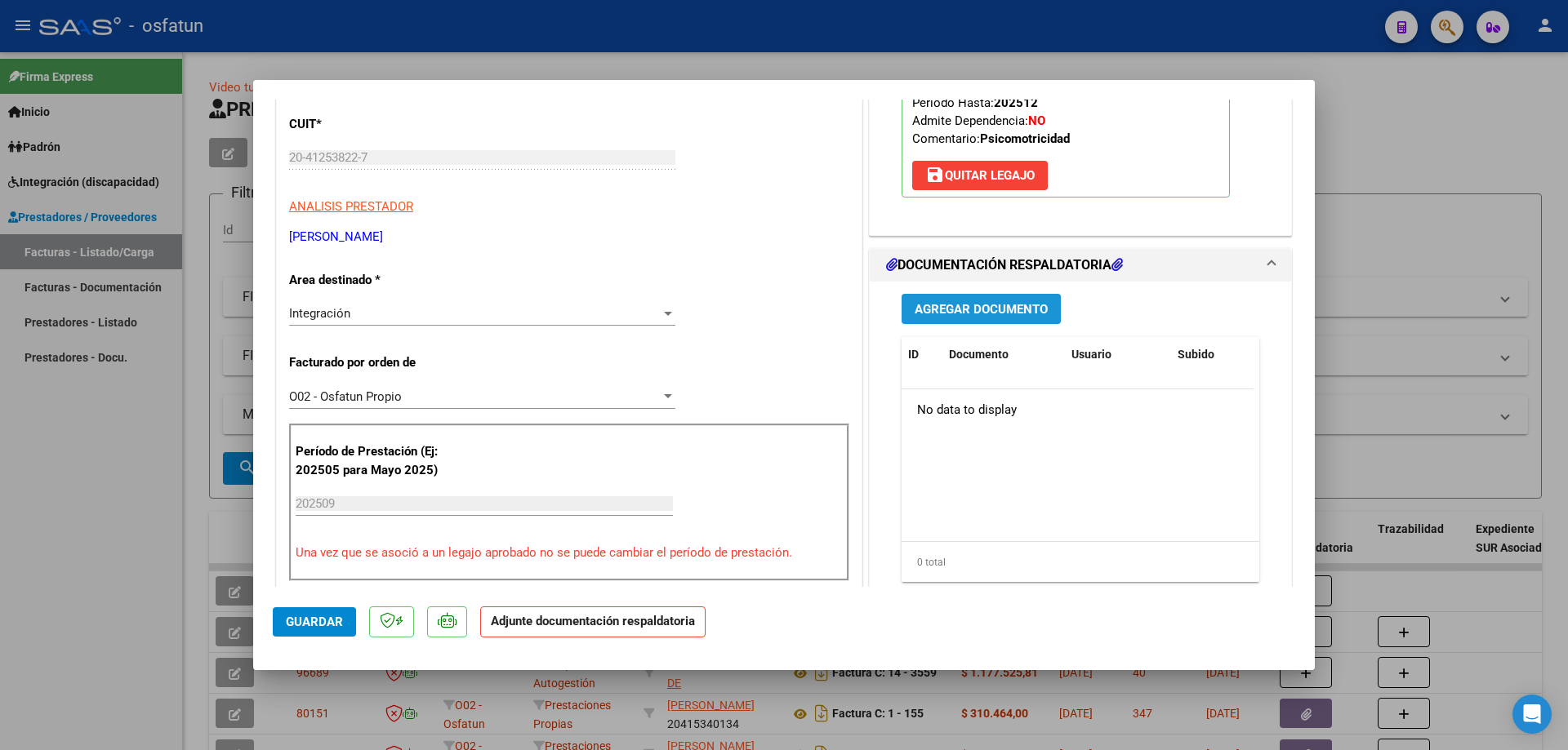
click at [985, 315] on span "Agregar Documento" at bounding box center [981, 309] width 133 height 15
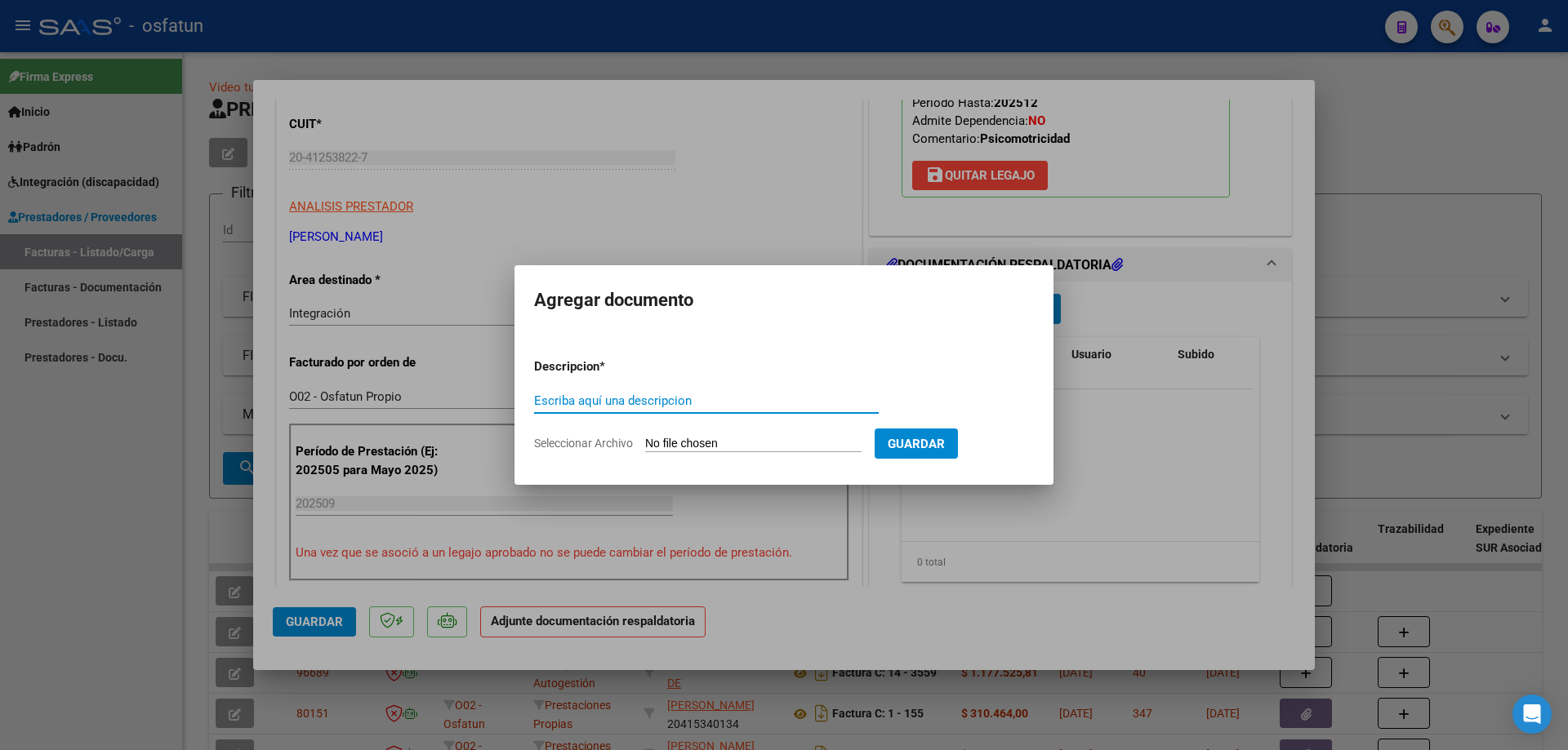
click at [737, 446] on input "Seleccionar Archivo" at bounding box center [753, 445] width 216 height 16
type input "C:\fakepath\Respaldo Torres Psicomo.pdf"
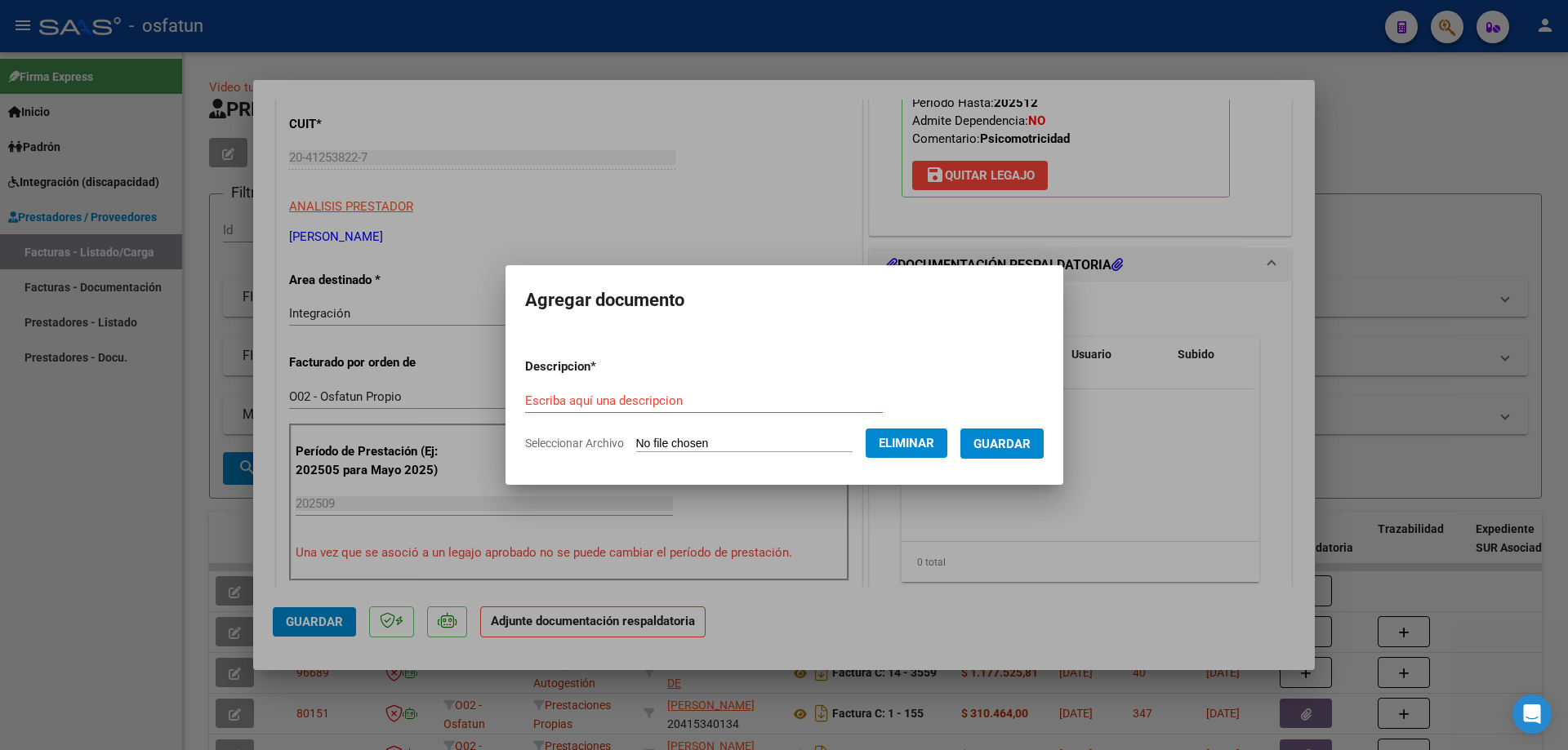
click at [668, 404] on input "Escriba aquí una descripcion" at bounding box center [704, 400] width 358 height 15
type input "Torres Psicomotricidad"
click at [1031, 444] on span "Guardar" at bounding box center [1002, 444] width 57 height 15
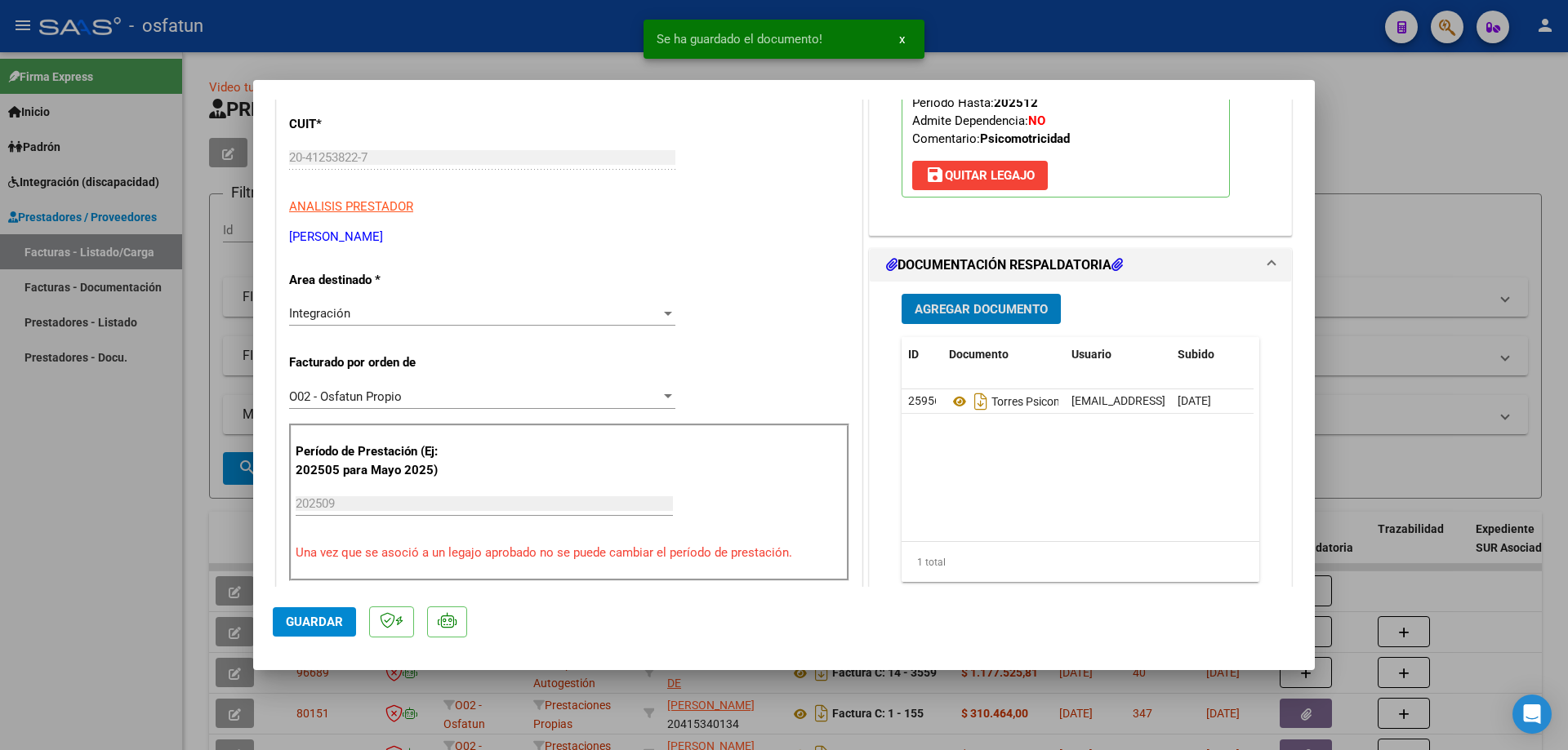
click at [320, 624] on span "Guardar" at bounding box center [314, 622] width 57 height 15
click at [128, 522] on div at bounding box center [784, 375] width 1568 height 750
type input "$ 0,00"
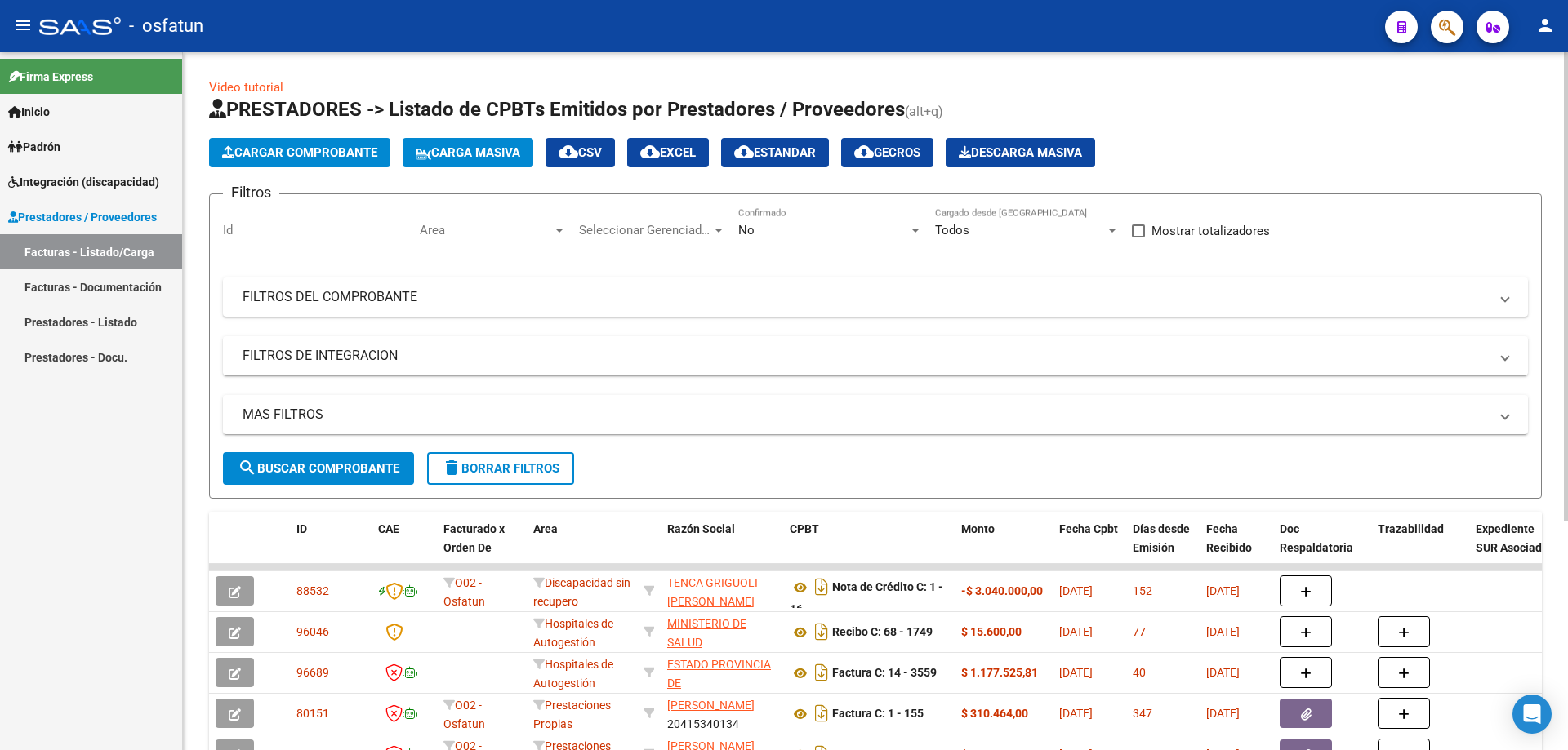
click at [315, 158] on span "Cargar Comprobante" at bounding box center [299, 152] width 155 height 15
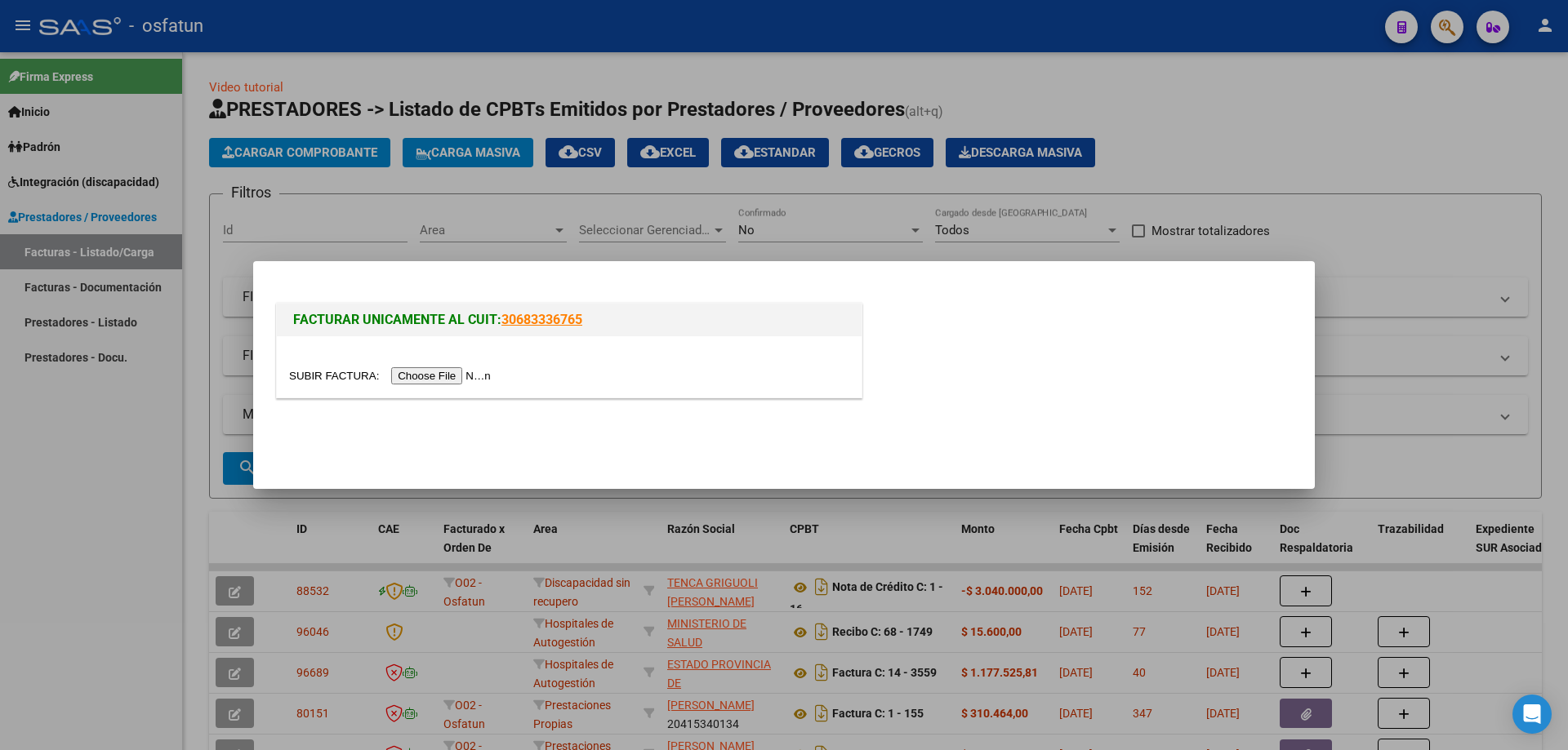
click at [445, 377] on input "file" at bounding box center [392, 376] width 206 height 17
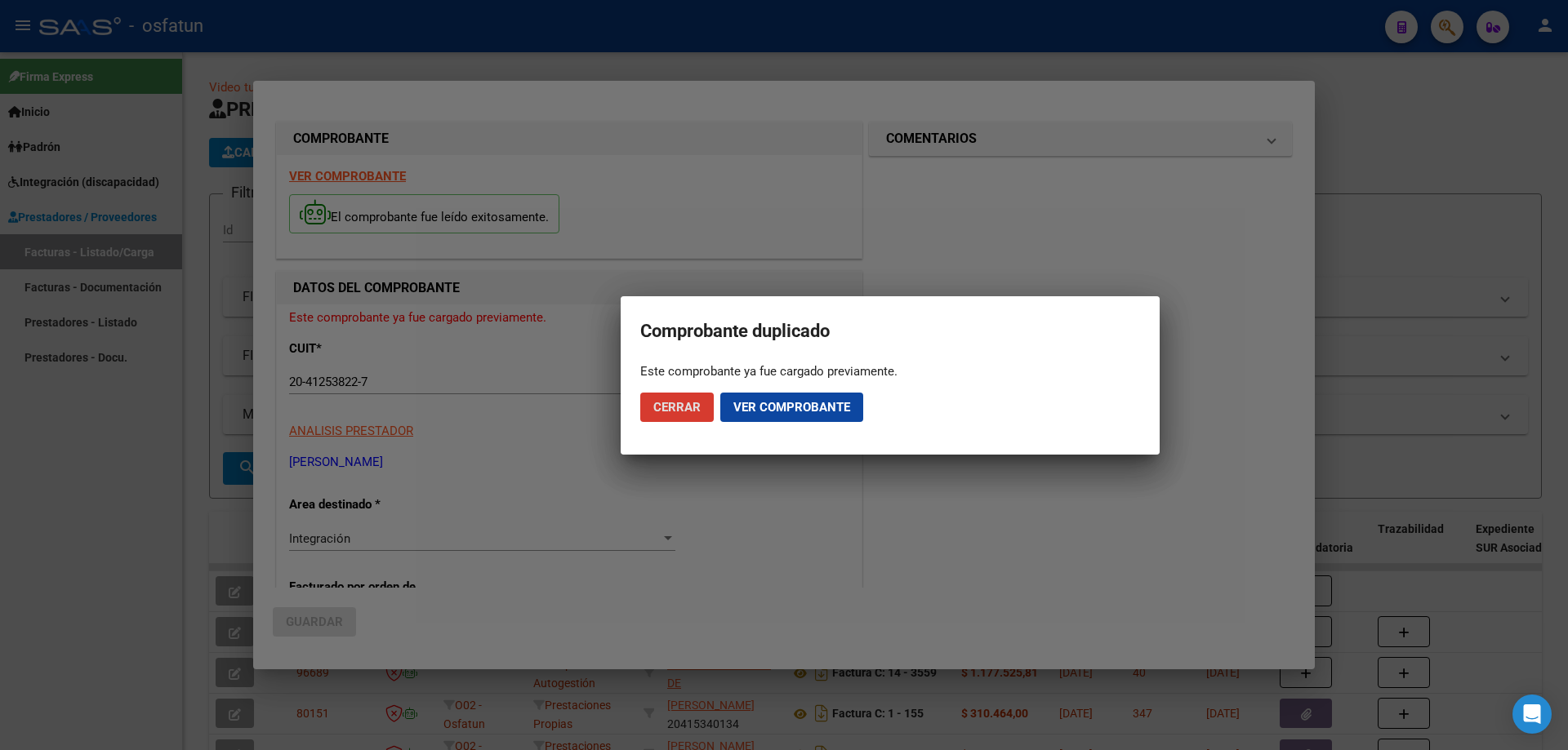
click at [716, 399] on mat-dialog-actions "Cerrar Ver comprobante" at bounding box center [891, 407] width 500 height 55
click at [700, 402] on span "Cerrar" at bounding box center [676, 407] width 47 height 15
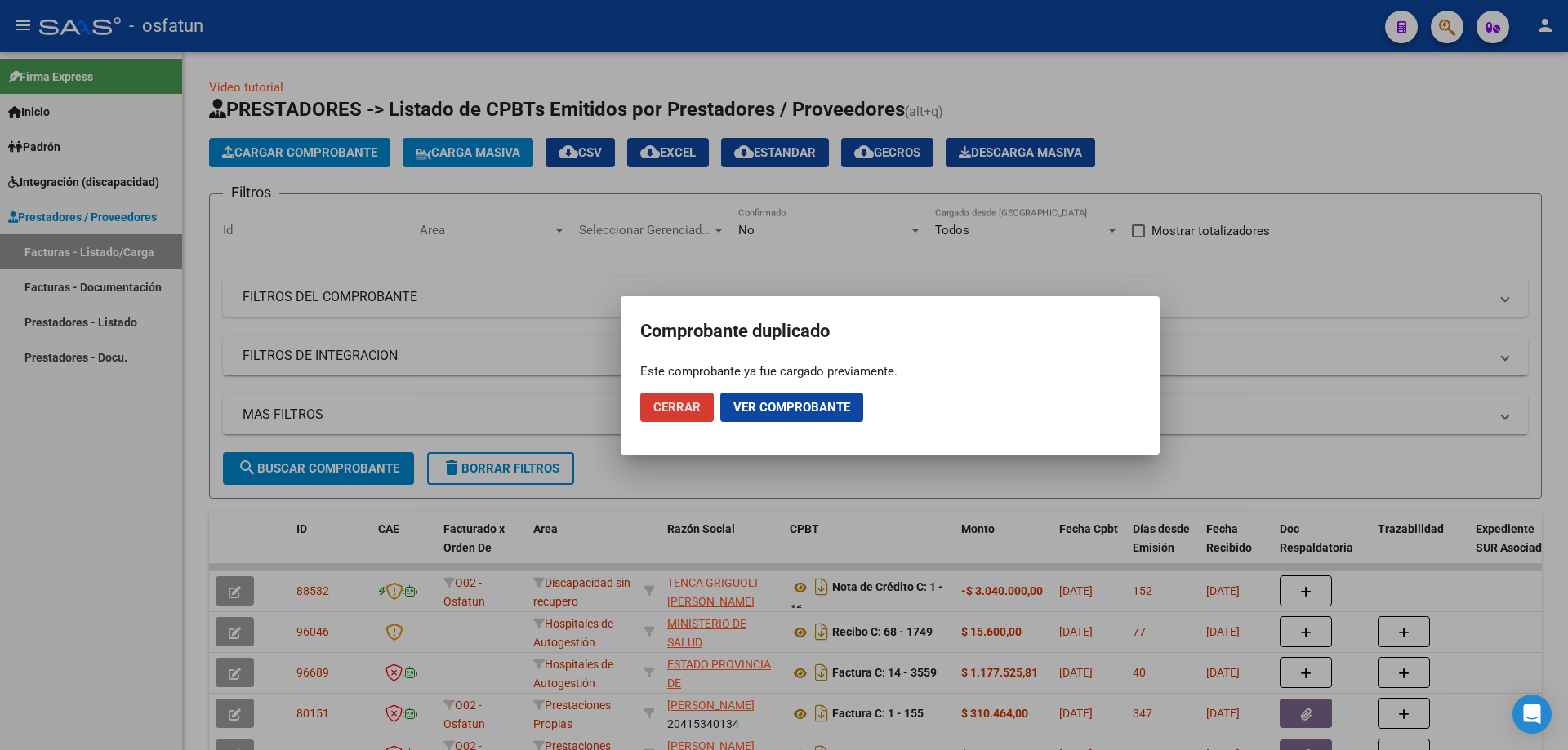
click at [690, 403] on span "Cerrar" at bounding box center [676, 407] width 47 height 15
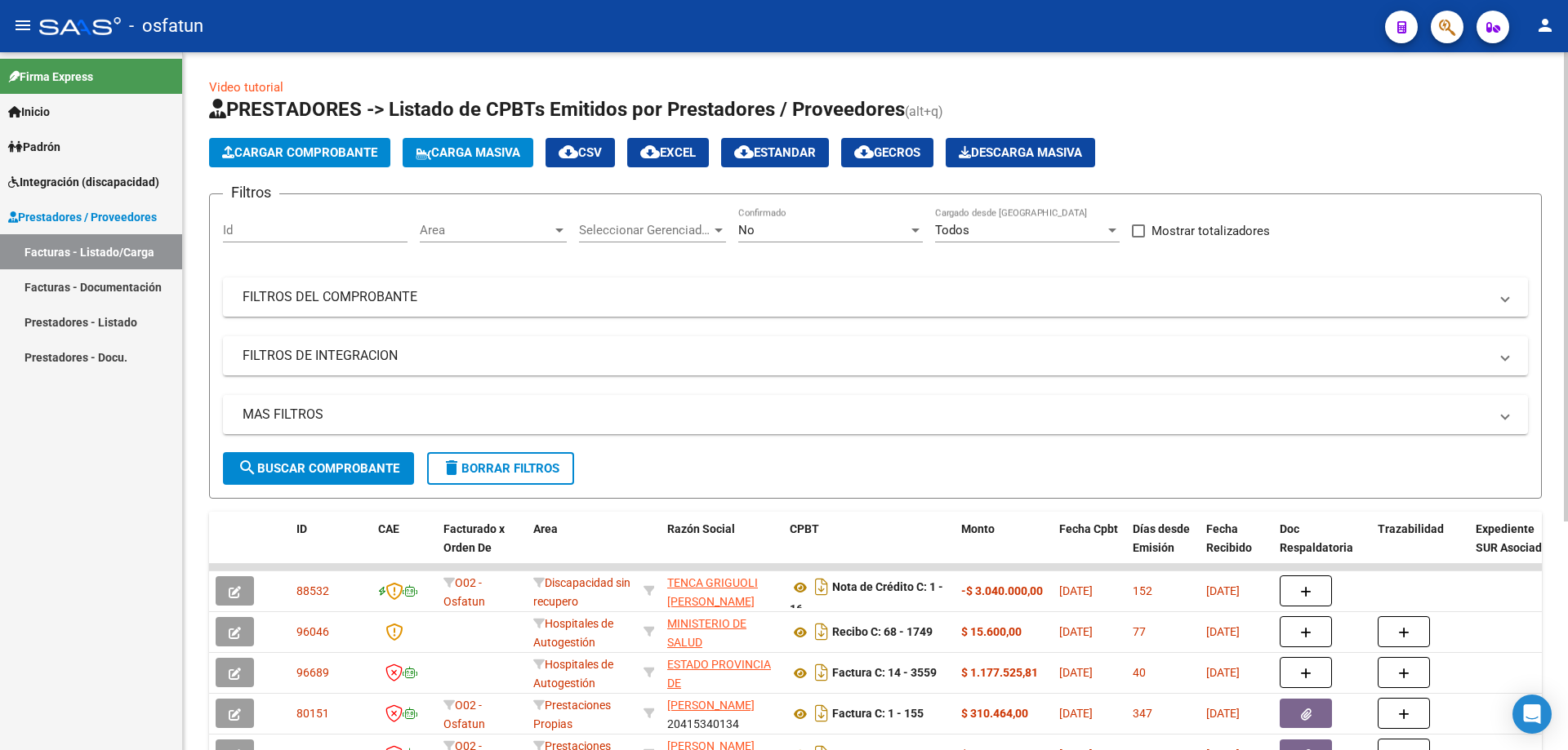
click at [320, 146] on span "Cargar Comprobante" at bounding box center [299, 152] width 155 height 15
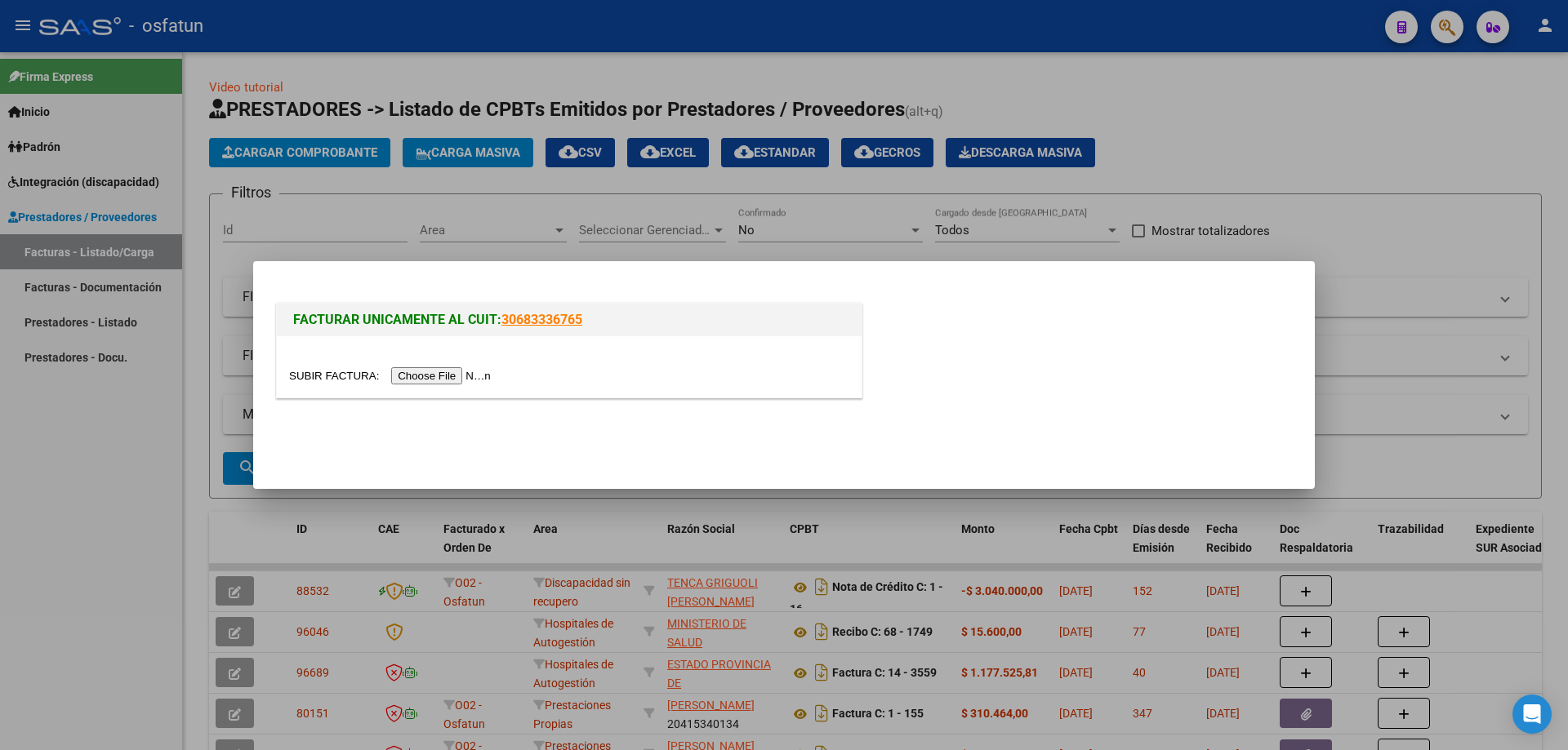
click at [412, 377] on input "file" at bounding box center [392, 376] width 206 height 17
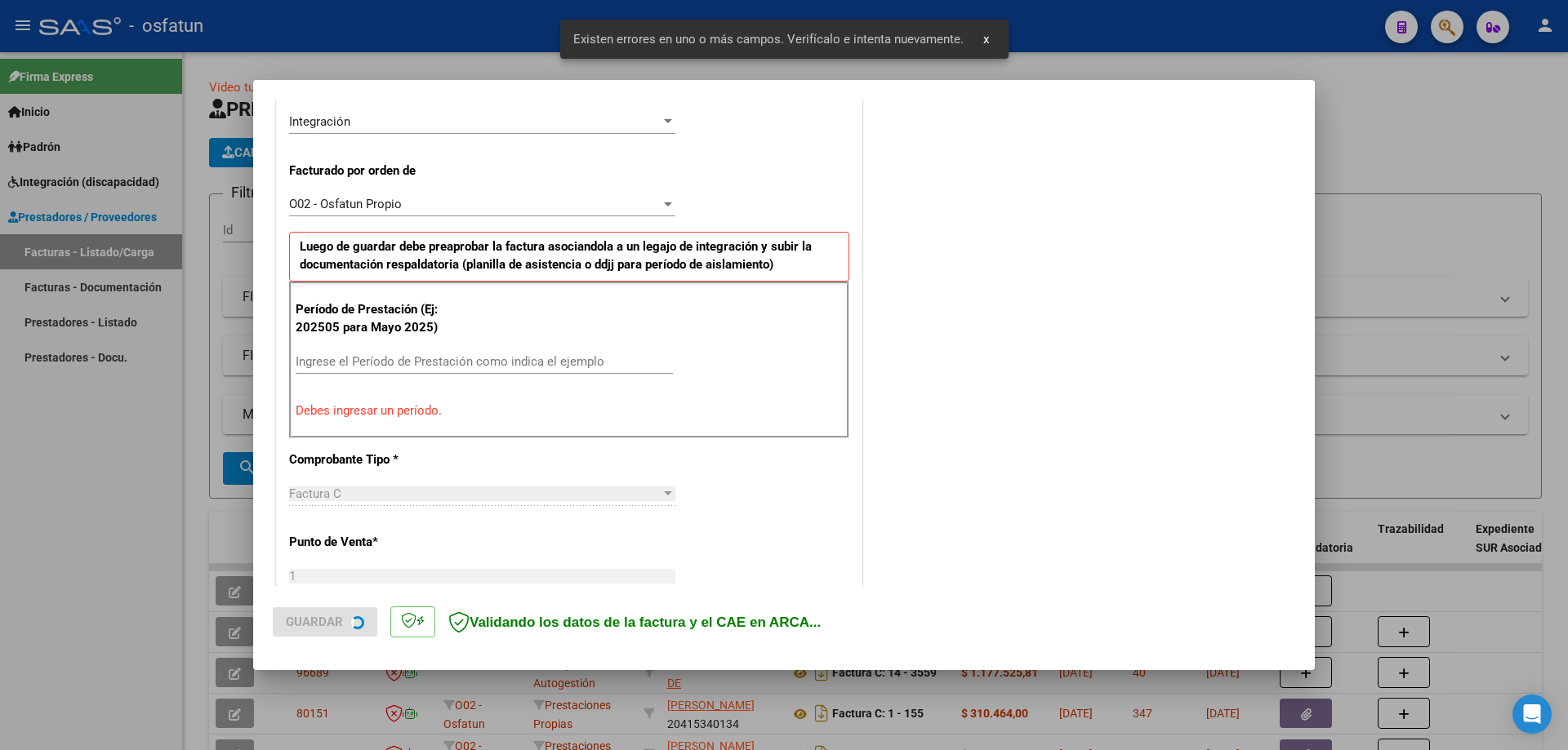
scroll to position [408, 0]
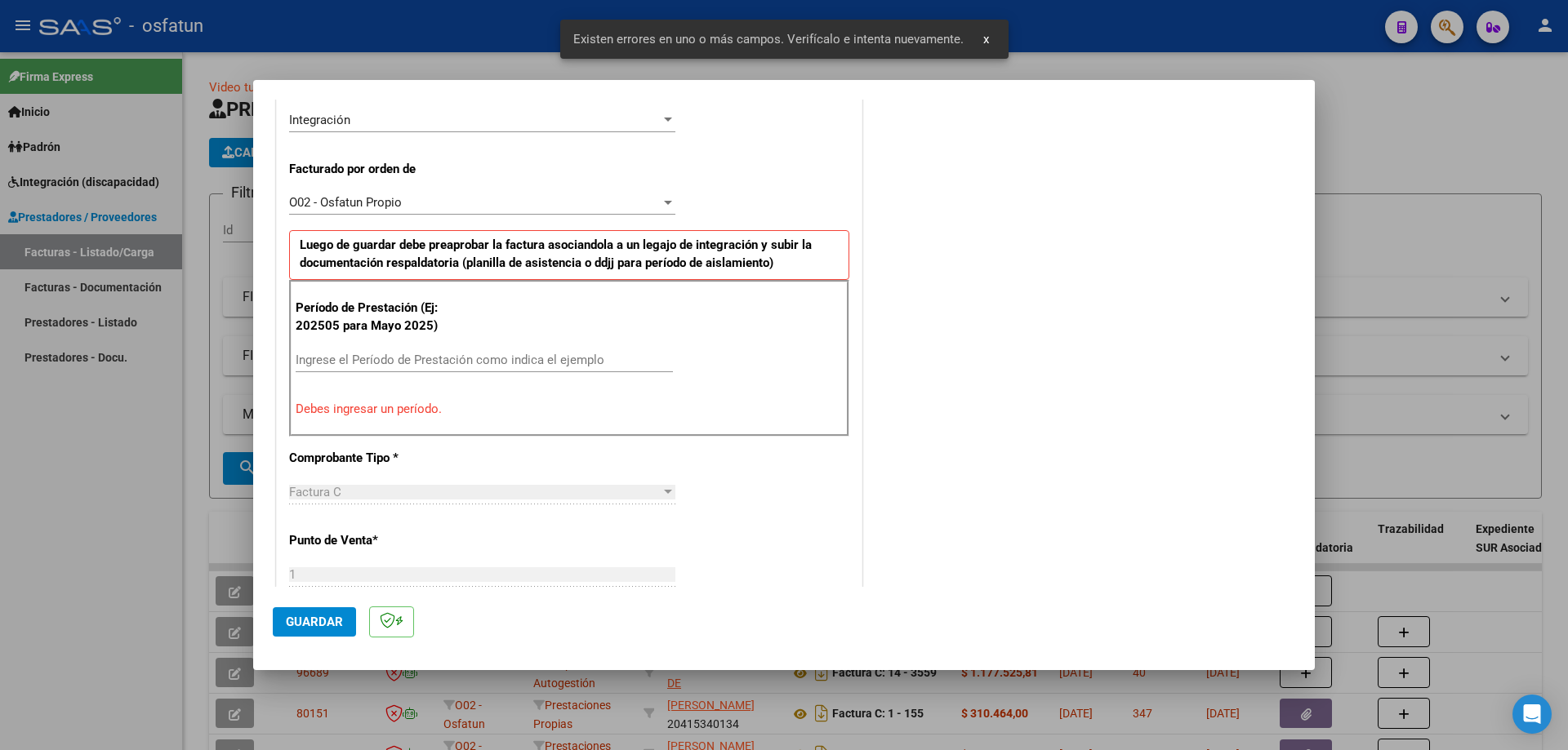
click at [455, 363] on input "Ingrese el Período de Prestación como indica el ejemplo" at bounding box center [484, 359] width 377 height 15
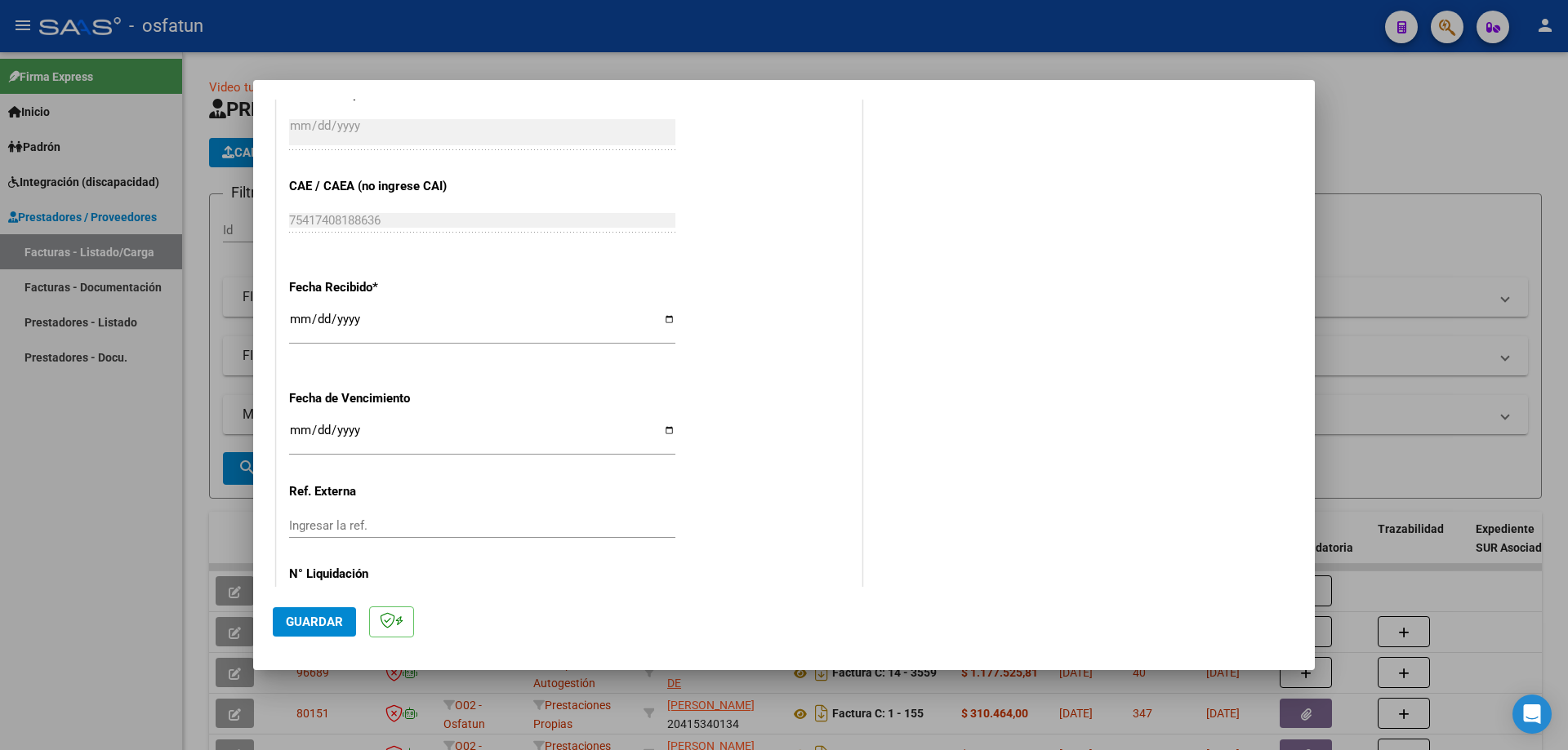
scroll to position [1125, 0]
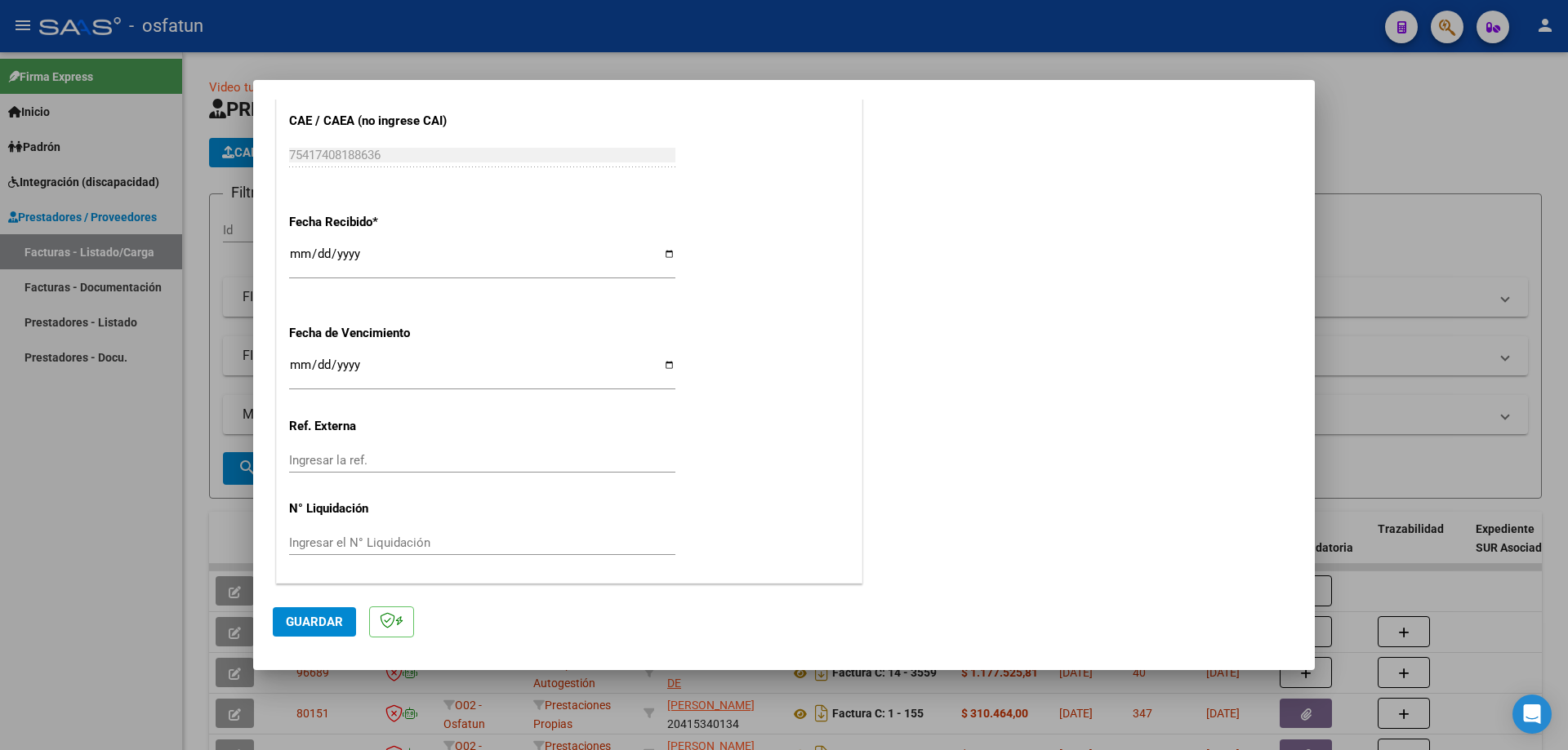
type input "202509"
click at [317, 621] on span "Guardar" at bounding box center [314, 622] width 57 height 15
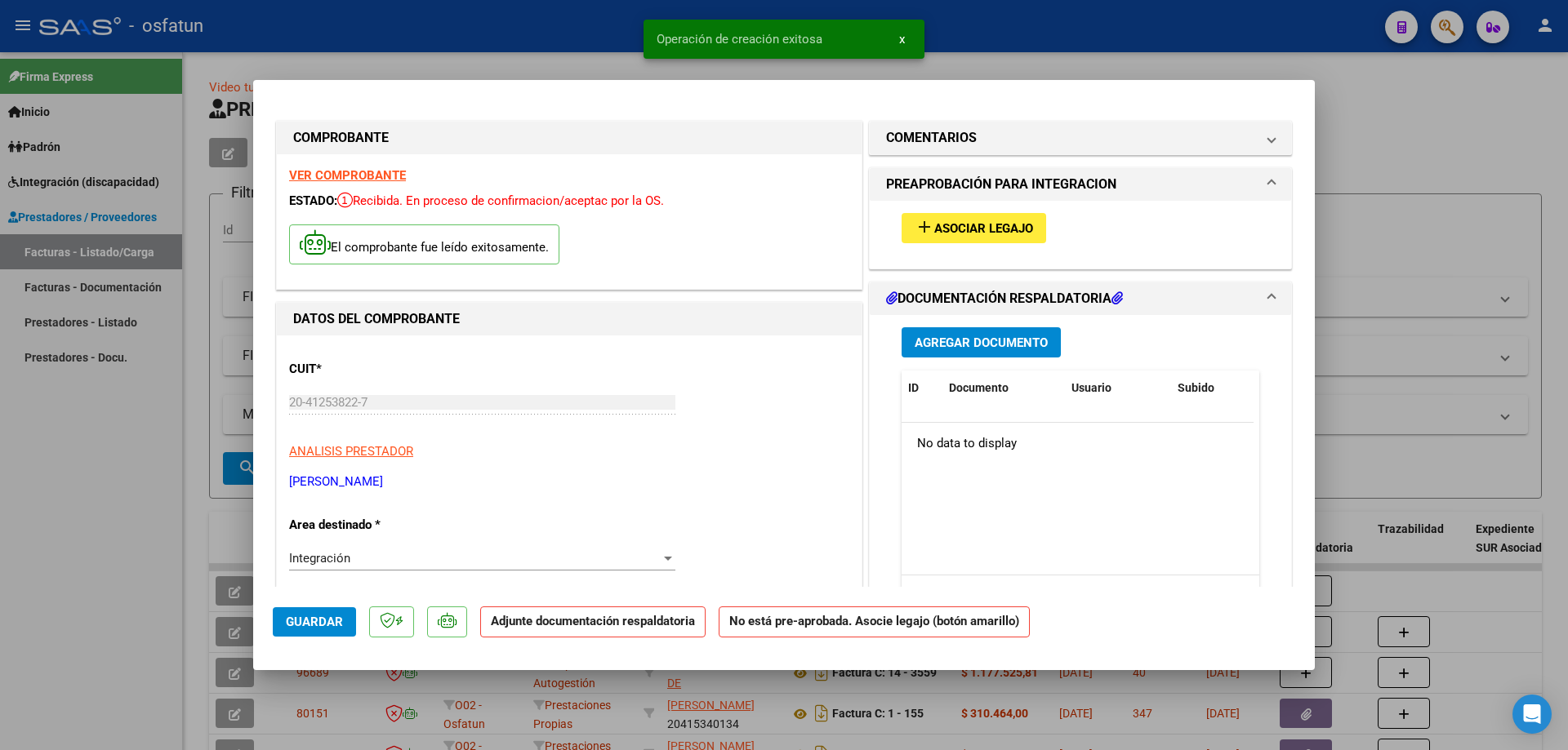
click at [995, 226] on span "Asociar Legajo" at bounding box center [984, 228] width 99 height 15
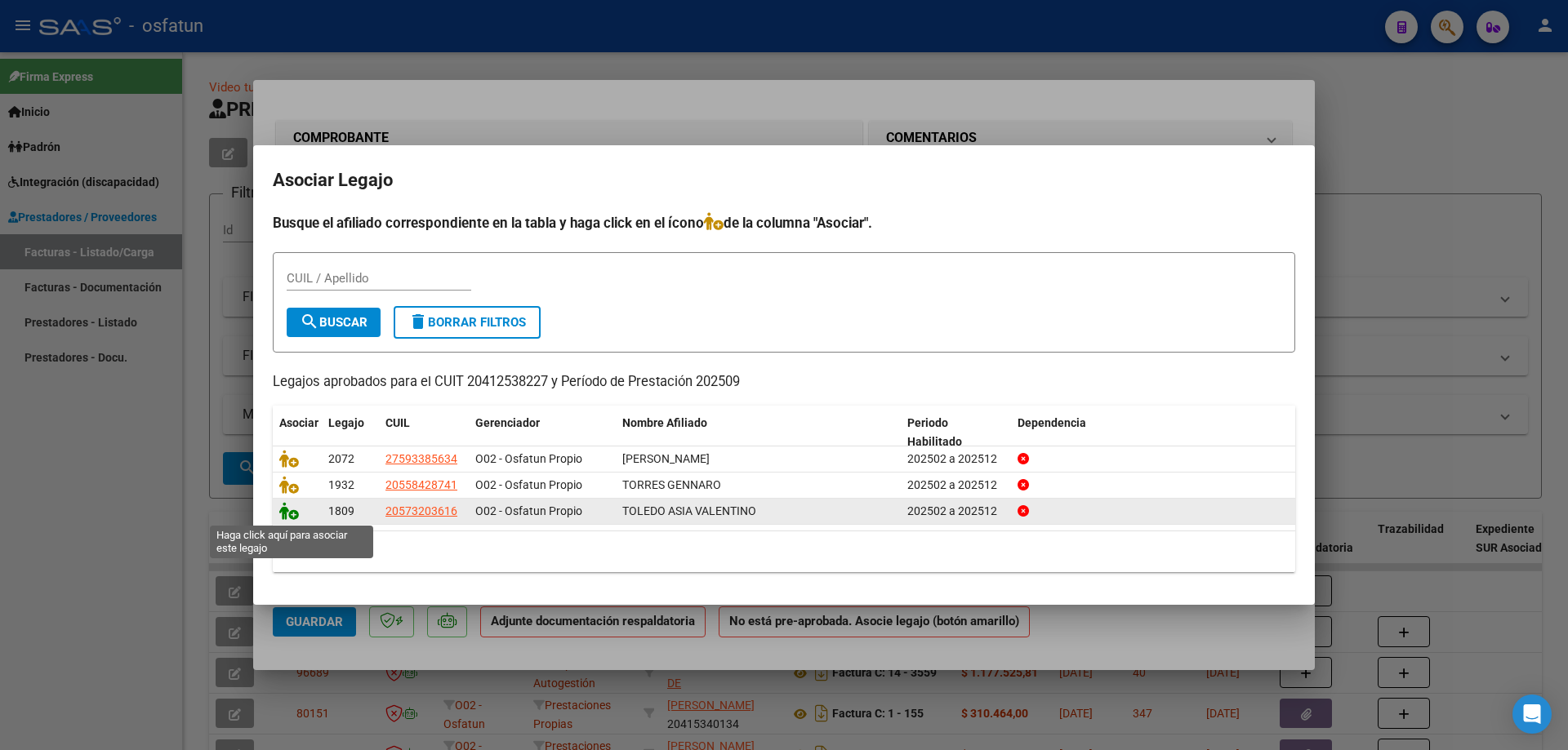
click at [285, 516] on icon at bounding box center [289, 511] width 19 height 18
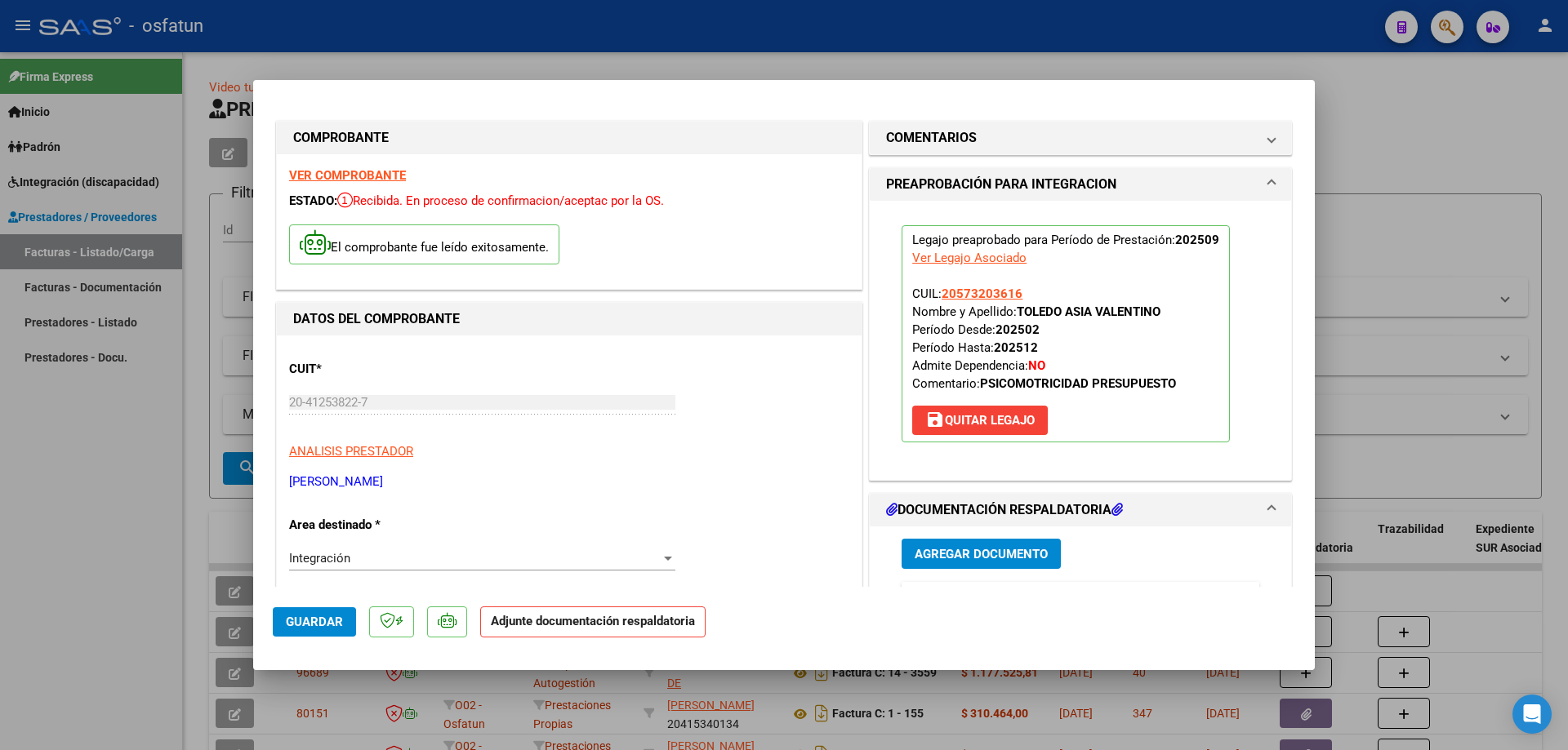
click at [989, 553] on span "Agregar Documento" at bounding box center [981, 554] width 133 height 15
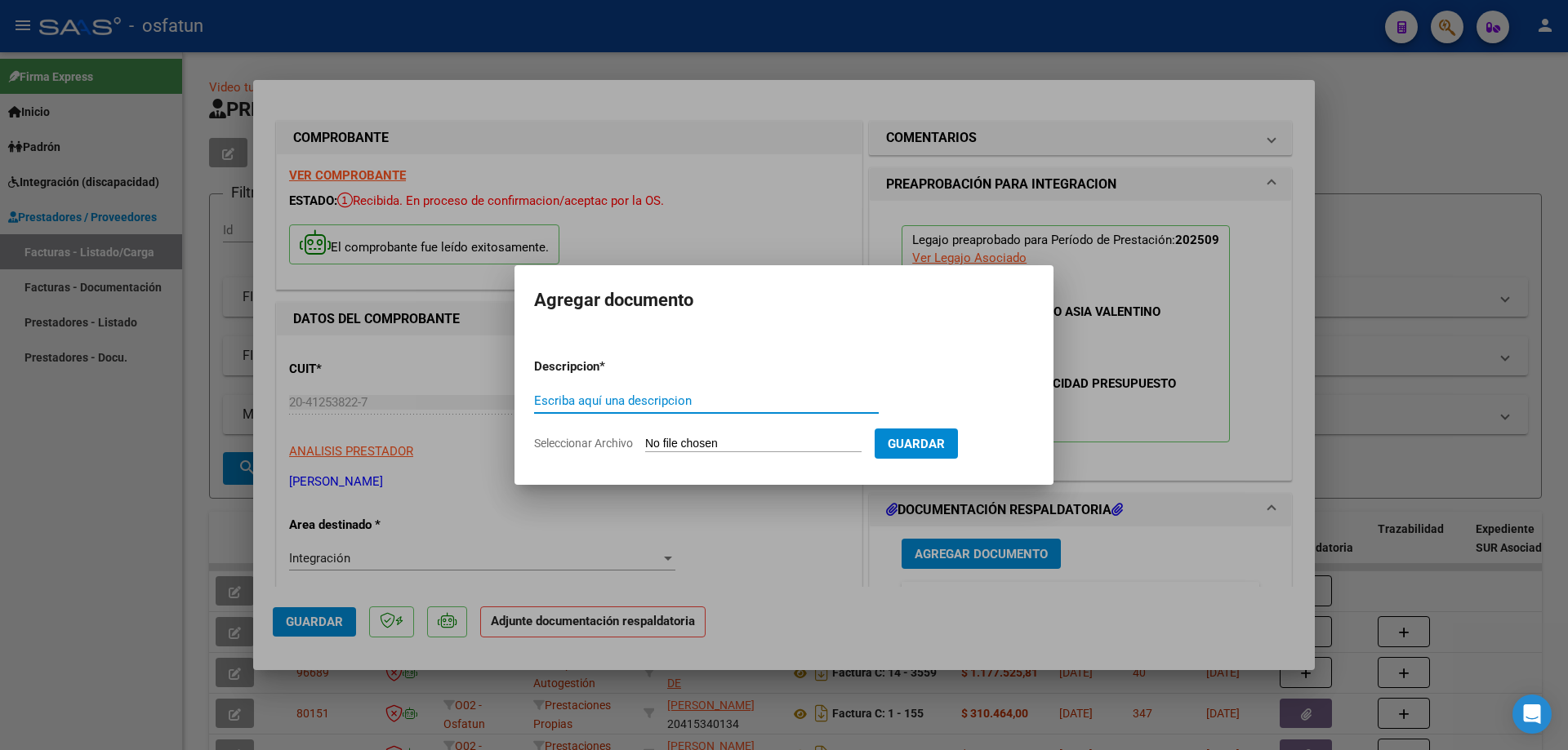
click at [747, 444] on input "Seleccionar Archivo" at bounding box center [753, 445] width 216 height 16
type input "C:\fakepath\Respaldo Toleso Psicomo.pdf"
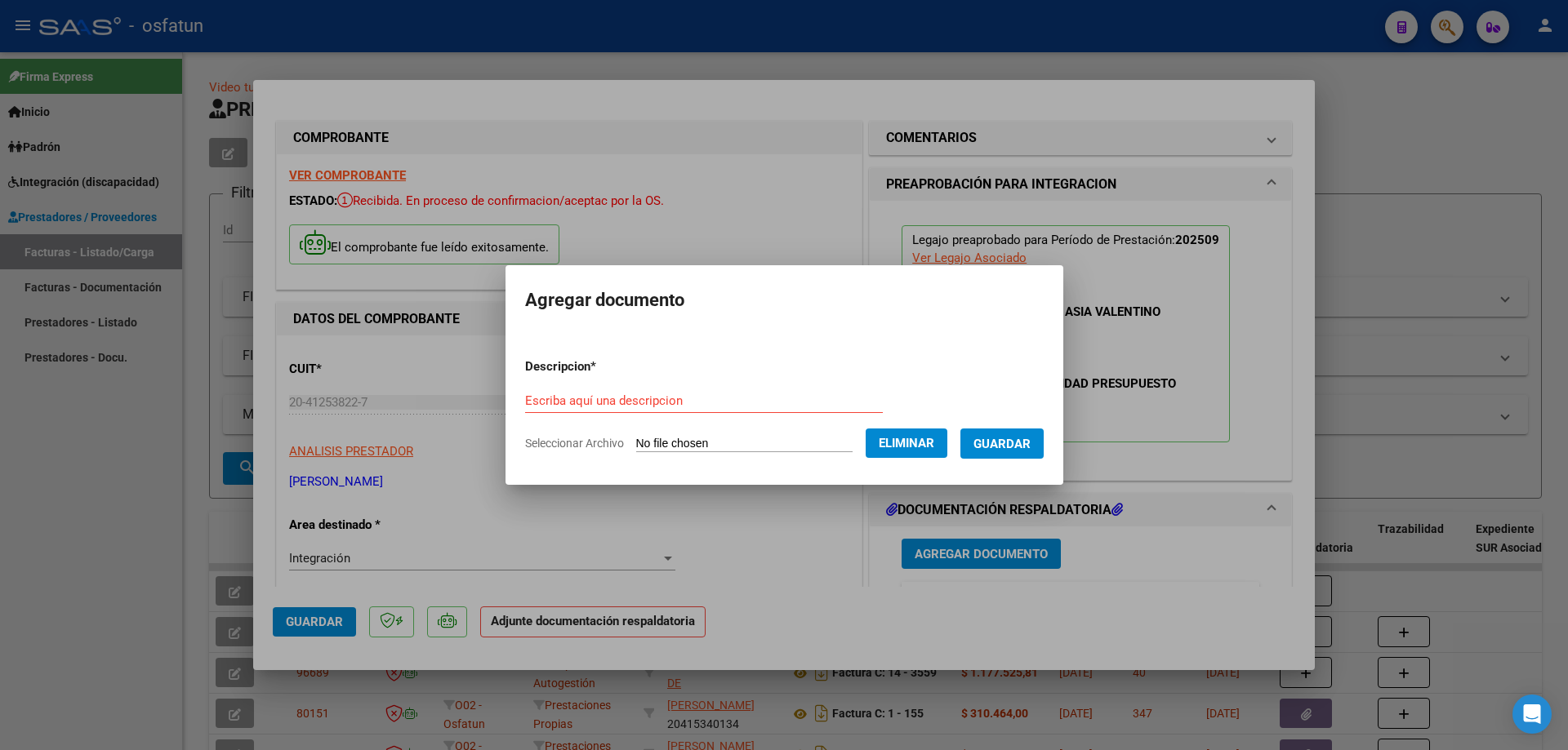
click at [640, 398] on input "Escriba aquí una descripcion" at bounding box center [704, 400] width 358 height 15
type input "Toledo Psicomotricidad"
click at [1030, 441] on span "Guardar" at bounding box center [1002, 444] width 57 height 15
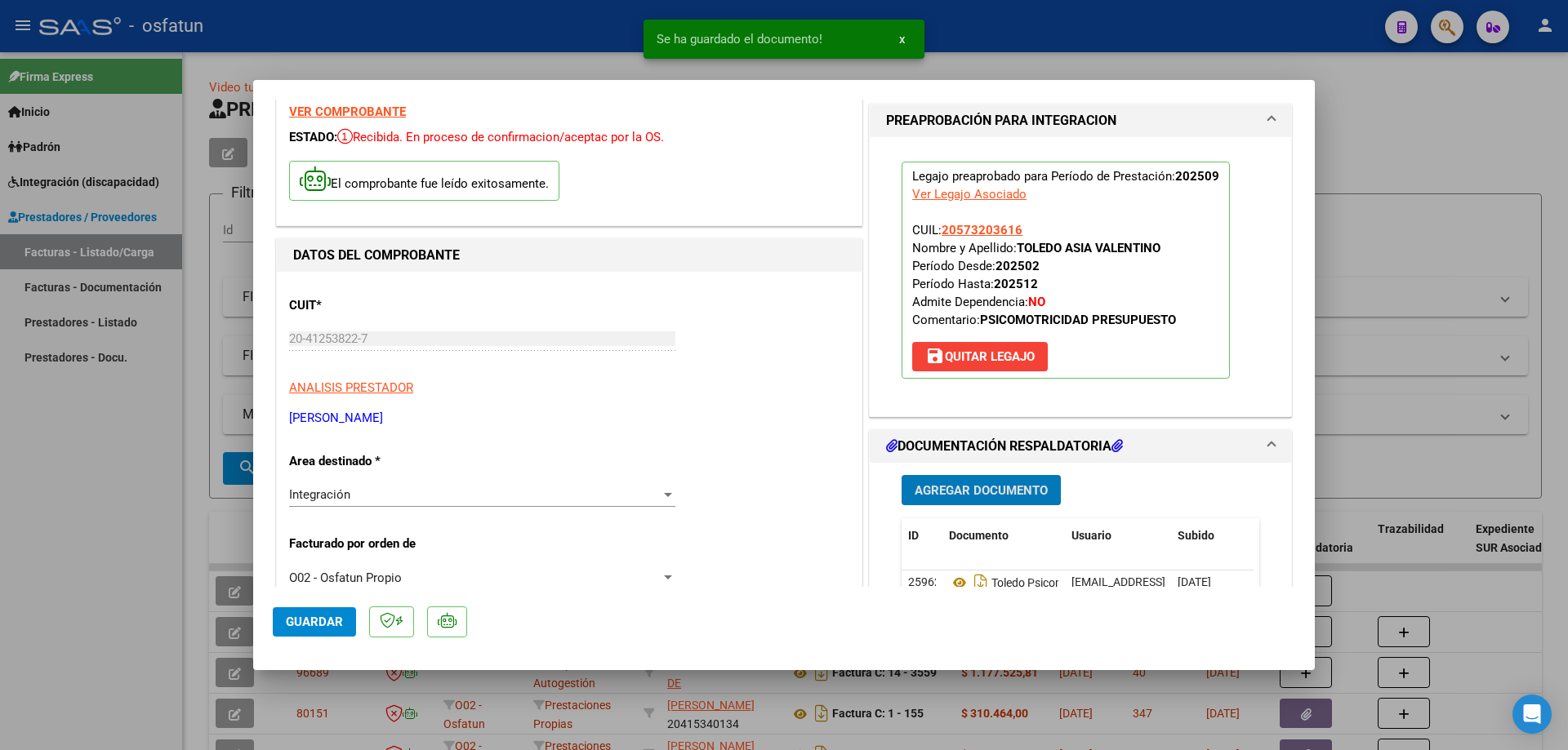
scroll to position [164, 0]
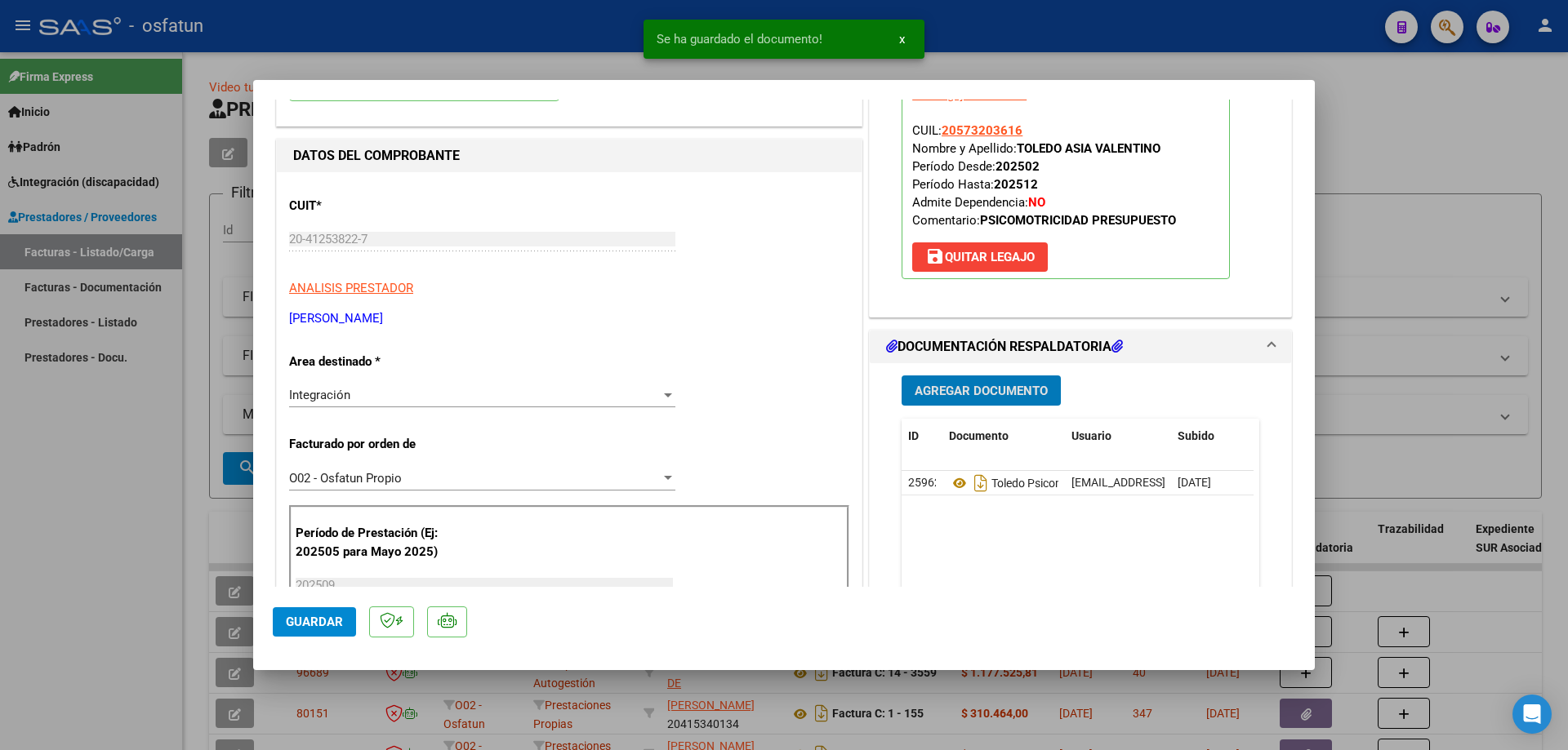
click at [310, 620] on span "Guardar" at bounding box center [314, 622] width 57 height 15
drag, startPoint x: 95, startPoint y: 541, endPoint x: 80, endPoint y: 519, distance: 26.6
click at [93, 541] on div at bounding box center [784, 375] width 1568 height 750
type input "$ 0,00"
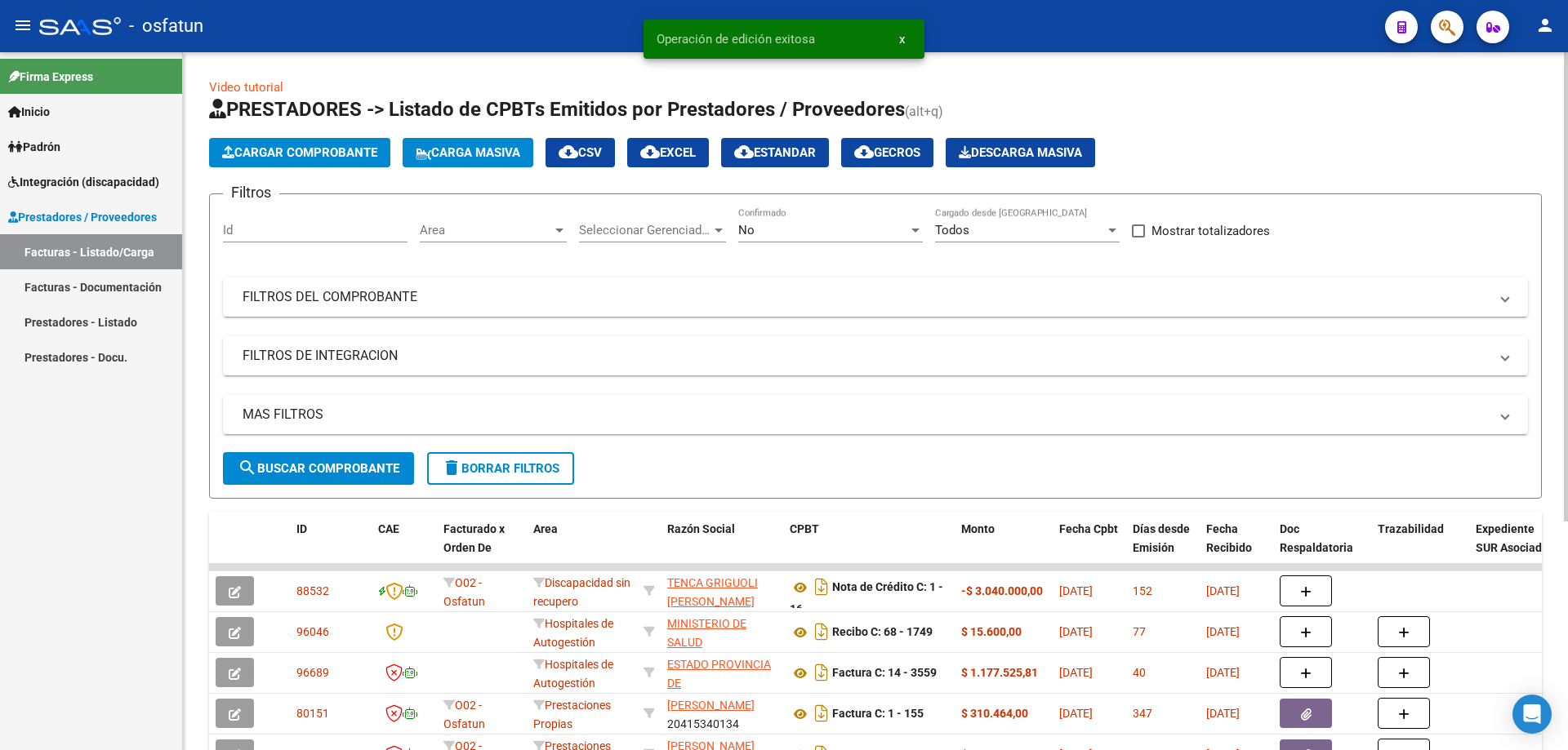
click at [295, 148] on span "Cargar Comprobante" at bounding box center [299, 152] width 155 height 15
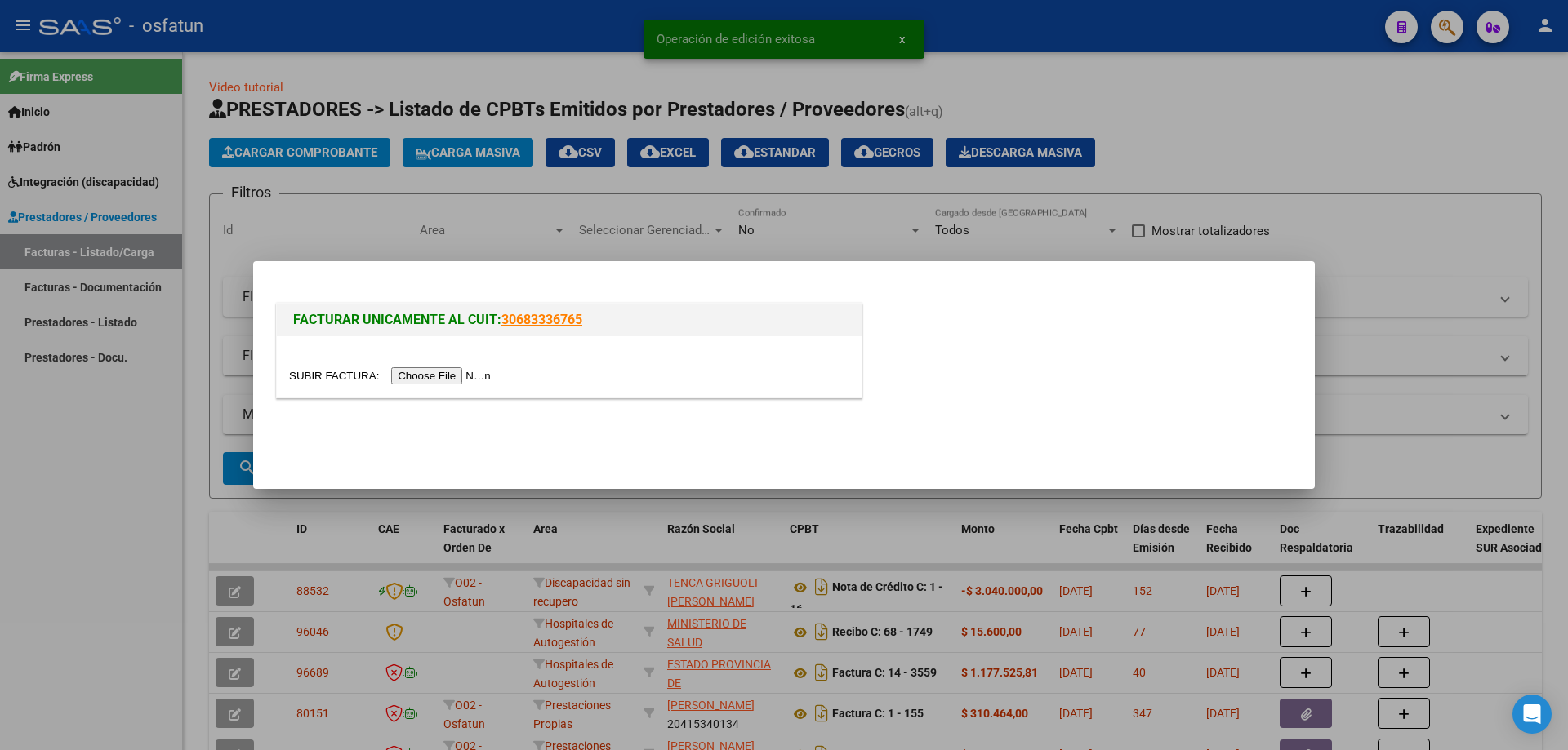
click at [424, 376] on input "file" at bounding box center [392, 376] width 206 height 17
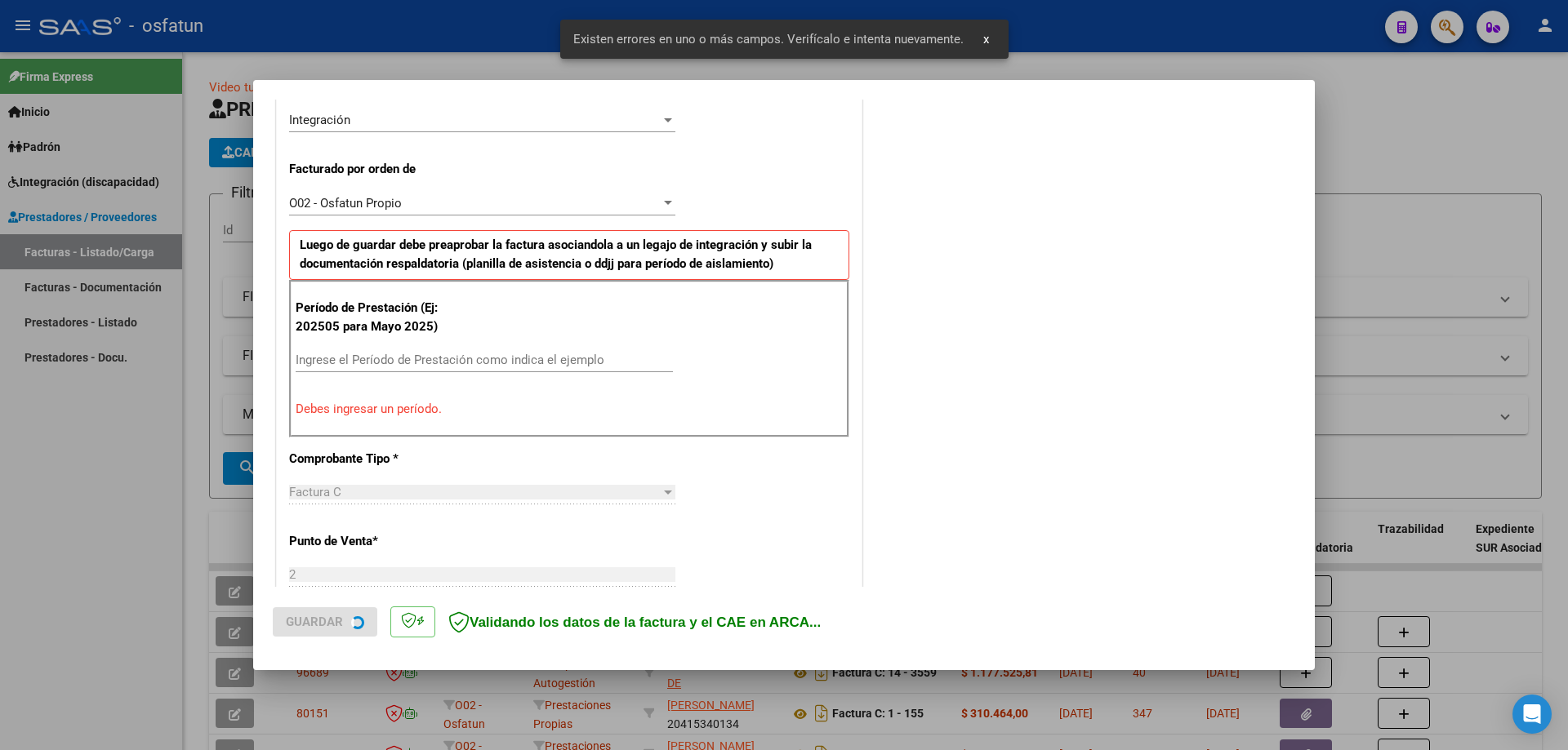
scroll to position [407, 0]
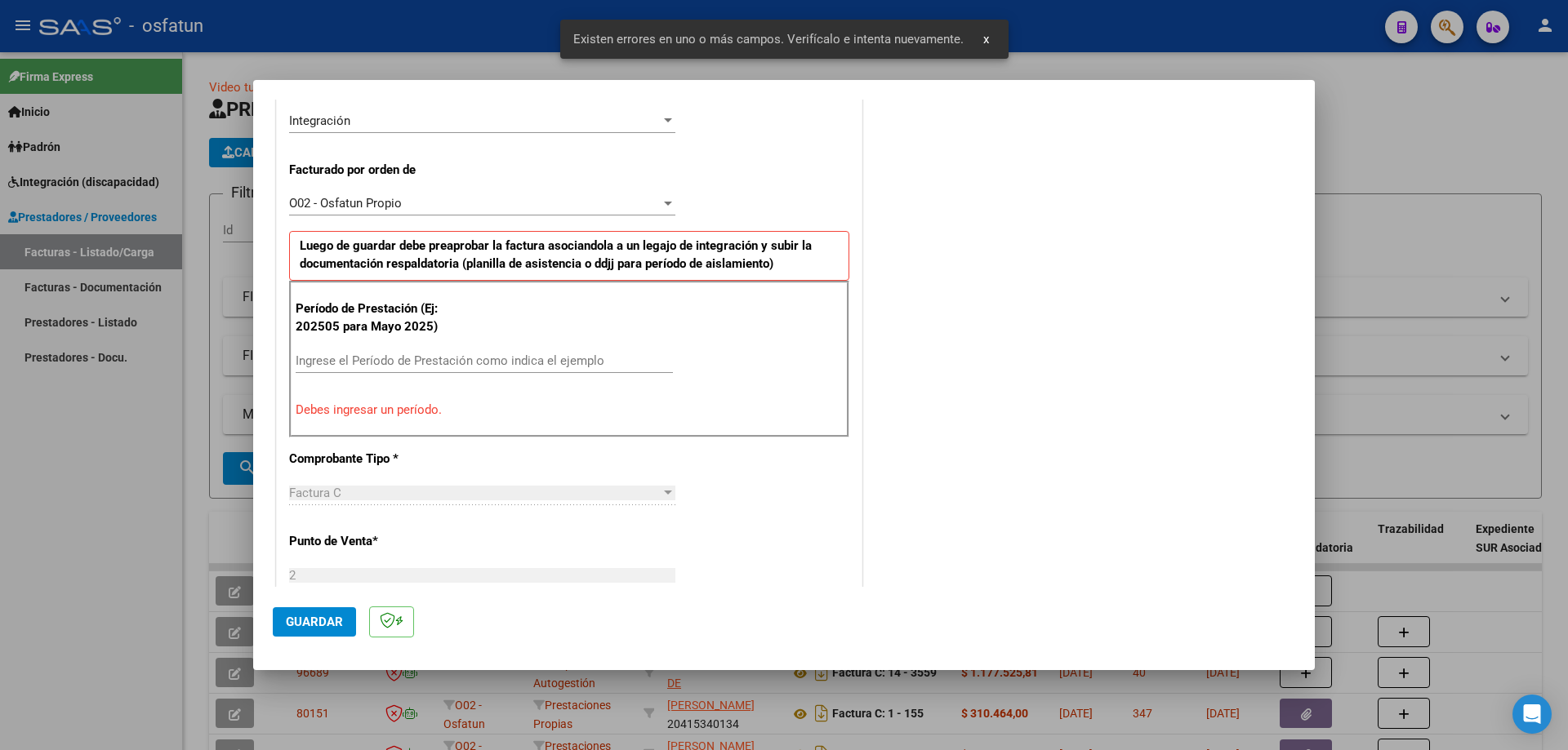
click at [382, 363] on input "Ingrese el Período de Prestación como indica el ejemplo" at bounding box center [484, 360] width 377 height 15
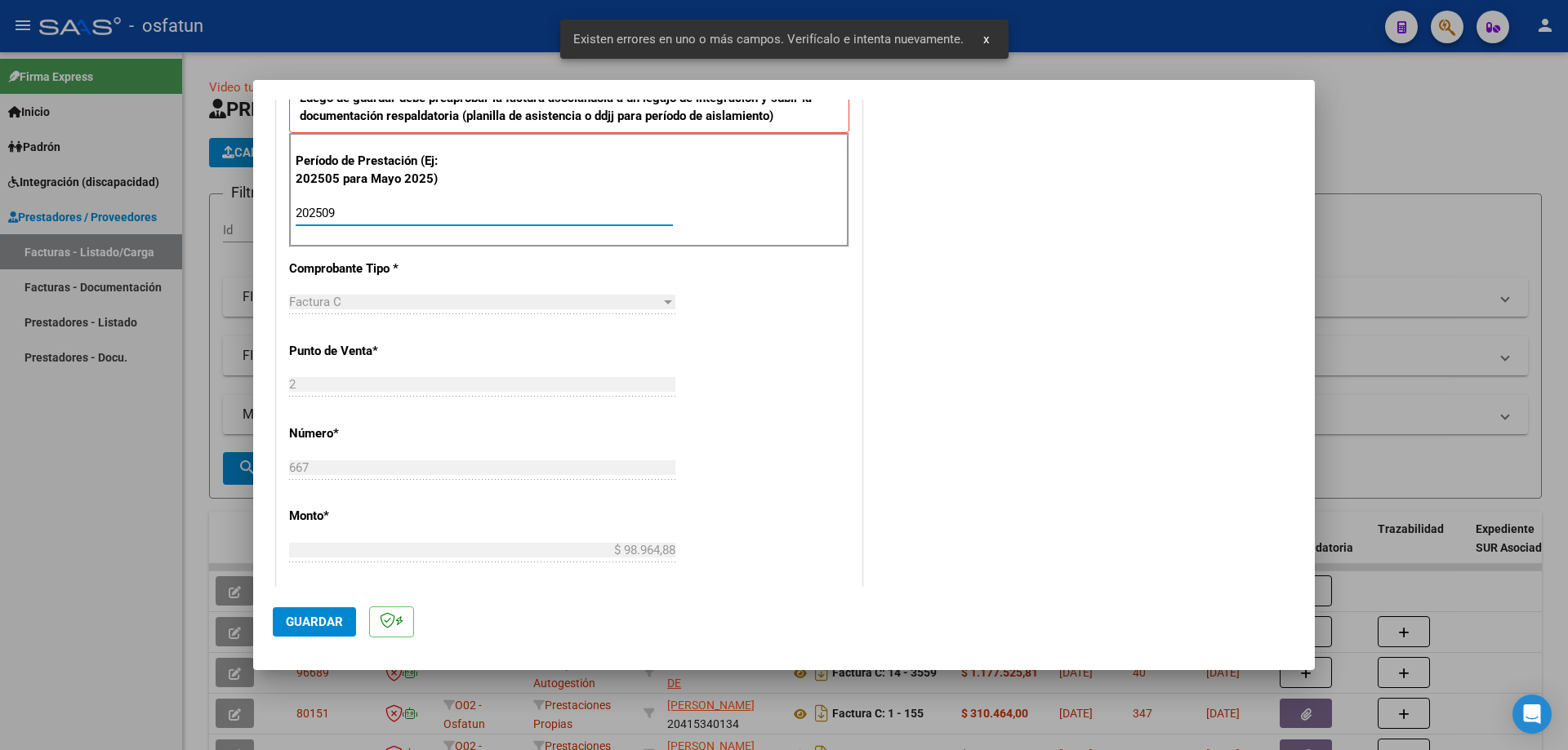
scroll to position [570, 0]
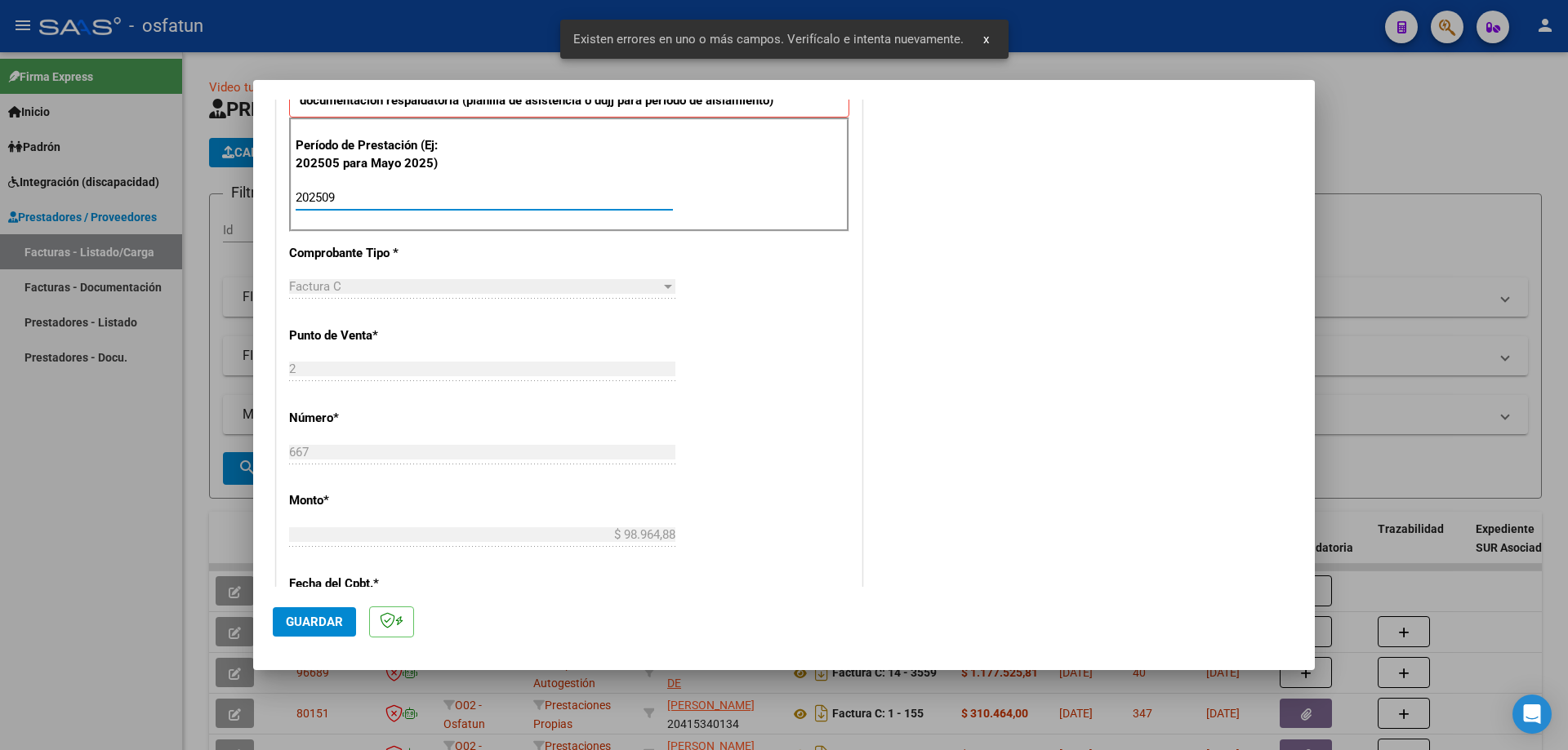
type input "202509"
click at [330, 623] on span "Guardar" at bounding box center [314, 622] width 57 height 15
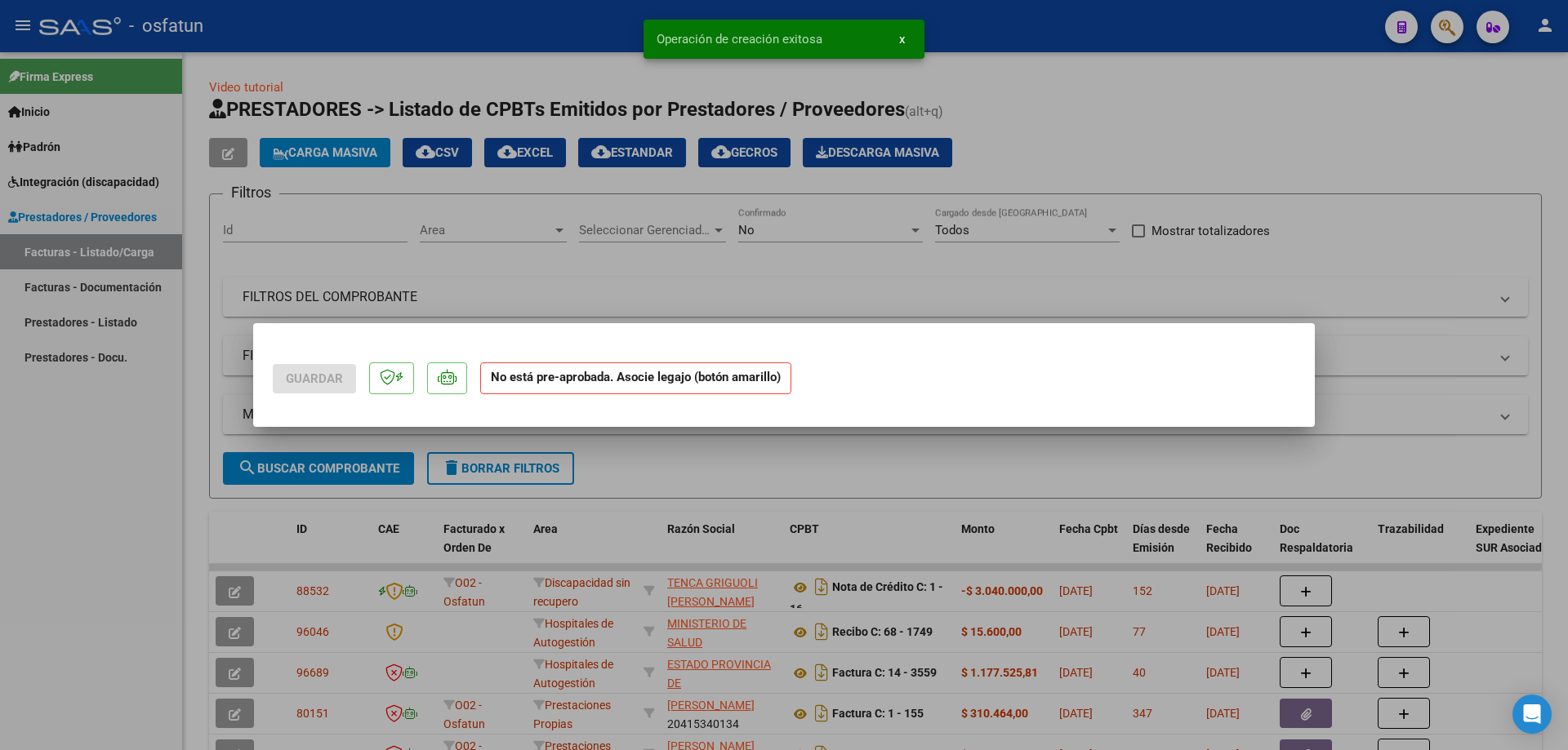
scroll to position [0, 0]
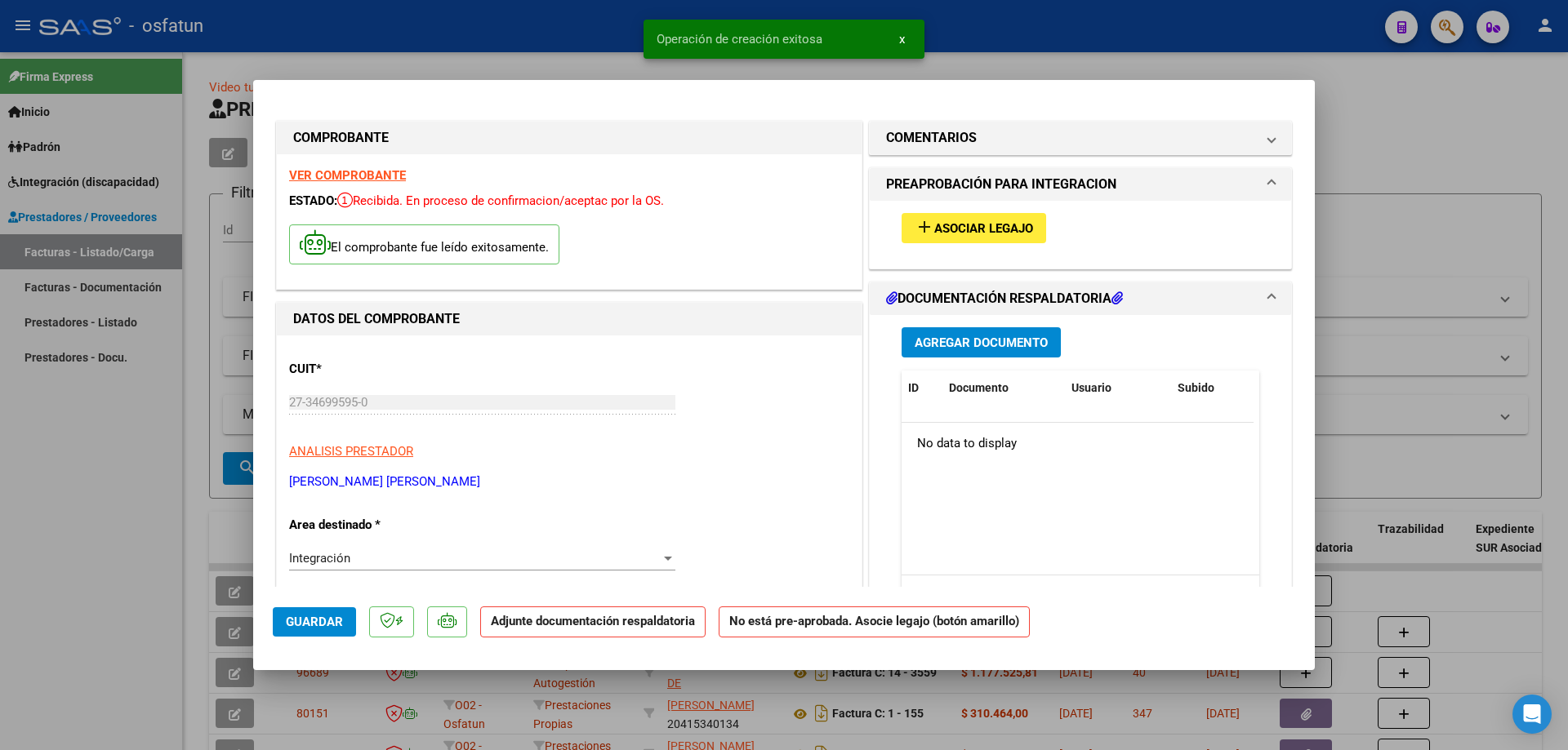
click at [973, 231] on span "Asociar Legajo" at bounding box center [984, 228] width 99 height 15
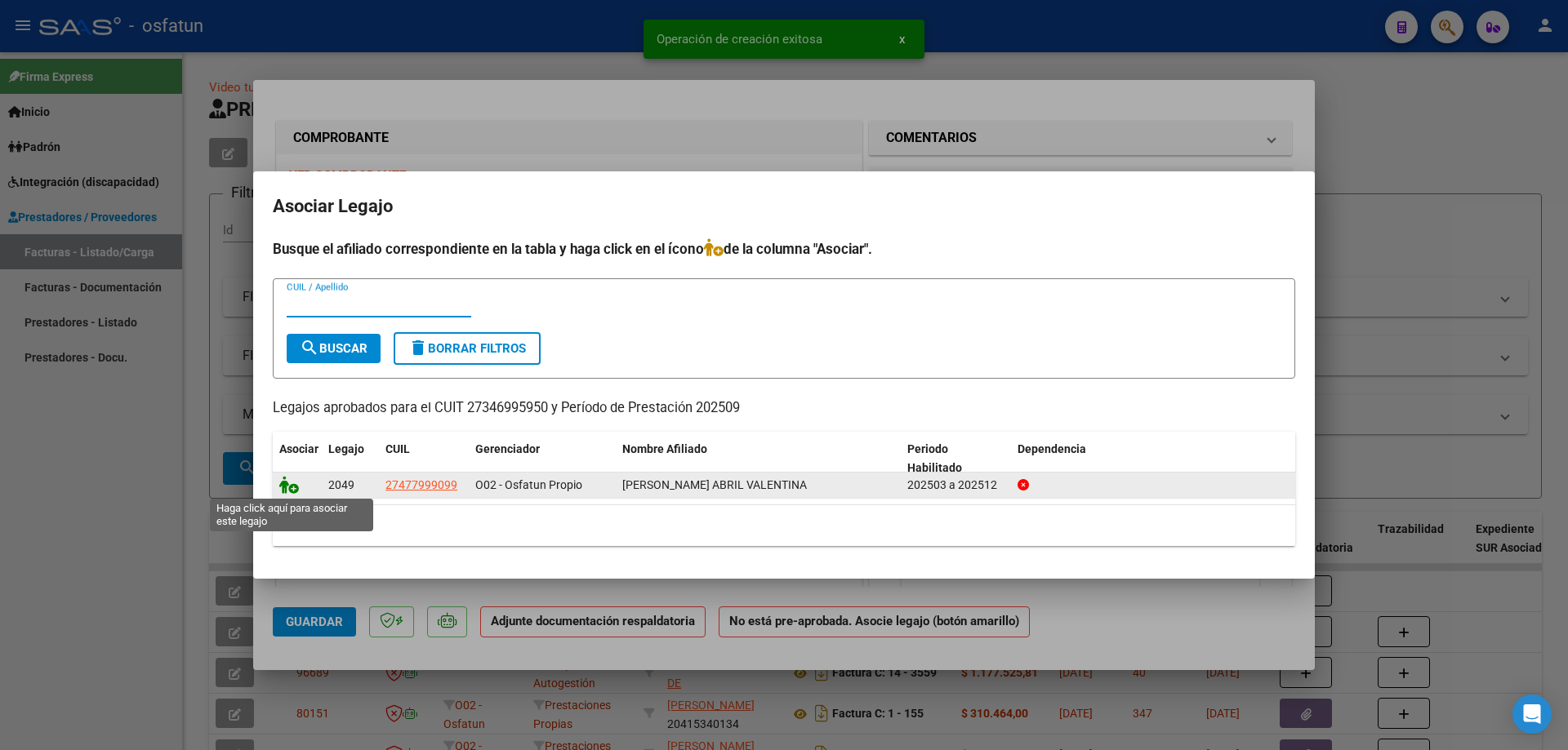
click at [292, 488] on icon at bounding box center [289, 484] width 19 height 18
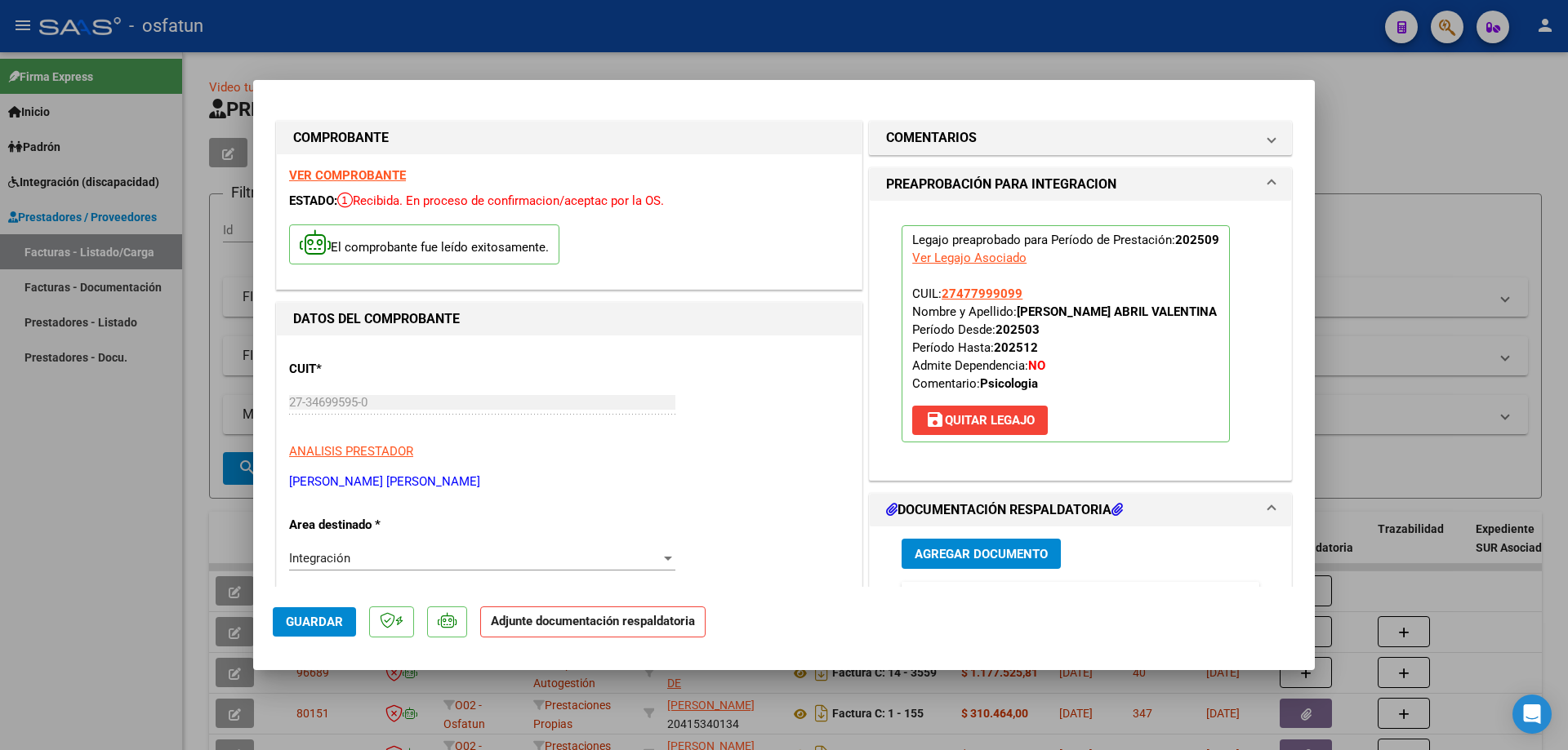
click at [996, 560] on span "Agregar Documento" at bounding box center [981, 554] width 133 height 15
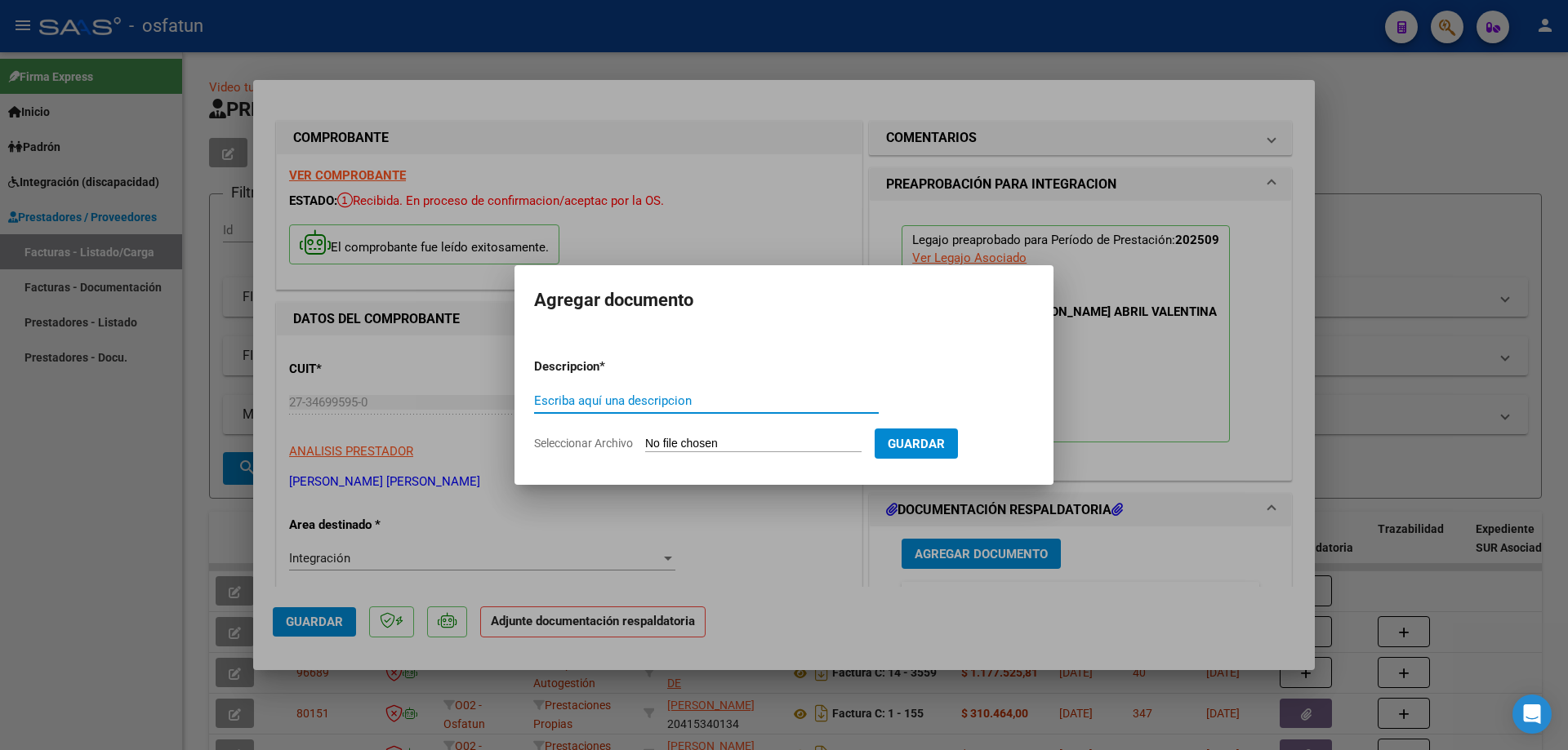
click at [693, 440] on input "Seleccionar Archivo" at bounding box center [753, 445] width 216 height 16
type input "C:\fakepath\Respaldo Olguin Abril psico.pdf"
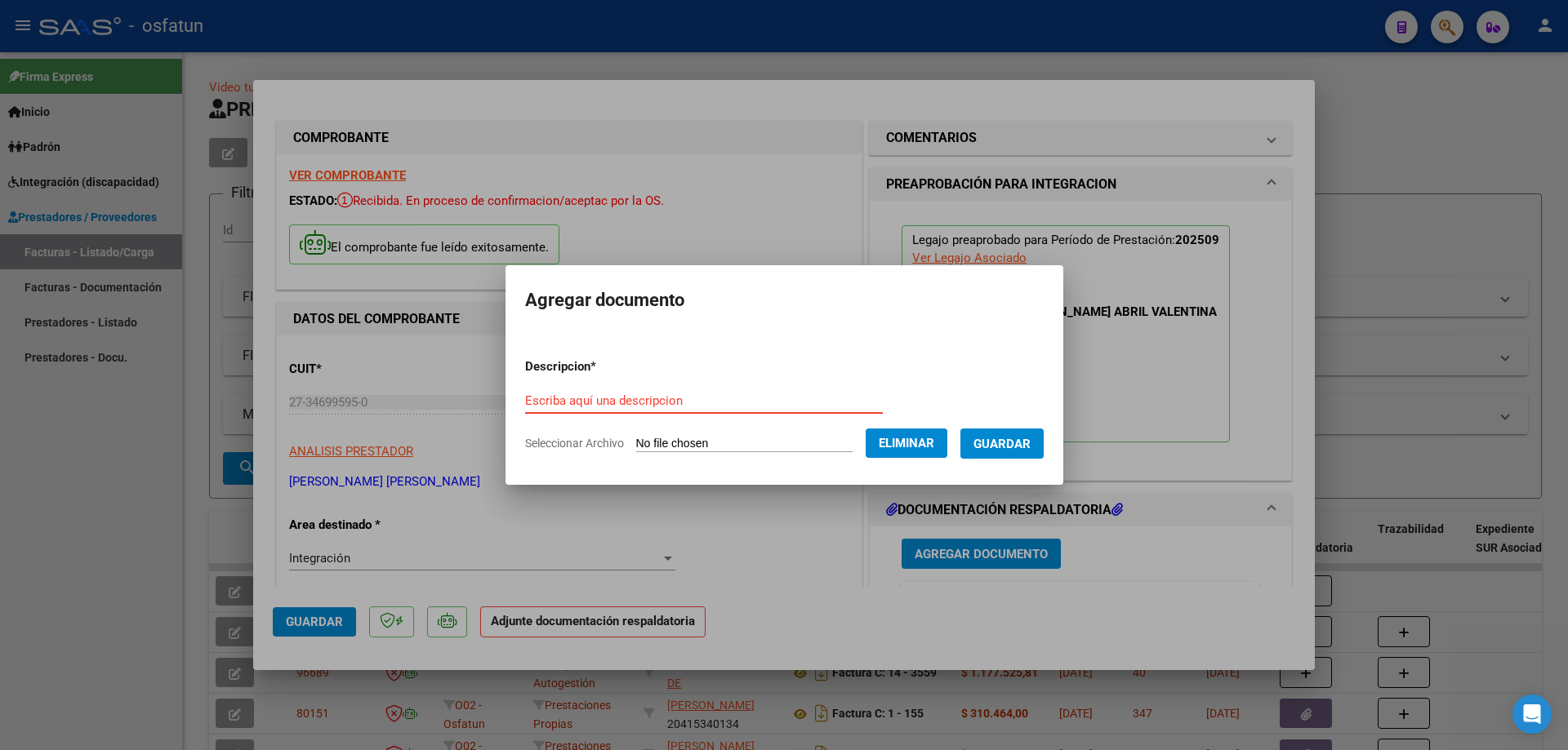
click at [582, 400] on input "Escriba aquí una descripcion" at bounding box center [704, 400] width 358 height 15
click at [579, 403] on input "Olguín Psicologia" at bounding box center [704, 400] width 358 height 15
type input "Olguín Psicología"
click at [1014, 449] on span "Guardar" at bounding box center [1002, 444] width 57 height 15
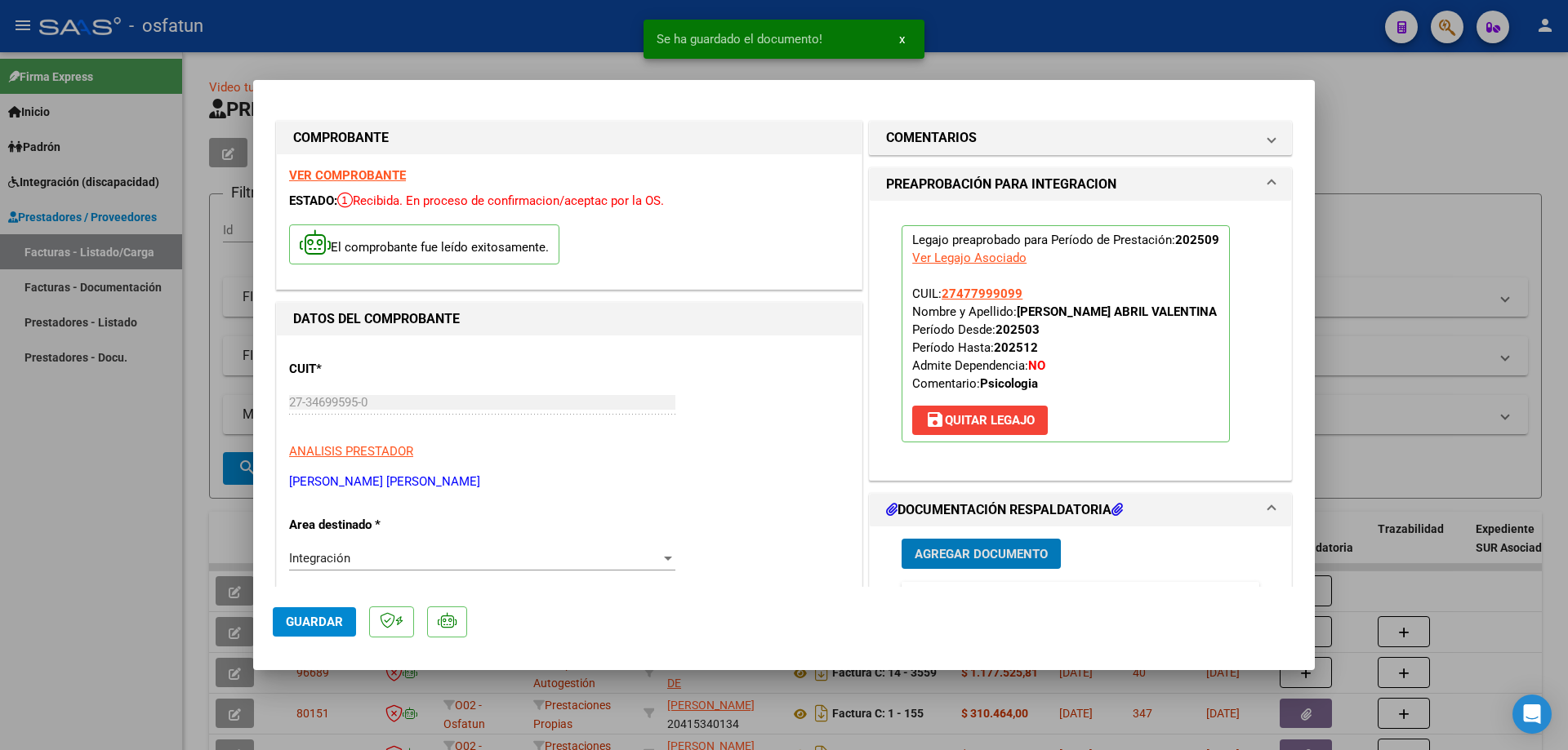
click at [324, 614] on button "Guardar" at bounding box center [314, 622] width 83 height 29
click at [13, 456] on div at bounding box center [784, 375] width 1568 height 750
type input "$ 0,00"
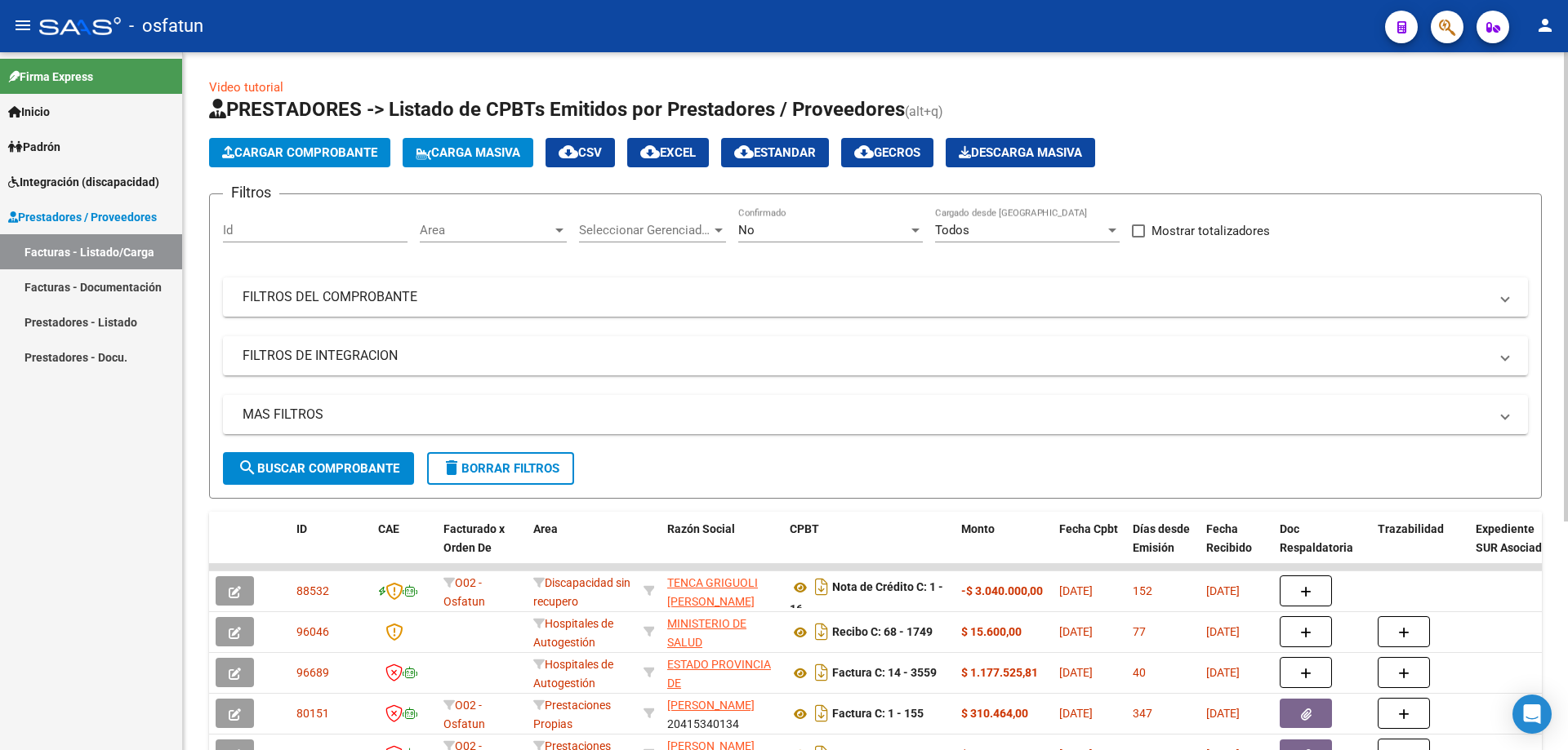
click at [267, 143] on button "Cargar Comprobante" at bounding box center [299, 152] width 181 height 29
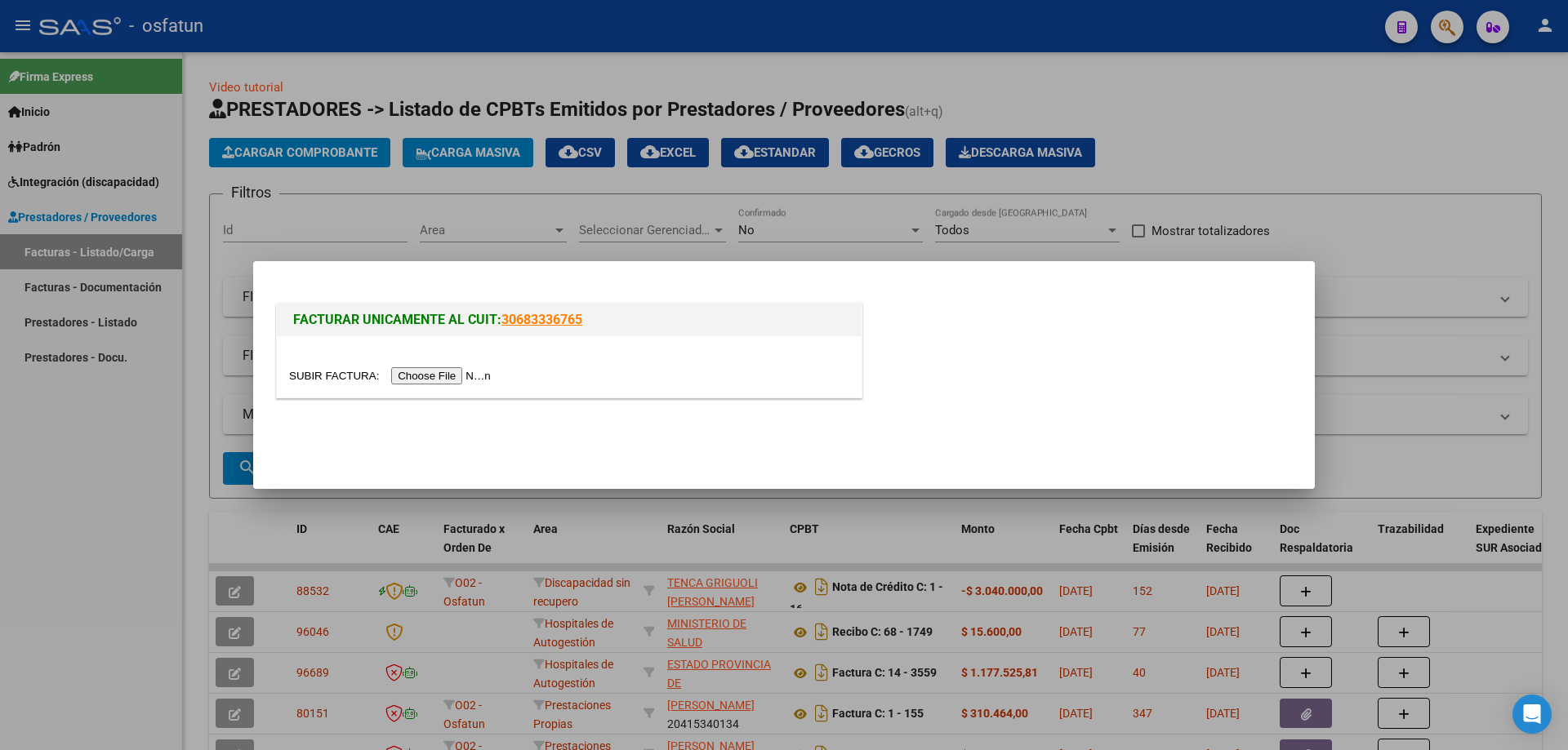
click at [435, 377] on input "file" at bounding box center [392, 376] width 206 height 17
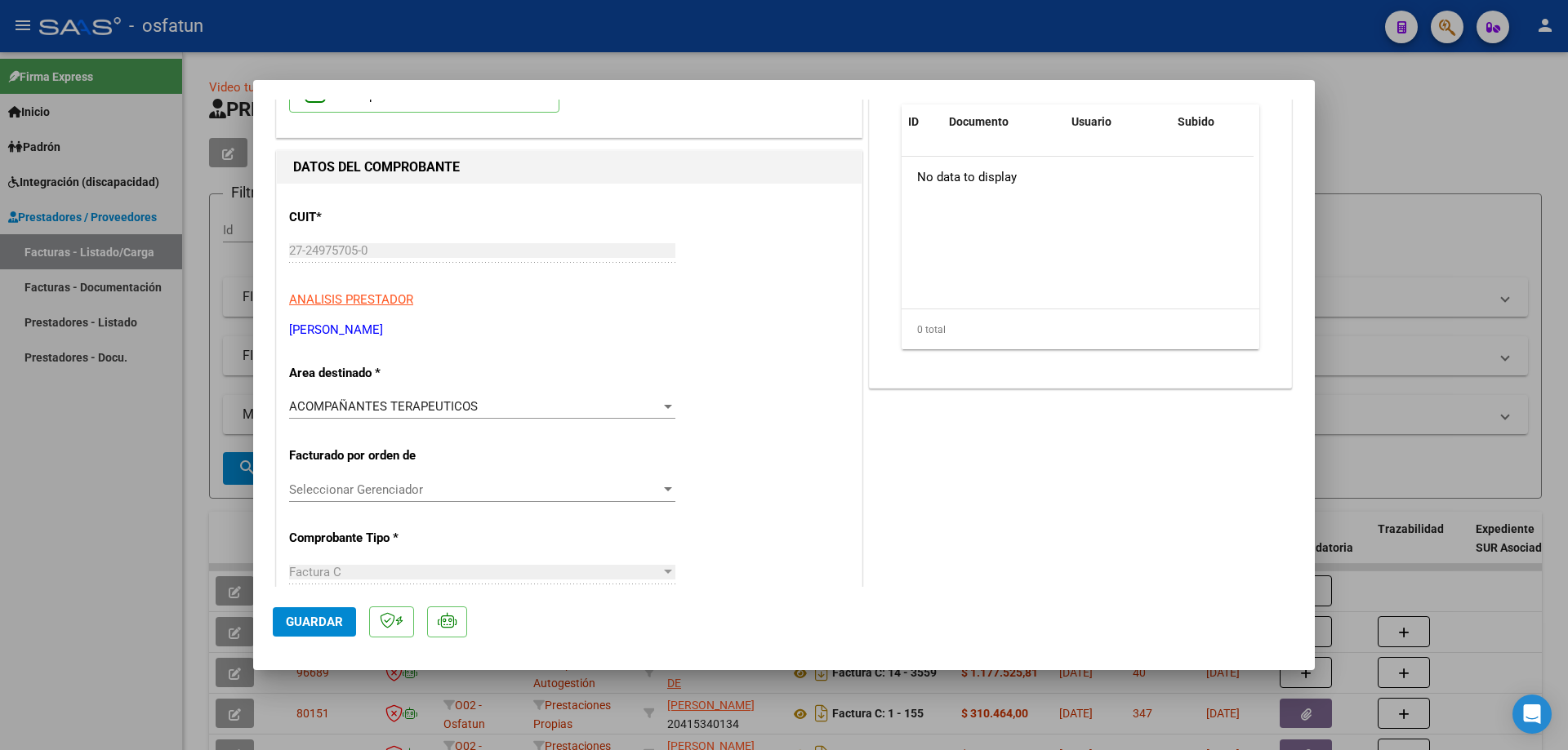
scroll to position [164, 0]
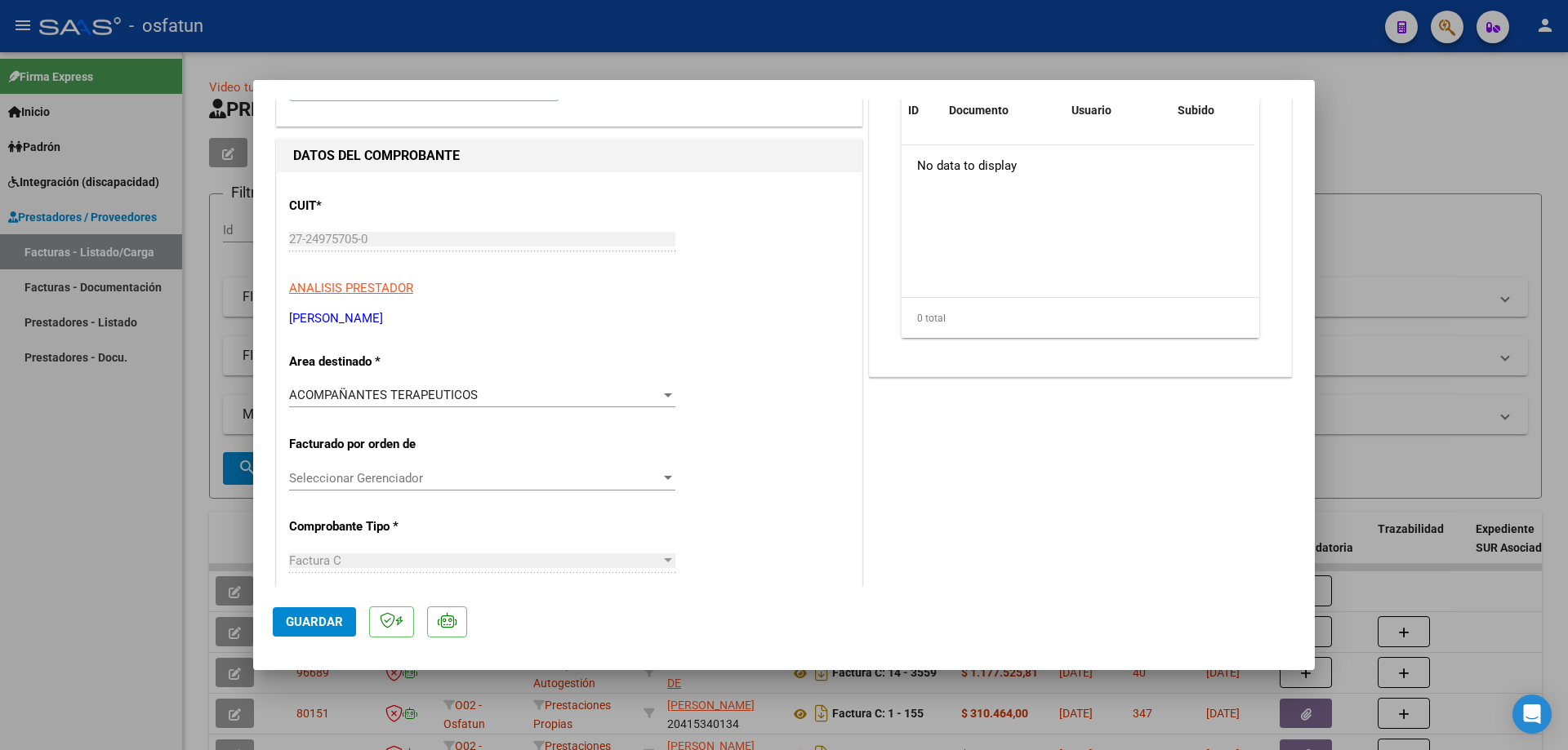
click at [402, 481] on span "Seleccionar Gerenciador" at bounding box center [474, 478] width 371 height 15
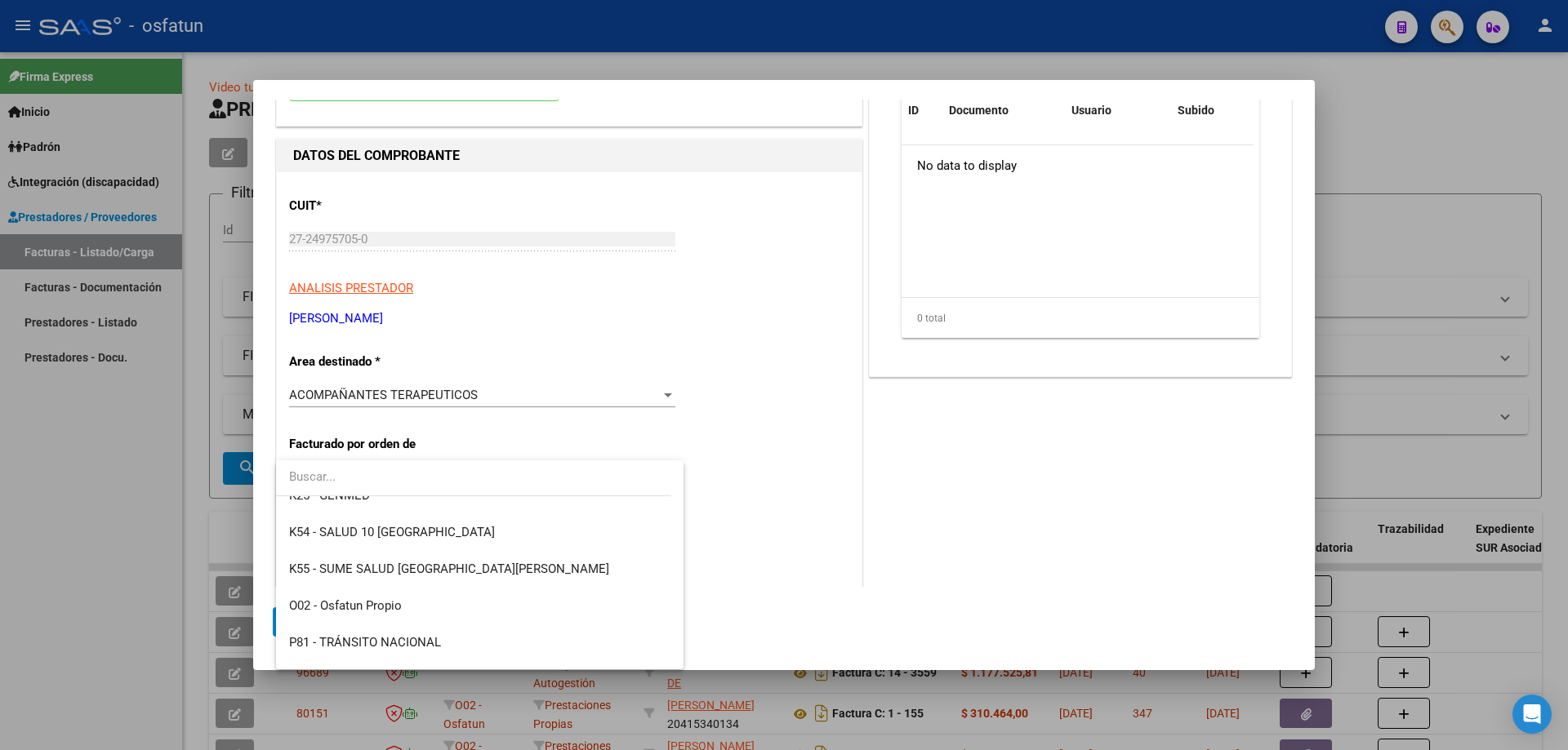
scroll to position [857, 0]
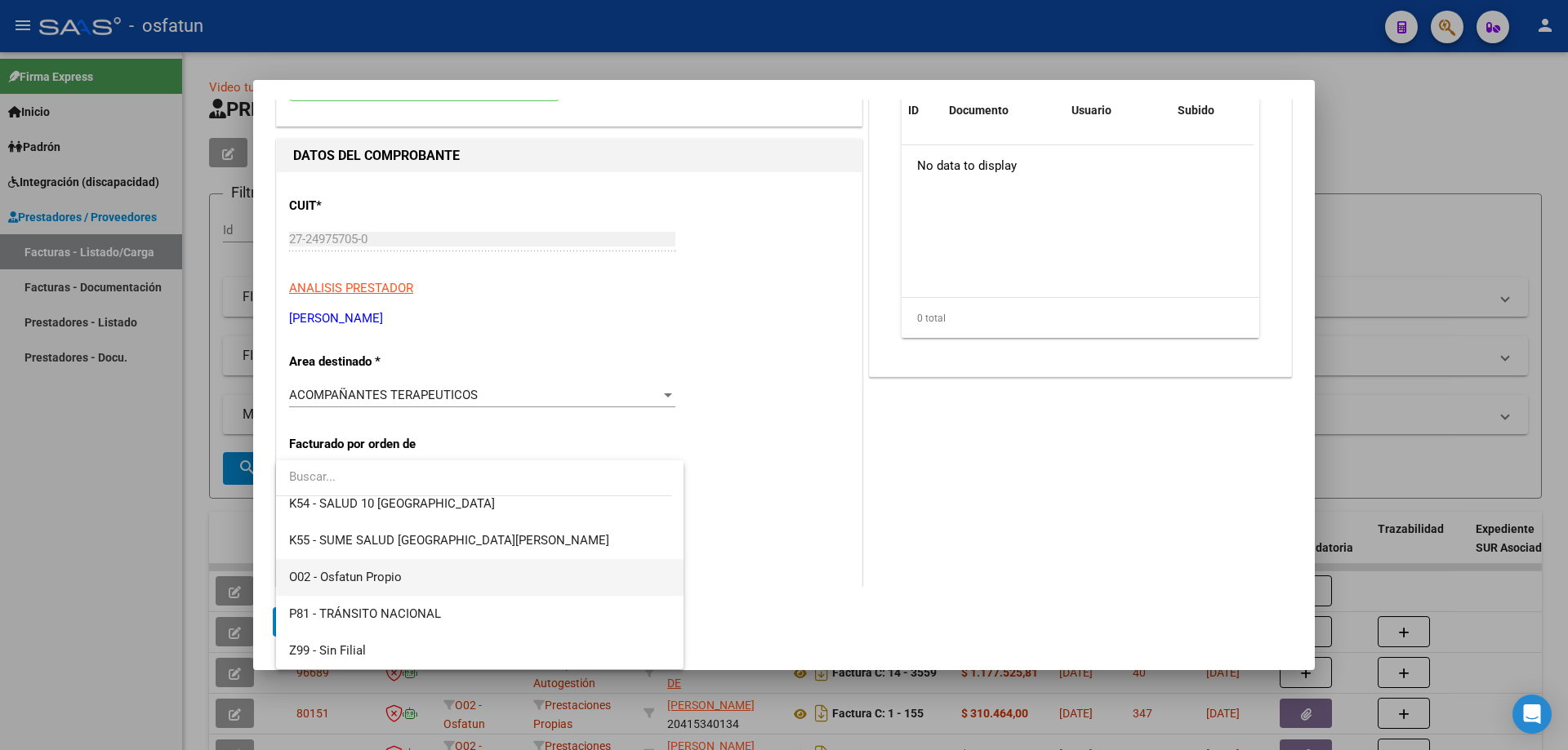
click at [435, 569] on span "O02 - Osfatun Propio" at bounding box center [480, 578] width 382 height 37
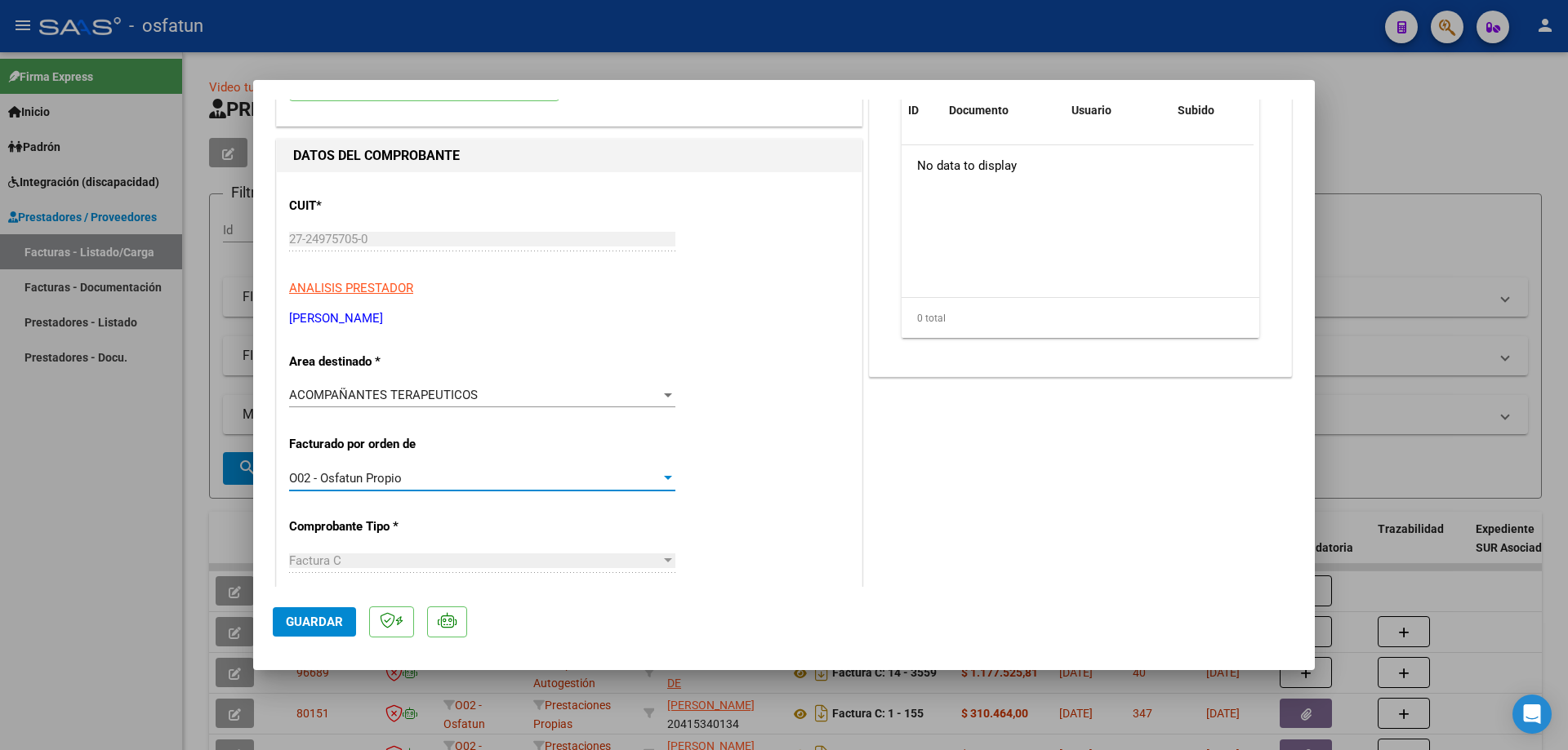
click at [487, 478] on div "O02 - Osfatun Propio" at bounding box center [474, 478] width 371 height 15
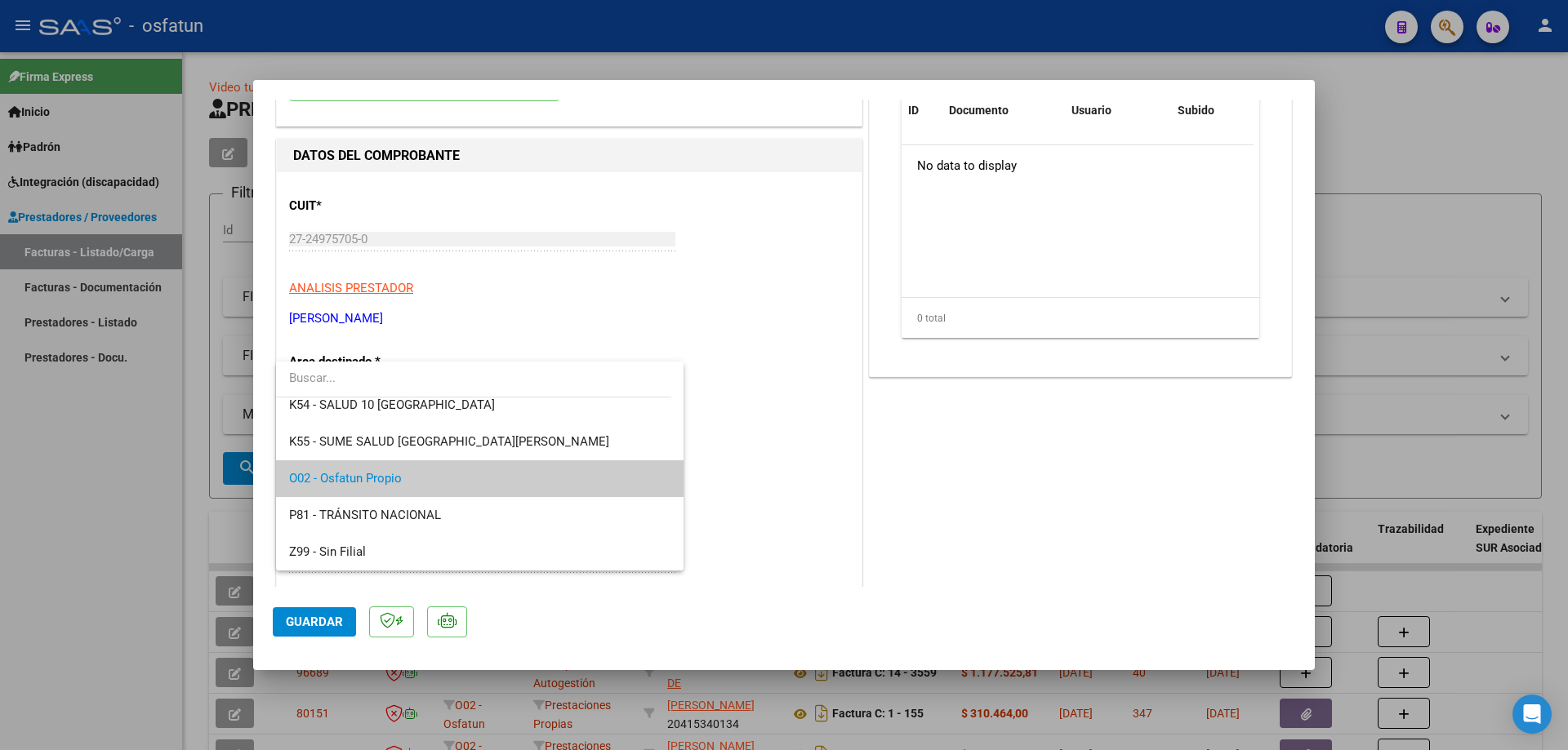
click at [812, 541] on div at bounding box center [784, 375] width 1568 height 750
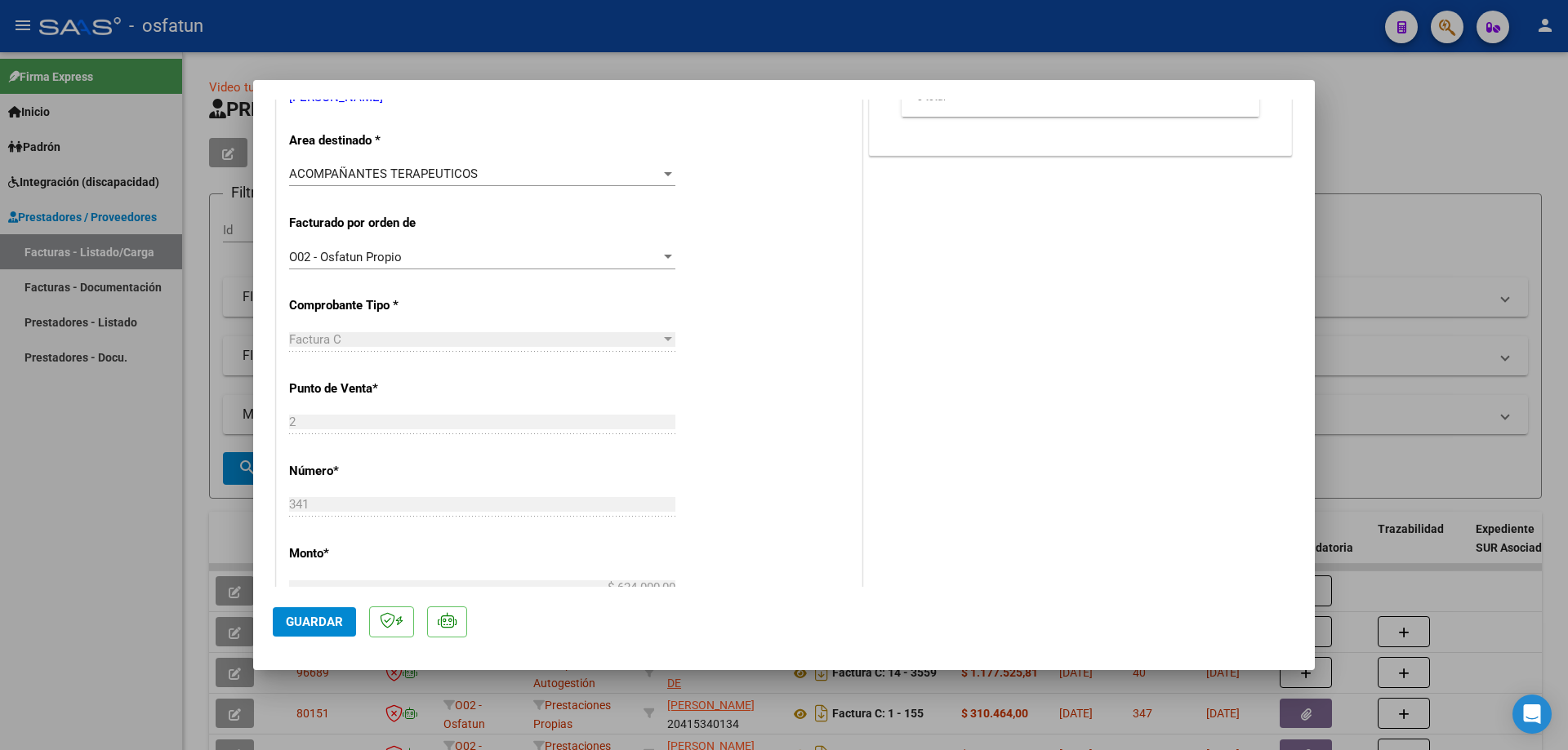
scroll to position [408, 0]
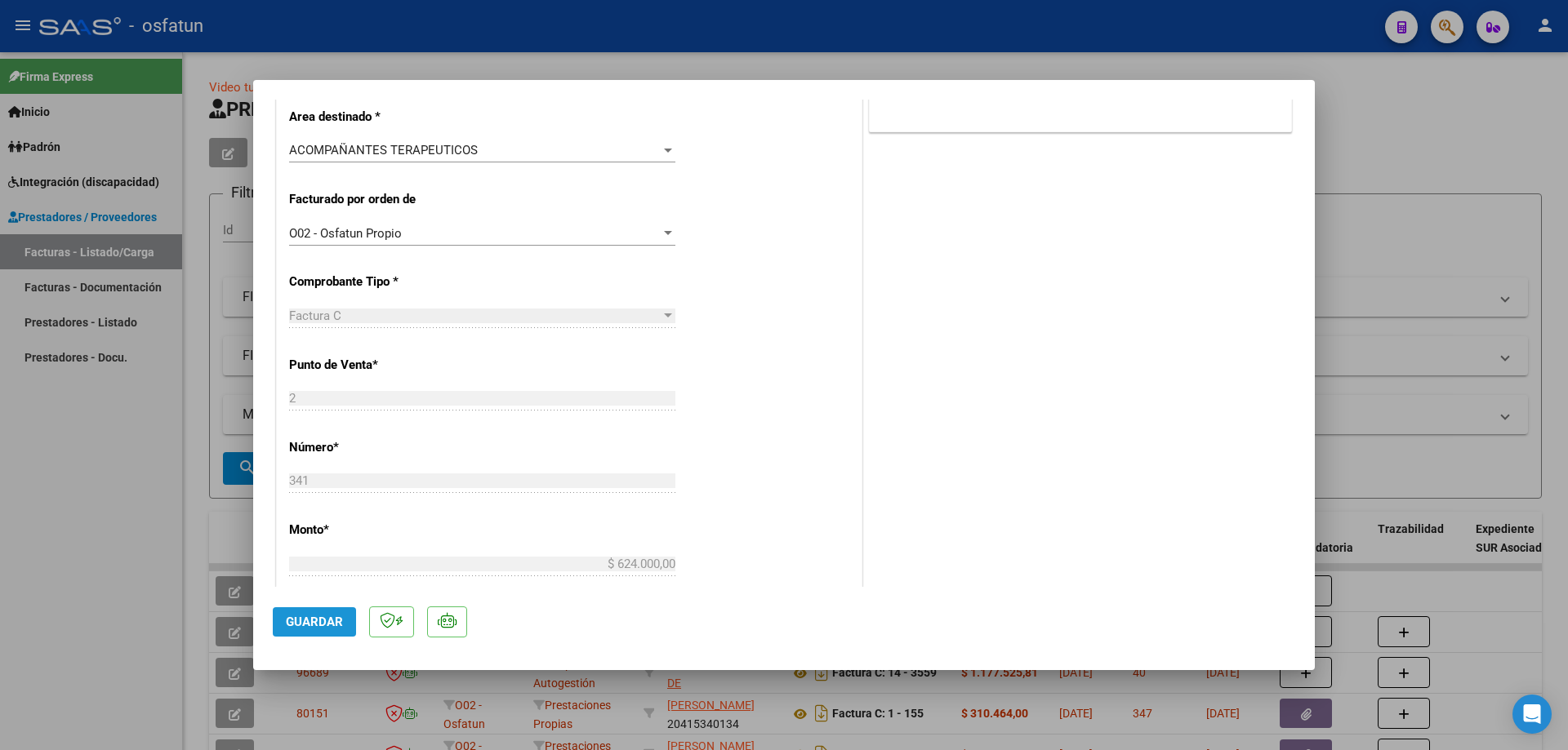
click at [302, 619] on span "Guardar" at bounding box center [314, 622] width 57 height 15
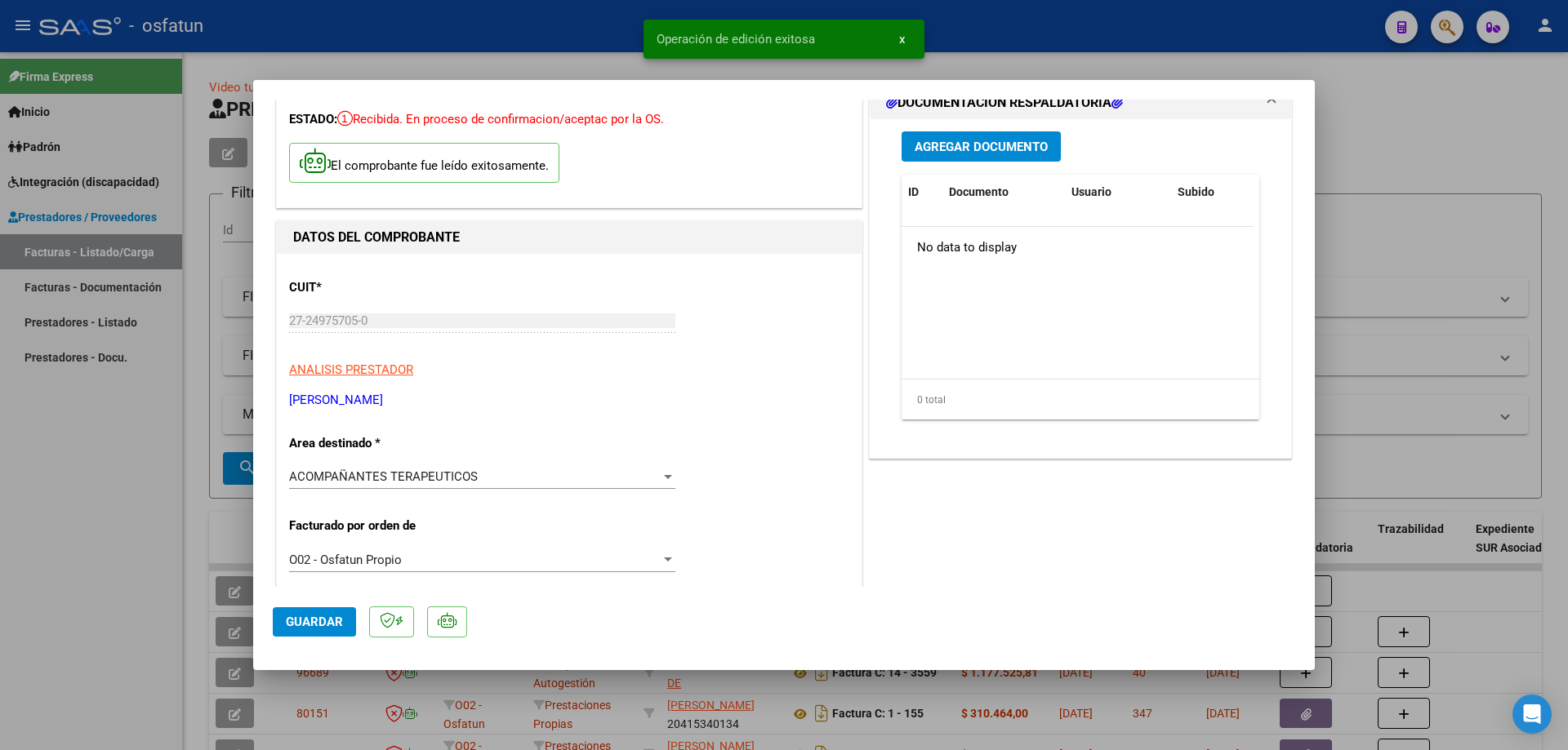
scroll to position [0, 0]
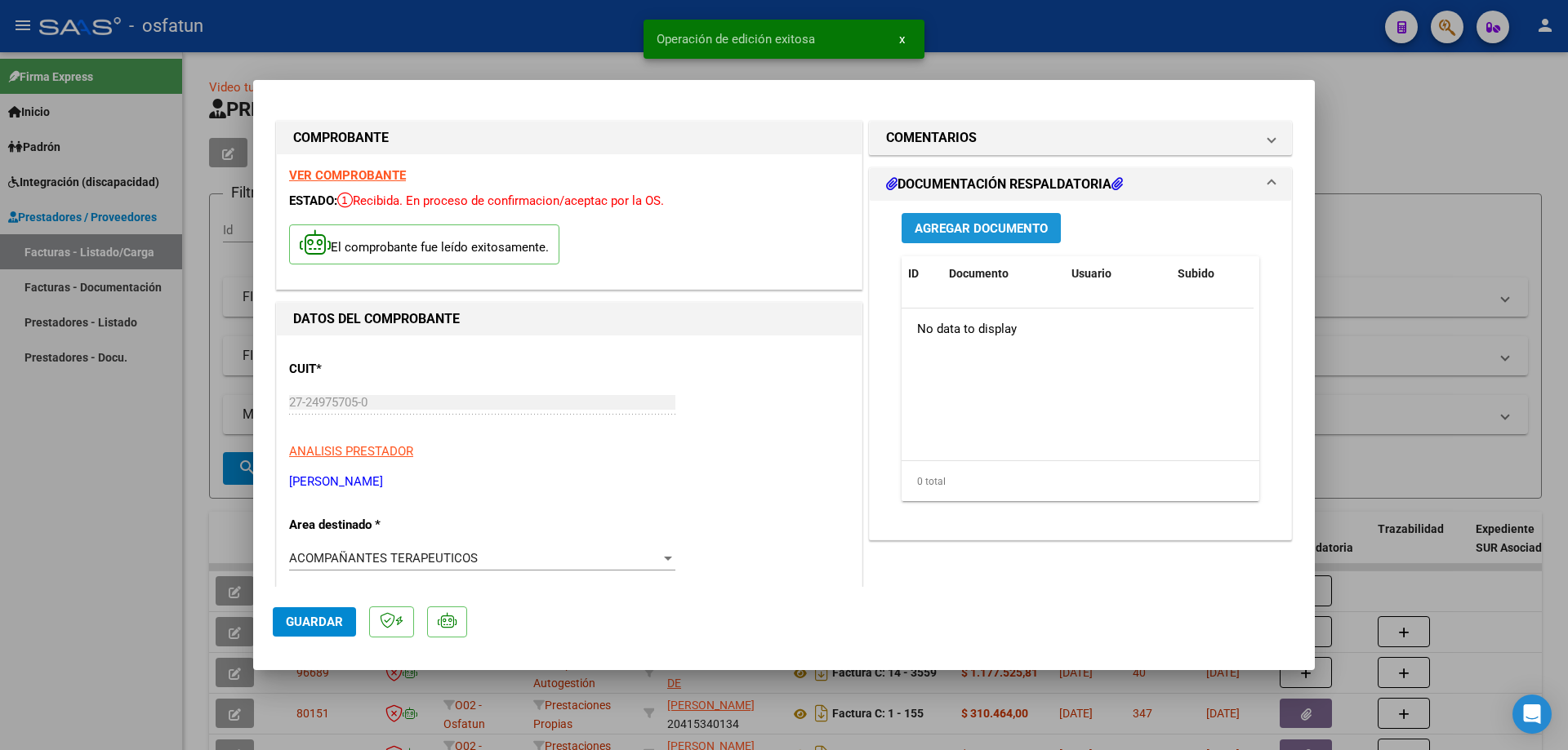
click at [977, 229] on span "Agregar Documento" at bounding box center [981, 228] width 133 height 15
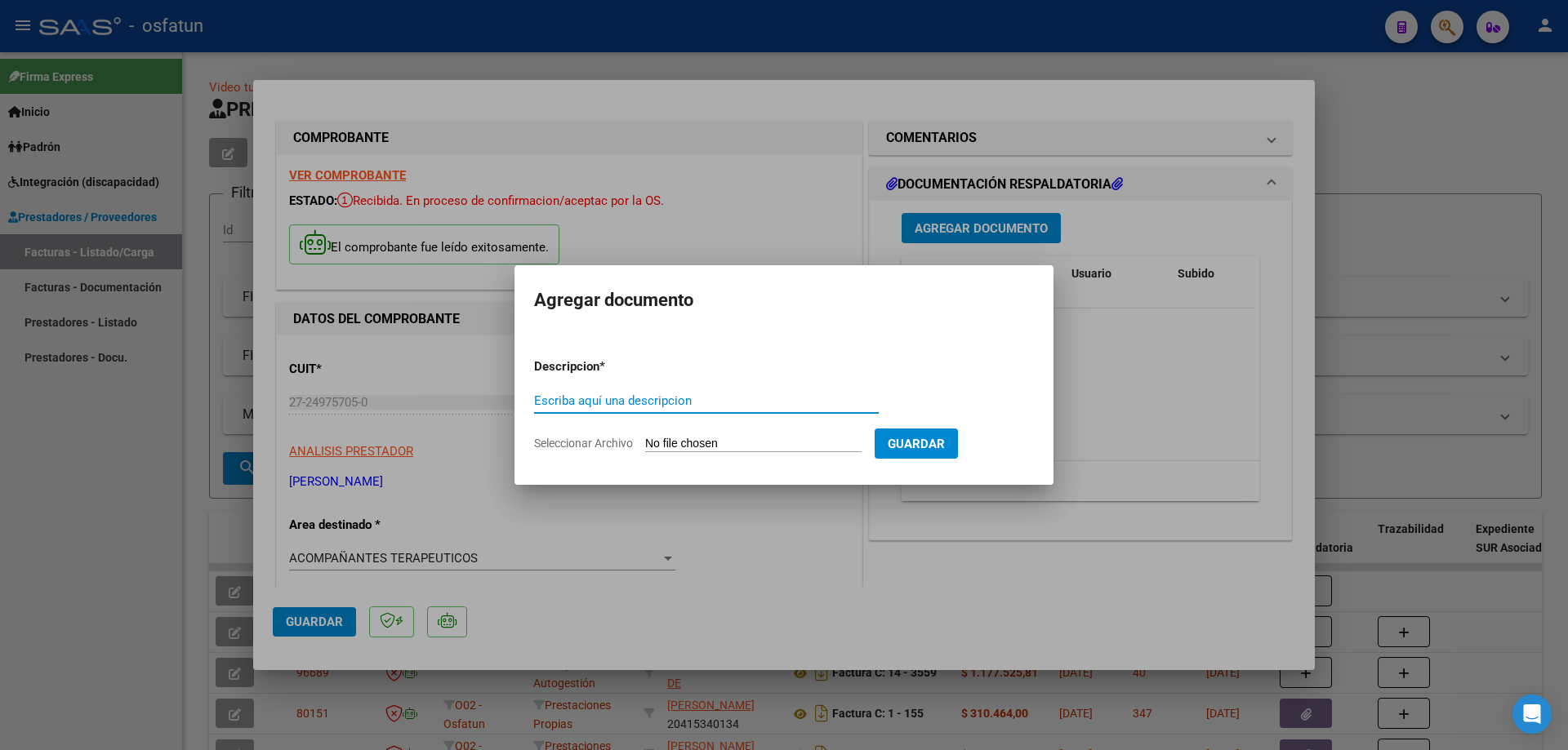
click at [699, 446] on input "Seleccionar Archivo" at bounding box center [753, 445] width 216 height 16
type input "C:\fakepath\Respaldo [PERSON_NAME] AT.pdf"
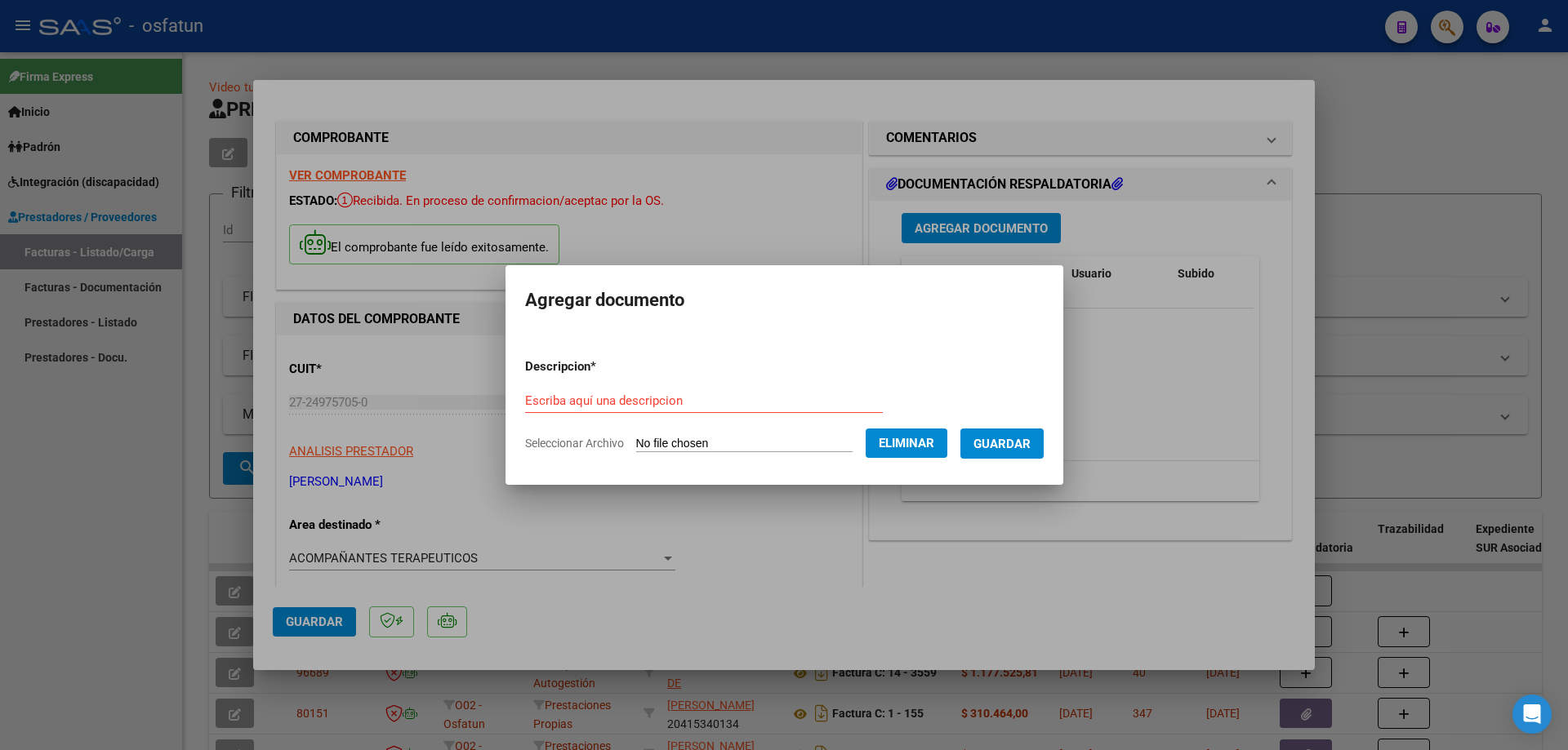
click at [599, 403] on input "Escriba aquí una descripcion" at bounding box center [704, 400] width 358 height 15
click at [585, 408] on input "Escriba aquí una descripcion" at bounding box center [704, 400] width 358 height 15
type input "Aco. Terapéutico Sánchez"
drag, startPoint x: 1035, startPoint y: 442, endPoint x: 1026, endPoint y: 500, distance: 58.7
click at [1031, 442] on span "Guardar" at bounding box center [1002, 444] width 57 height 15
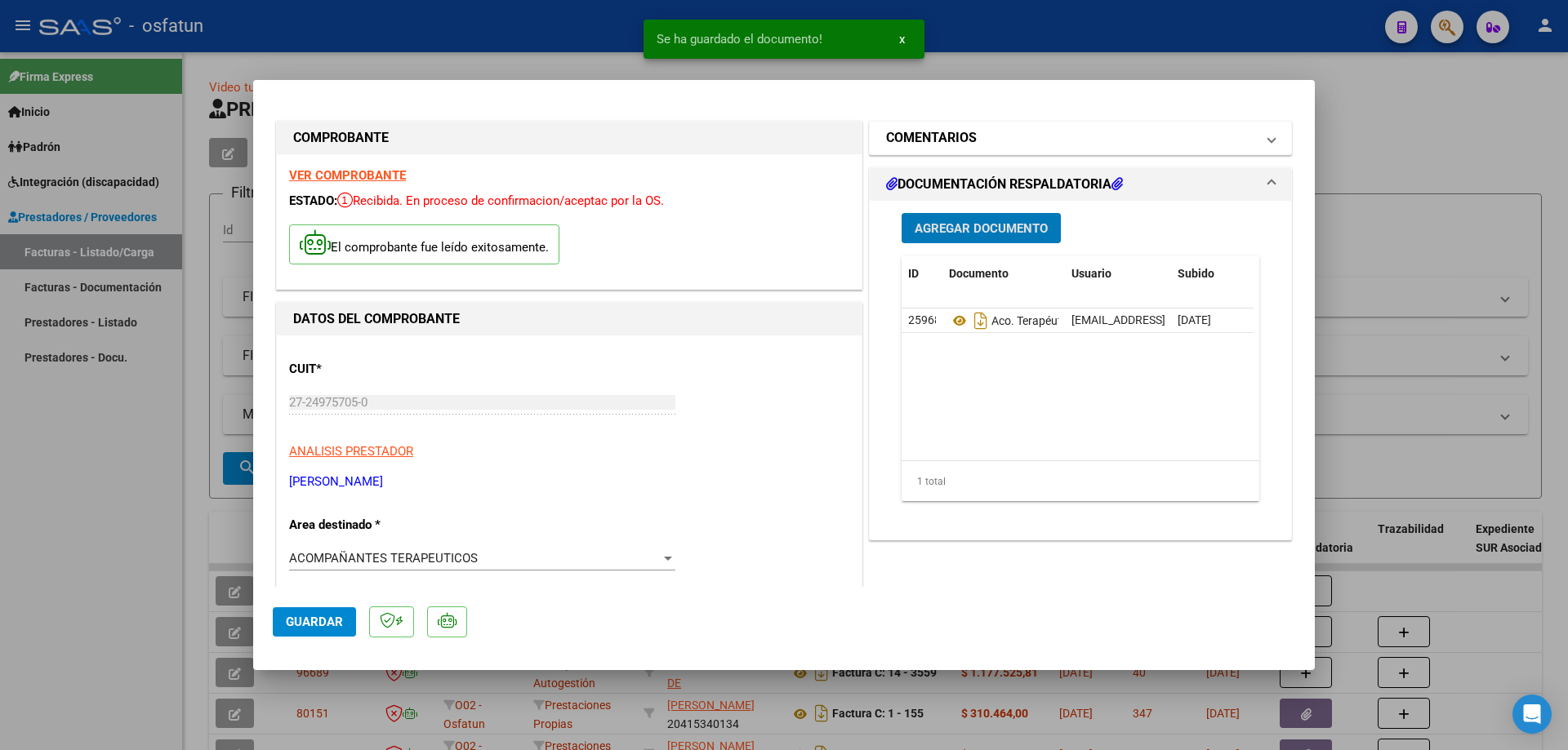
click at [1073, 142] on mat-panel-title "COMENTARIOS" at bounding box center [1070, 138] width 369 height 19
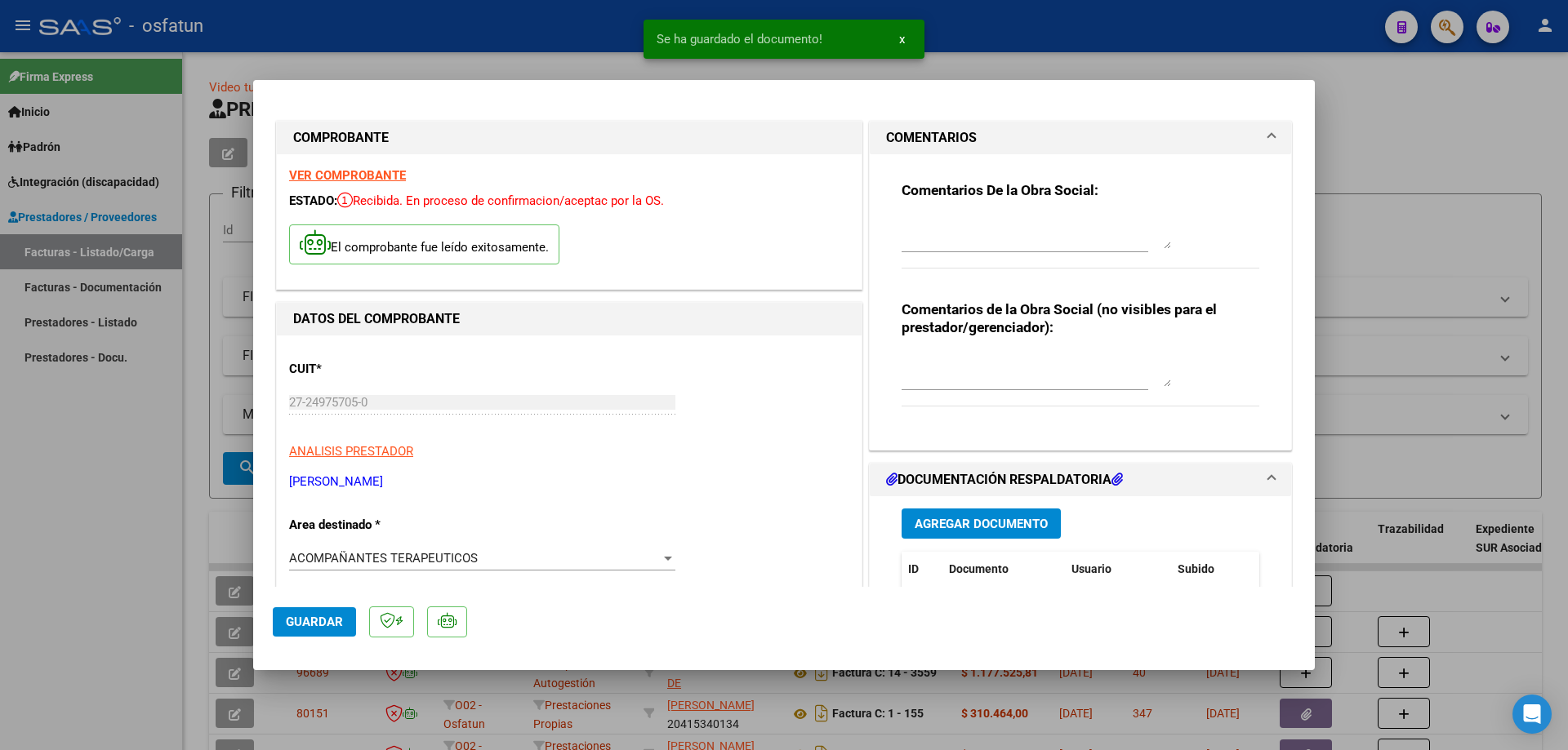
click at [1073, 142] on mat-panel-title "COMENTARIOS" at bounding box center [1070, 138] width 369 height 19
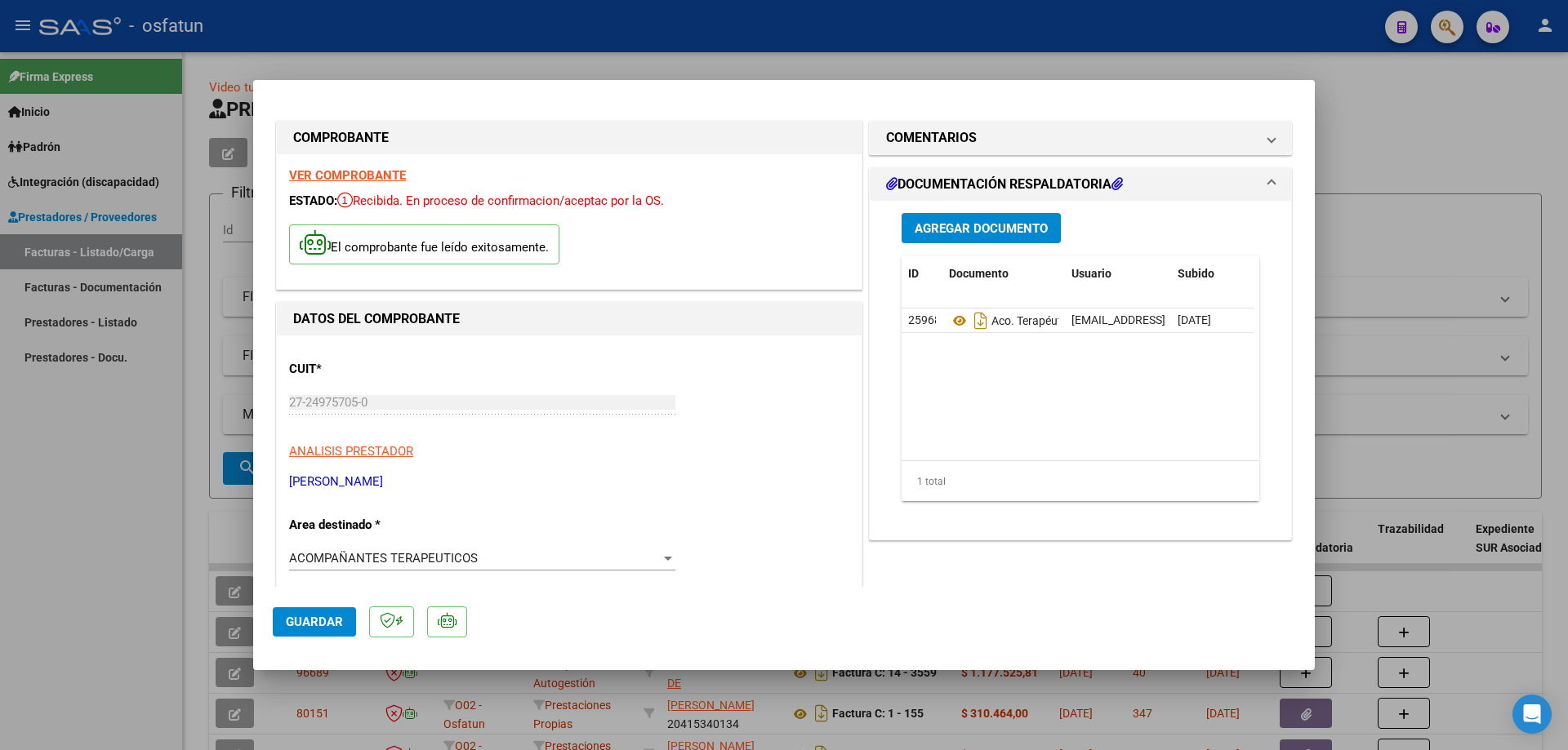
click at [325, 615] on span "Guardar" at bounding box center [314, 622] width 57 height 15
click at [336, 625] on span "Guardar" at bounding box center [314, 622] width 57 height 15
click at [70, 465] on div at bounding box center [784, 375] width 1568 height 750
type input "$ 0,00"
